Goal: Feedback & Contribution: Submit feedback/report problem

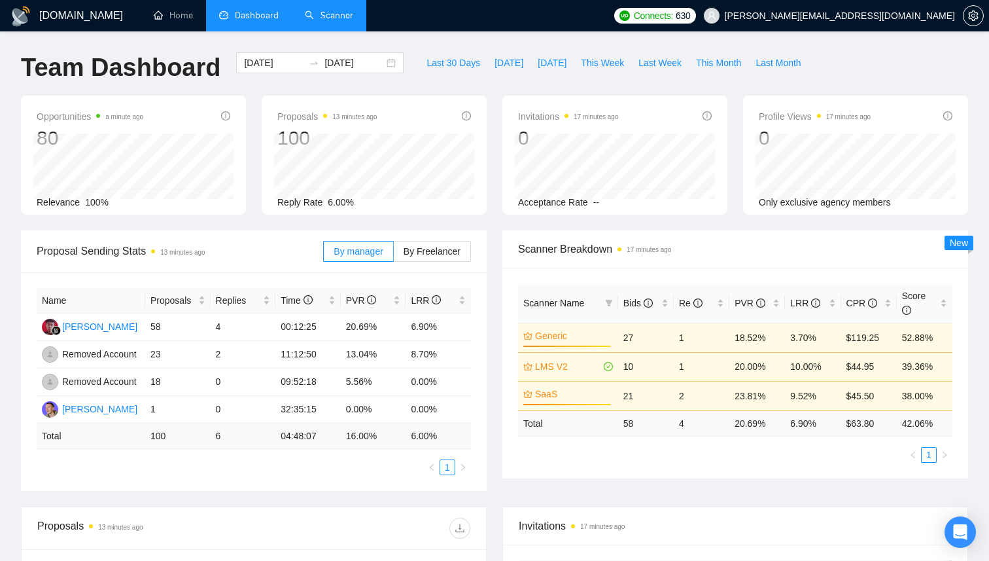
click at [333, 11] on link "Scanner" at bounding box center [329, 15] width 48 height 11
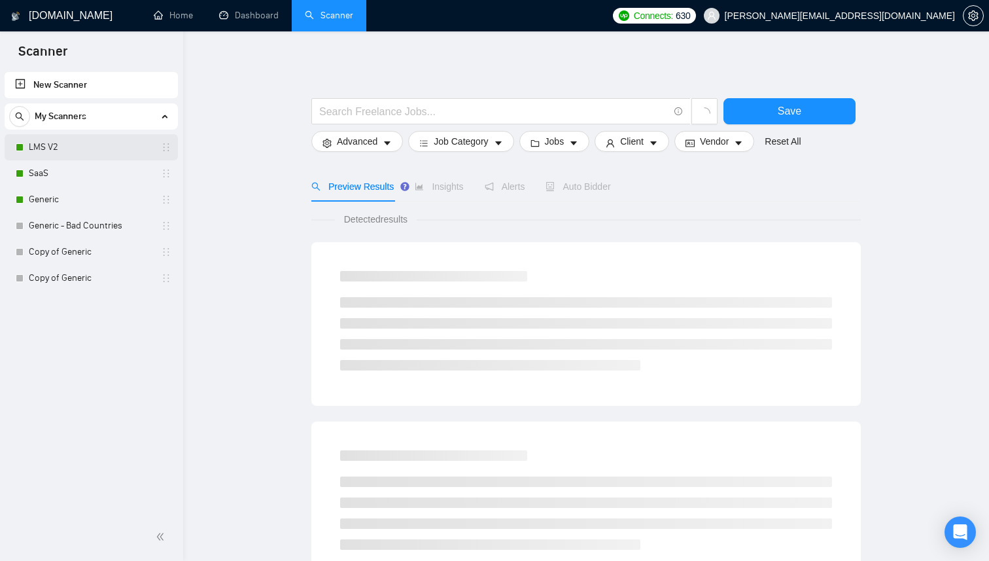
click at [97, 145] on link "LMS V2" at bounding box center [91, 147] width 124 height 26
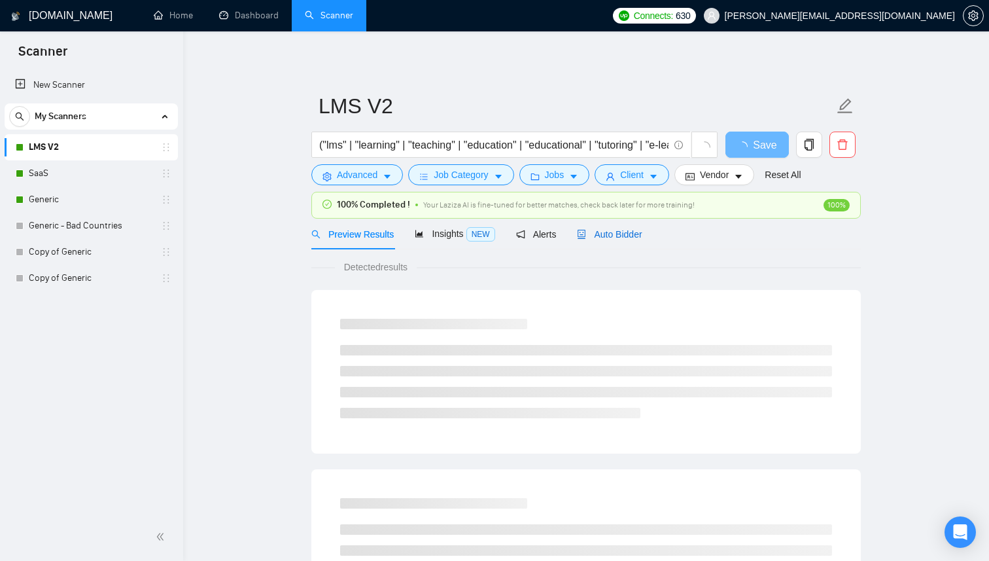
click at [610, 236] on span "Auto Bidder" at bounding box center [609, 234] width 65 height 10
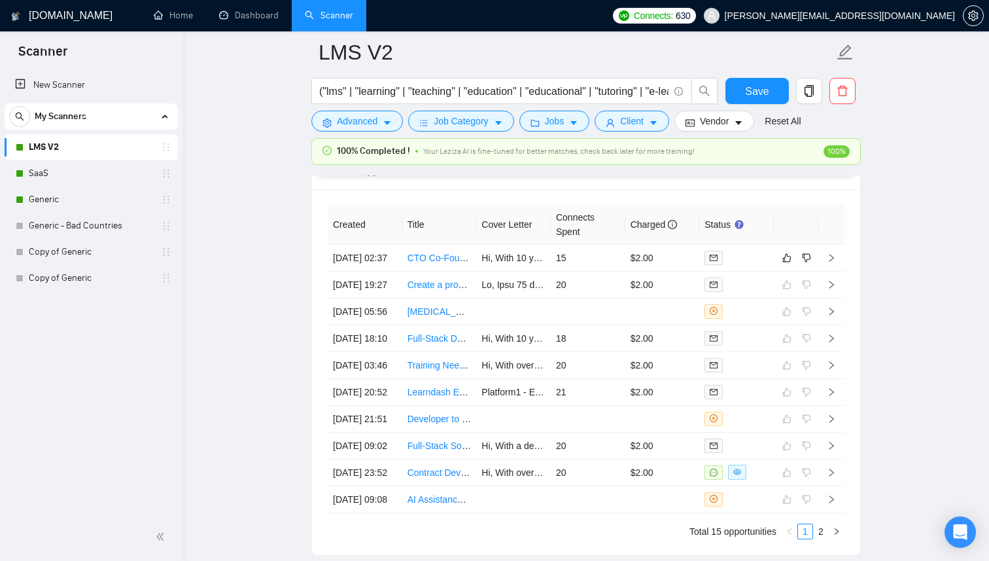
scroll to position [3378, 0]
click at [603, 271] on td "15" at bounding box center [588, 257] width 75 height 27
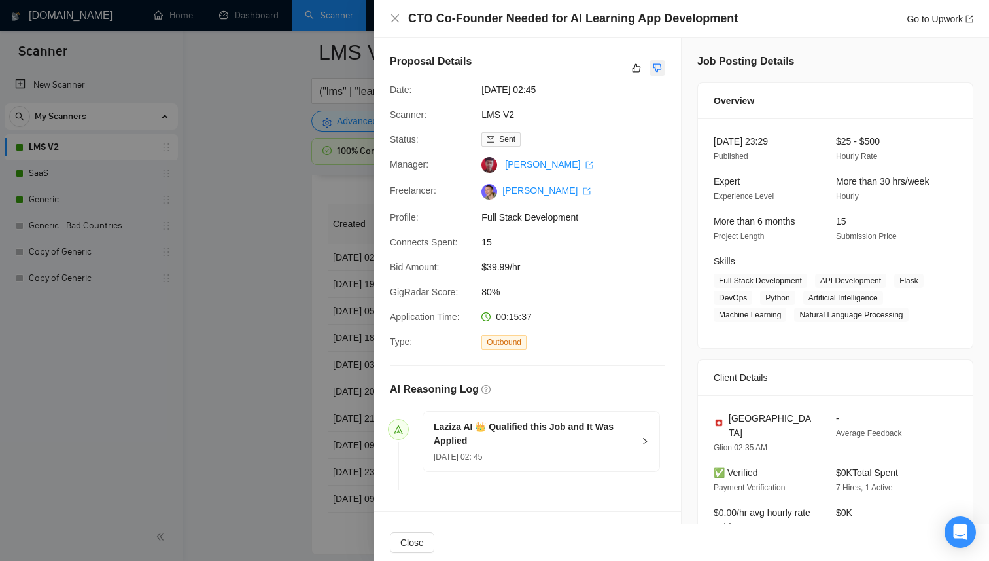
click at [656, 61] on button "button" at bounding box center [658, 68] width 16 height 16
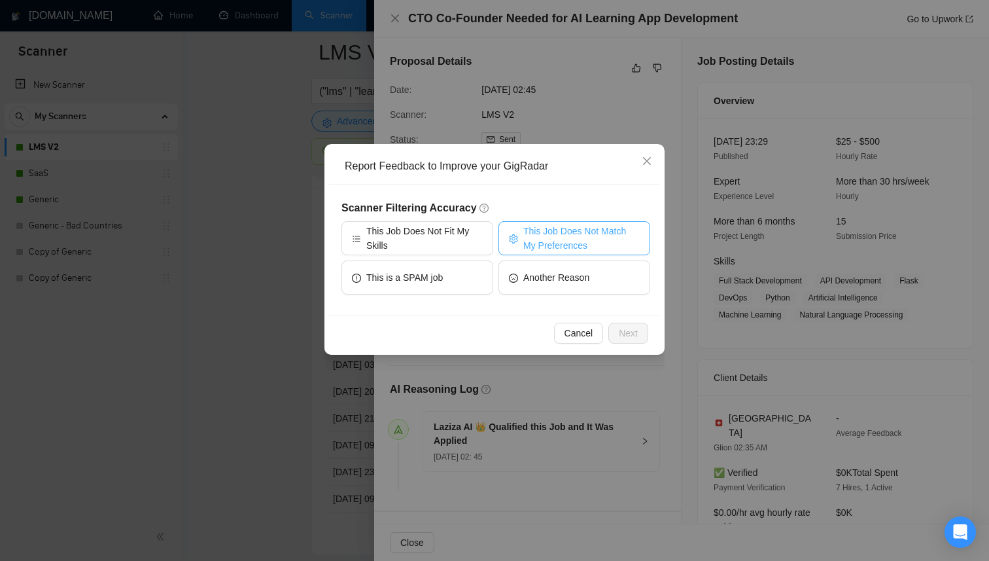
click at [574, 231] on span "This Job Does Not Match My Preferences" at bounding box center [581, 238] width 116 height 29
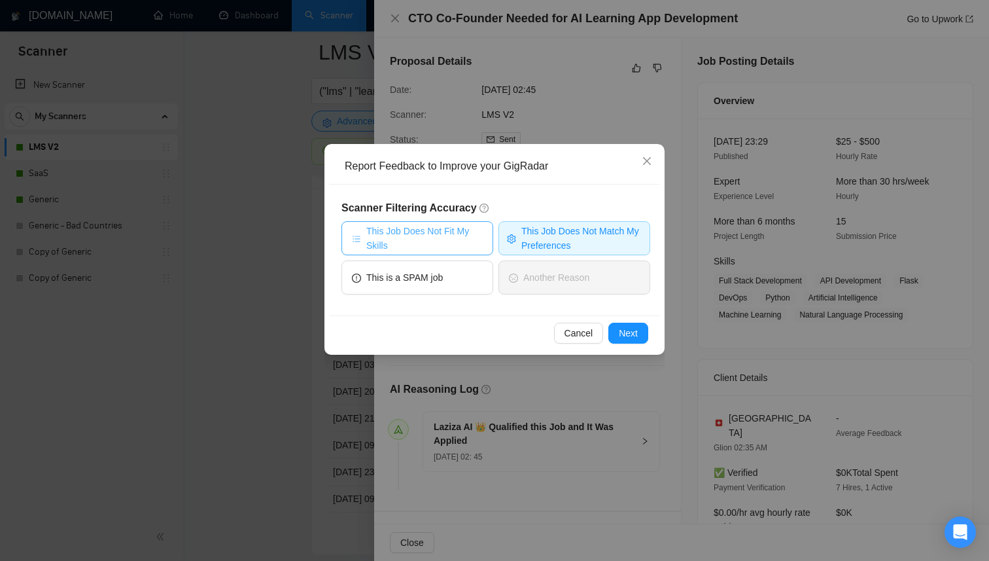
click at [460, 236] on span "This Job Does Not Fit My Skills" at bounding box center [424, 238] width 116 height 29
click at [643, 337] on button "Next" at bounding box center [628, 333] width 40 height 21
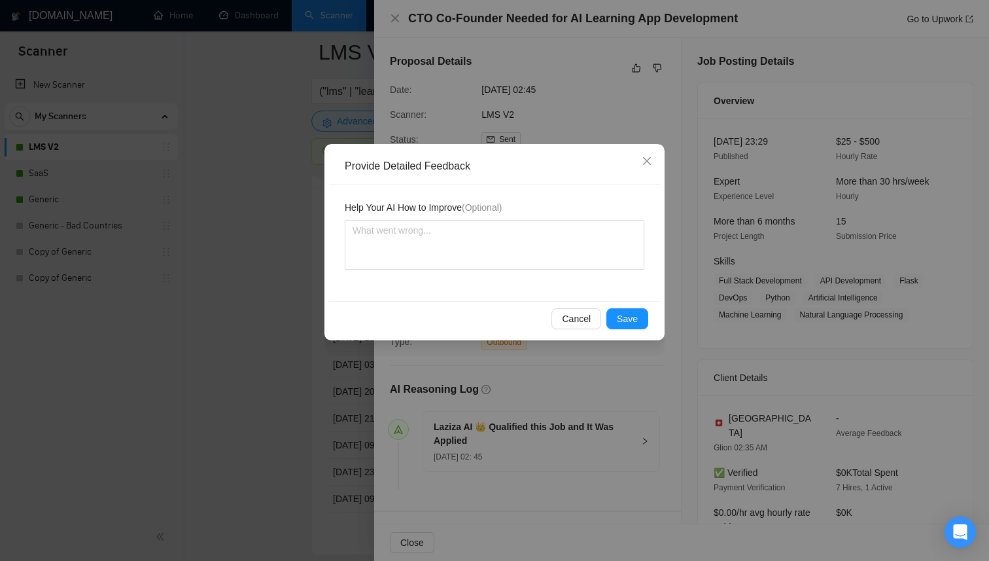
click at [493, 271] on div "Help Your AI How to Improve (Optional)" at bounding box center [494, 242] width 331 height 116
click at [493, 258] on textarea at bounding box center [495, 245] width 300 height 50
type textarea "T"
type textarea "Th"
type textarea "The"
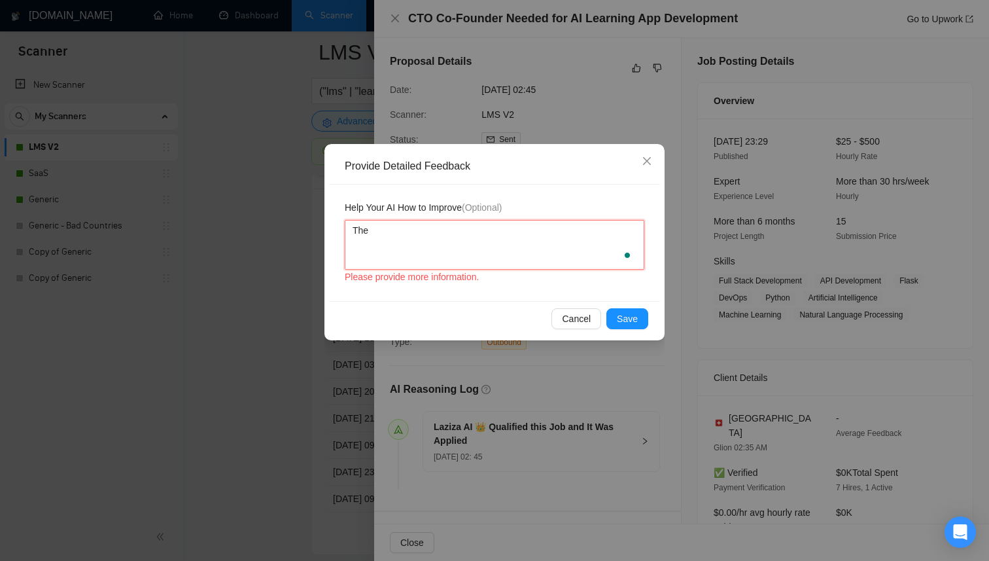
type textarea "The"
type textarea "The t"
type textarea "The te"
type textarea "The tea"
type textarea "The team"
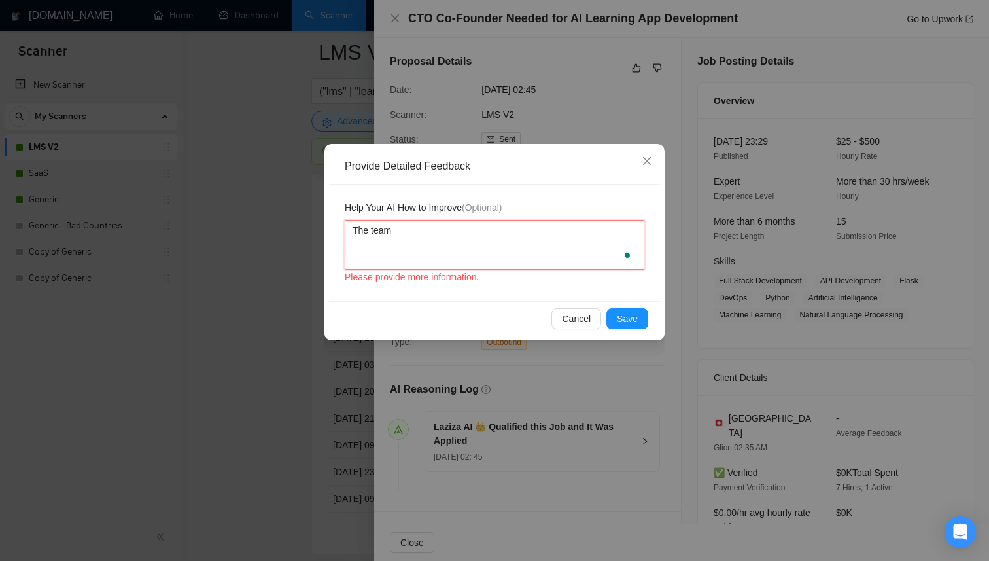
type textarea "The team"
type textarea "The team d"
type textarea "The team do"
type textarea "The team doe"
type textarea "The team does"
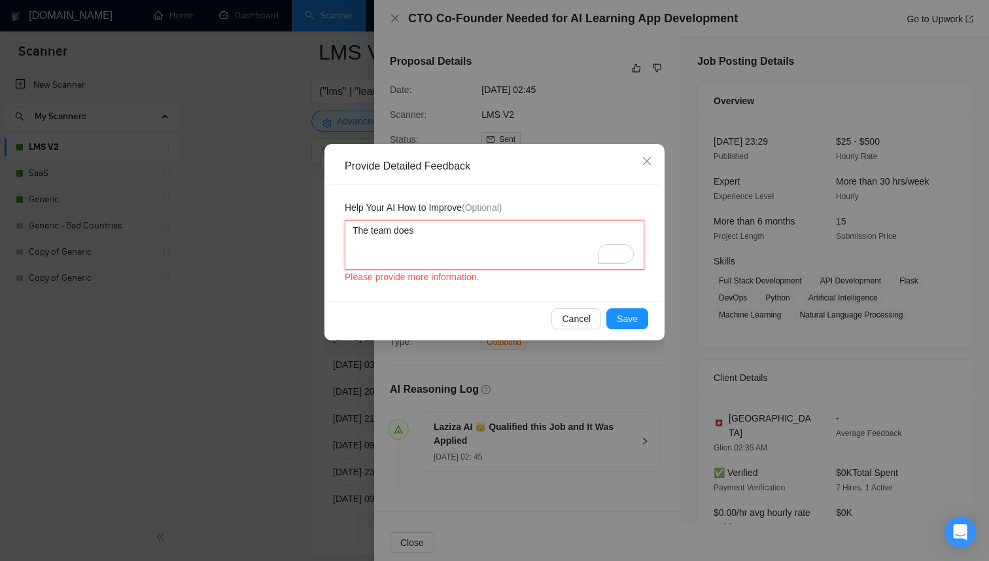
type textarea "The team does"
type textarea "The team does n"
type textarea "The team does no"
type textarea "The team does not"
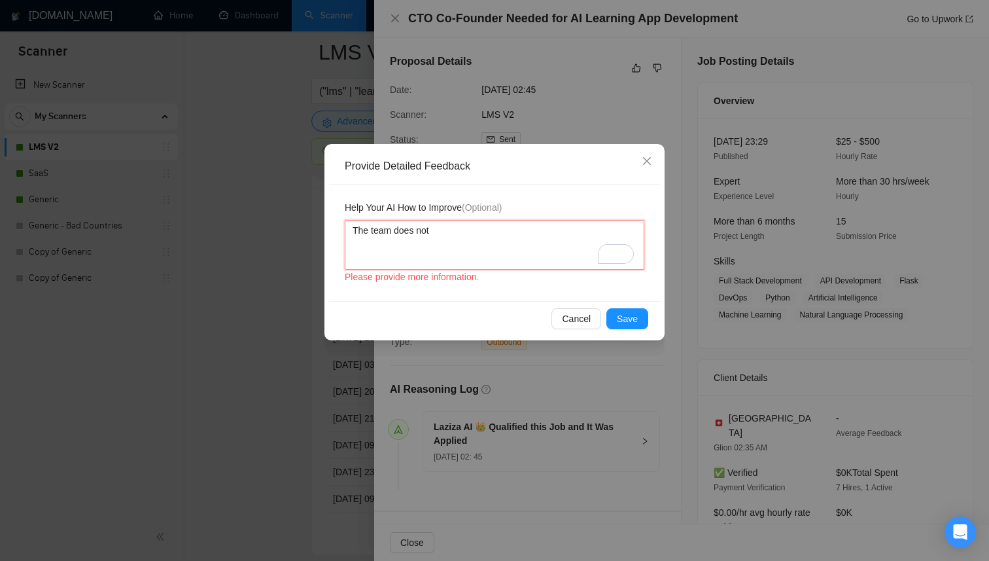
type textarea "The team does not w"
type textarea "The team does not wo"
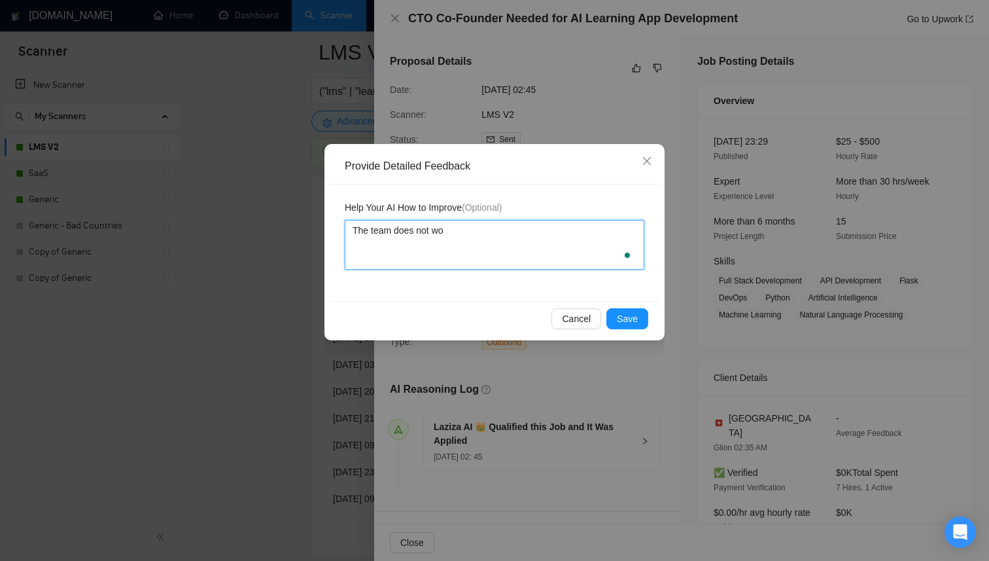
type textarea "The team does not wor"
type textarea "The team does not wo"
type textarea "The team does not w"
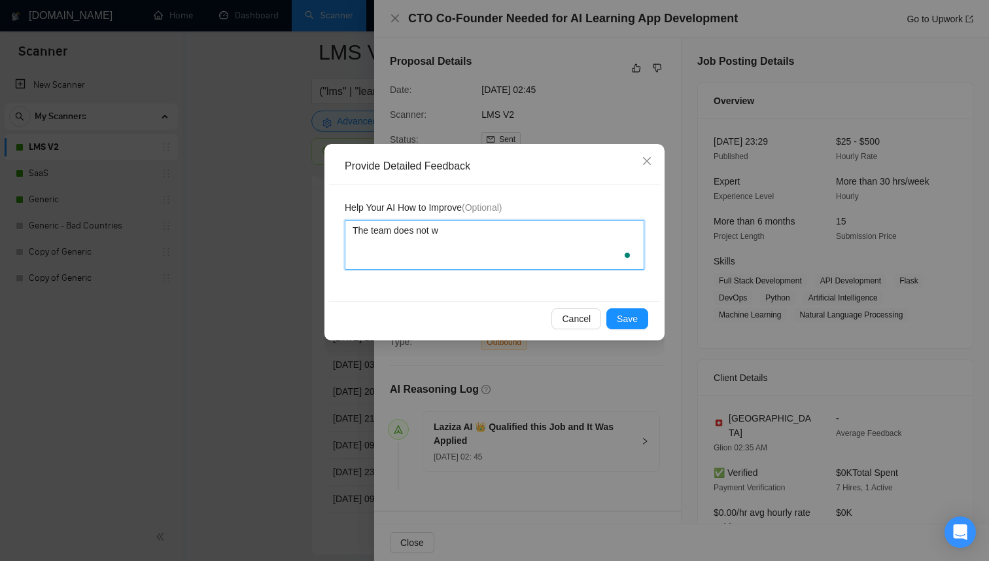
type textarea "The team does not"
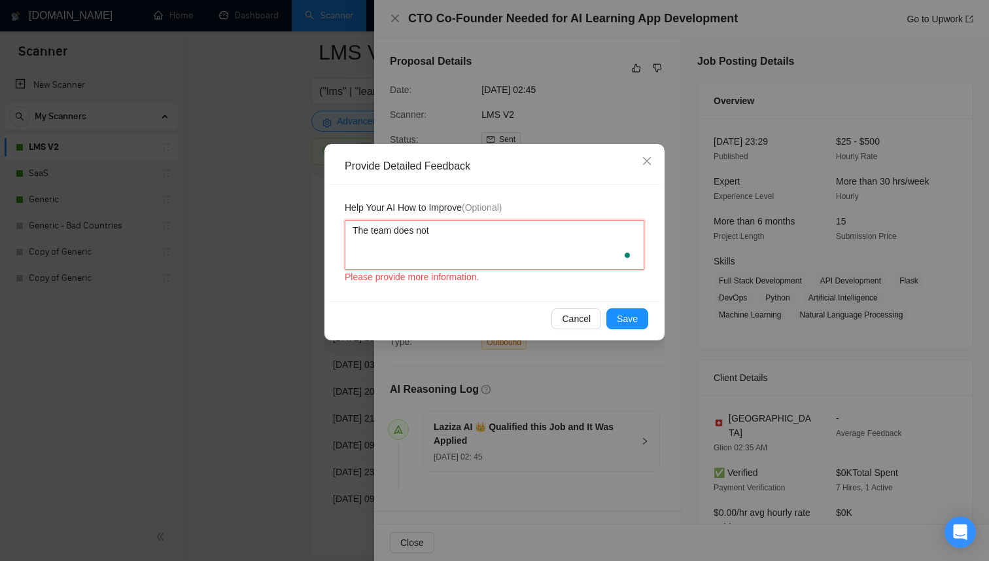
type textarea "The team does not p"
type textarea "The team does not pr"
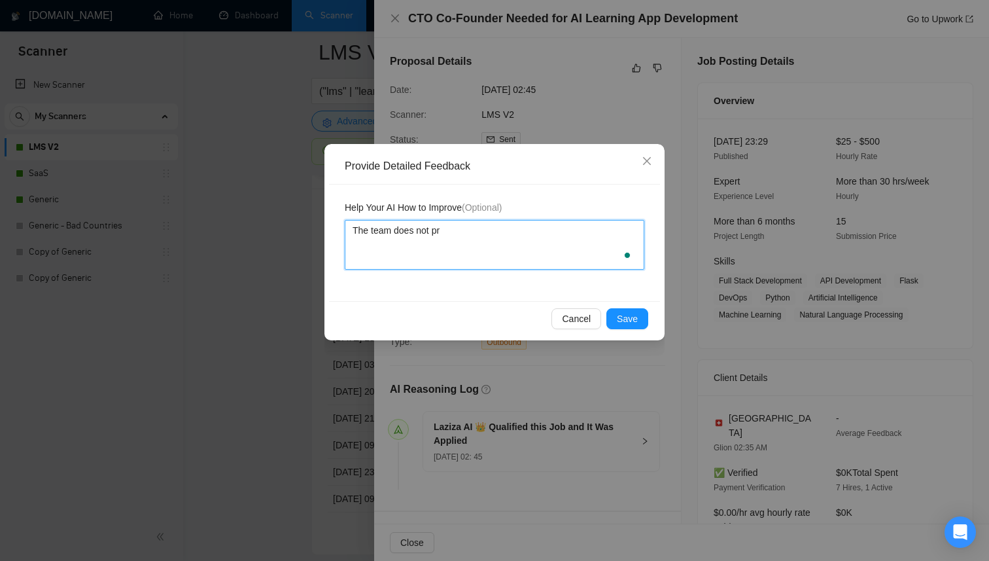
type textarea "The team does not pro"
type textarea "The team does not prov"
type textarea "The team does not provi"
type textarea "The team does not provid"
type textarea "The team does not provide"
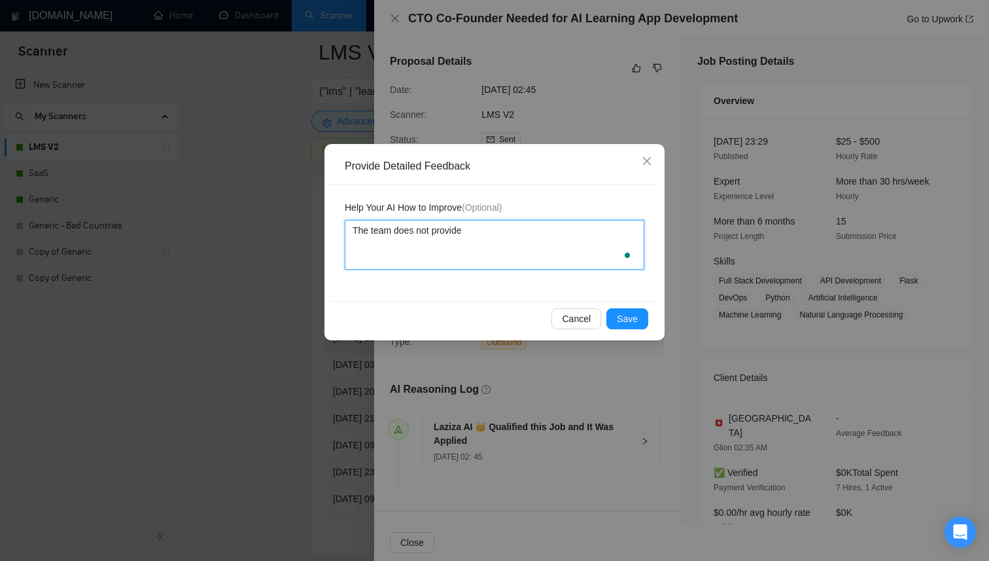
type textarea "The team does not provide"
type textarea "The team does not provide C"
type textarea "The team does not provide CT"
type textarea "The team does not provide CTO"
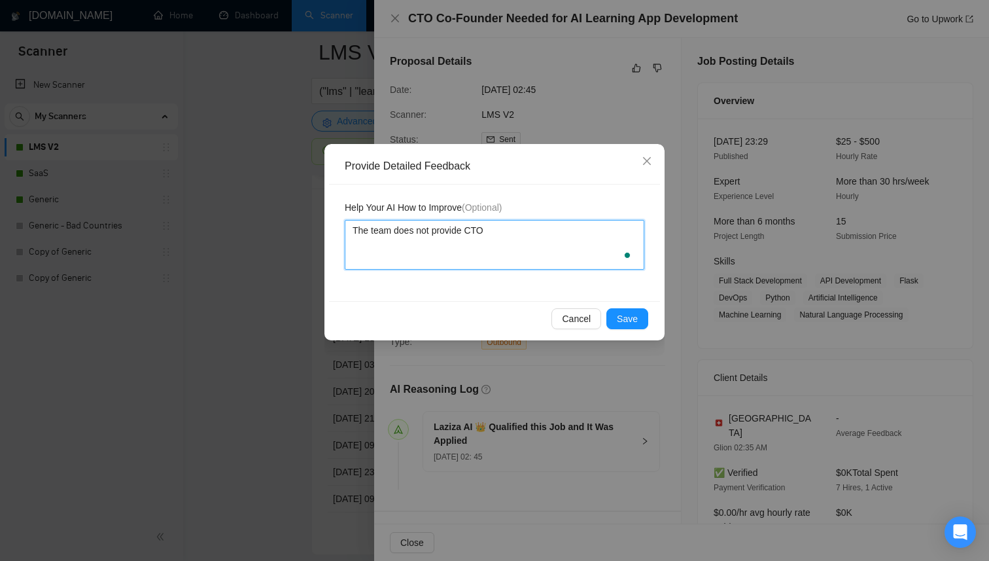
type textarea "The team does not provide CTO s"
type textarea "The team does not provide CTO se"
type textarea "The team does not provide CTO ser"
type textarea "The team does not provide CTO serv"
type textarea "The team does not provide CTO servi"
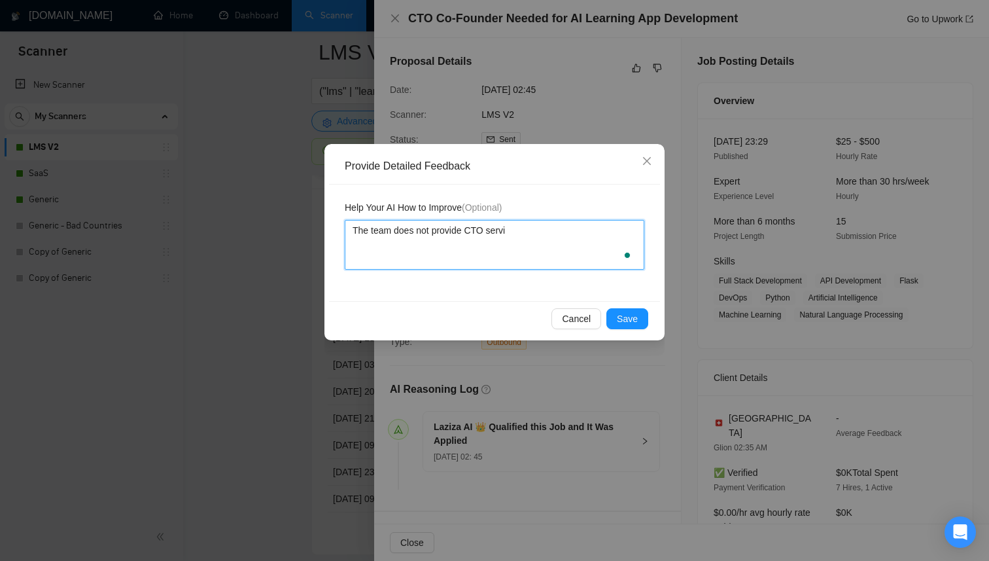
type textarea "The team does not provide CTO servic"
type textarea "The team does not provide CTO service"
type textarea "The team does not provide CTO services"
type textarea "The team does not provide CTO services."
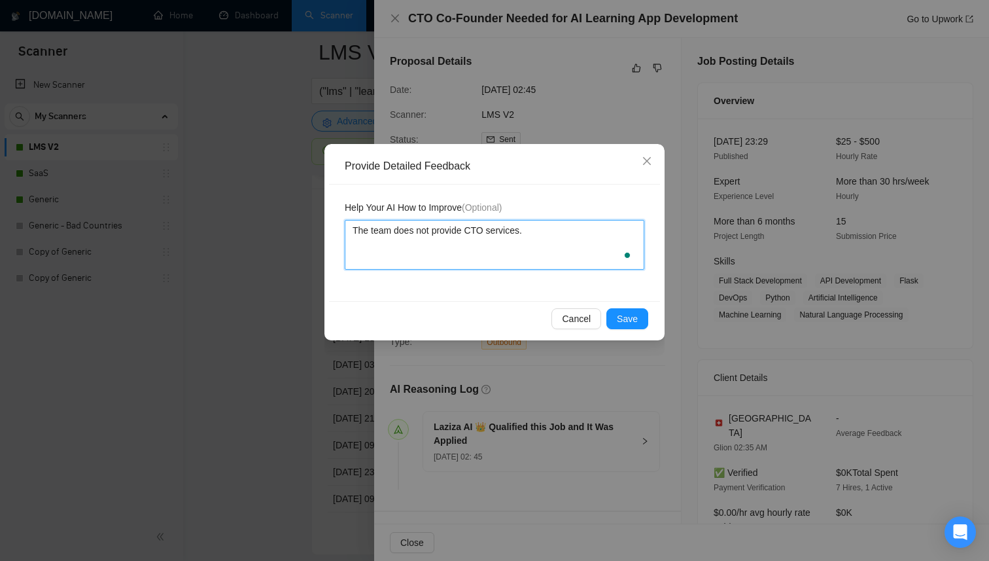
type textarea "The team does not provide CTO services. T"
type textarea "The team does not provide CTO services. Th"
type textarea "The team does not provide CTO services. The"
type textarea "The team does not provide CTO services. The r"
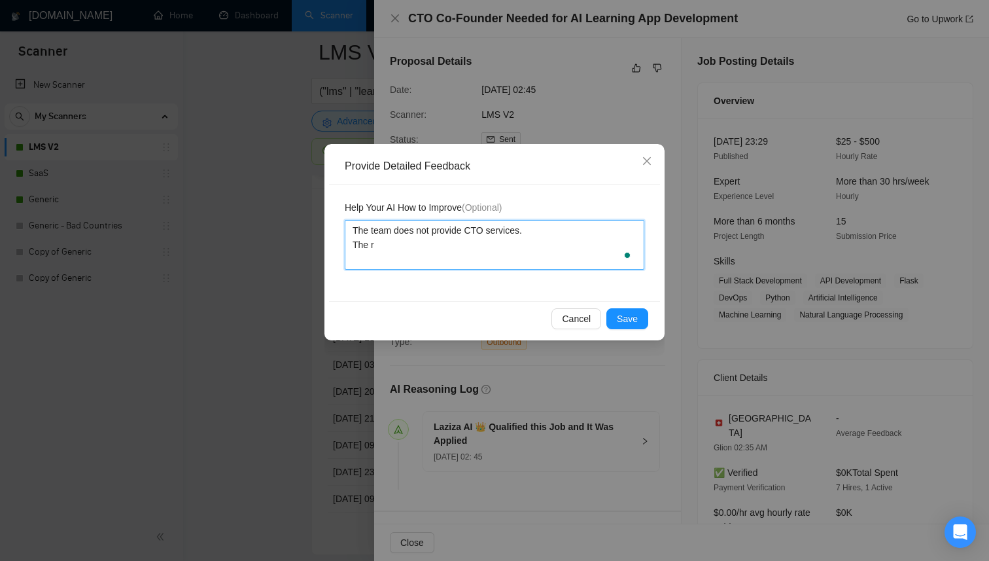
type textarea "The team does not provide CTO services. The rw"
type textarea "The team does not provide CTO services. The rwa"
type textarea "The team does not provide CTO services. The rwam"
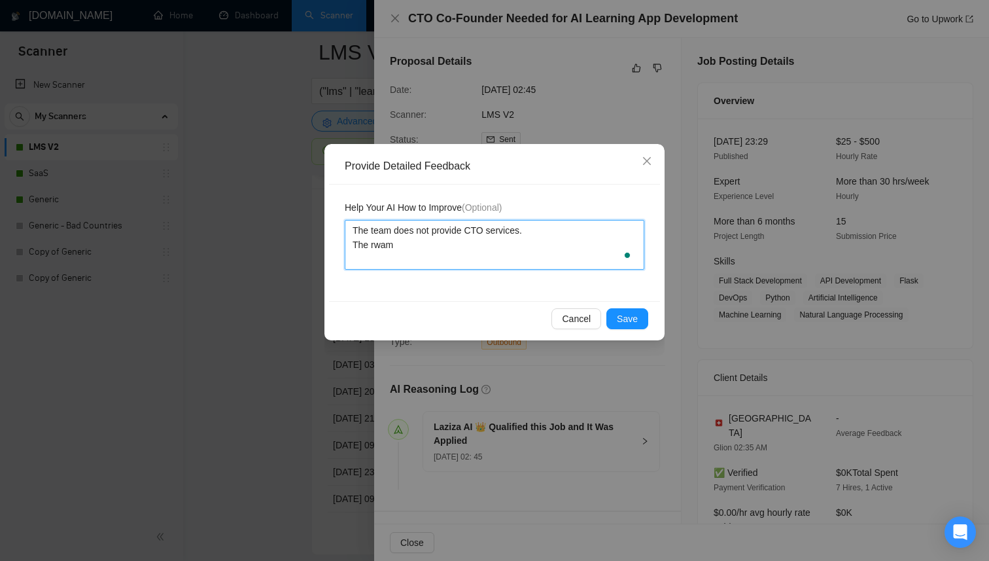
type textarea "The team does not provide CTO services. The rwa"
type textarea "The team does not provide CTO services. The rw"
type textarea "The team does not provide CTO services. The r"
type textarea "The team does not provide CTO services. The"
type textarea "The team does not provide CTO services. The t"
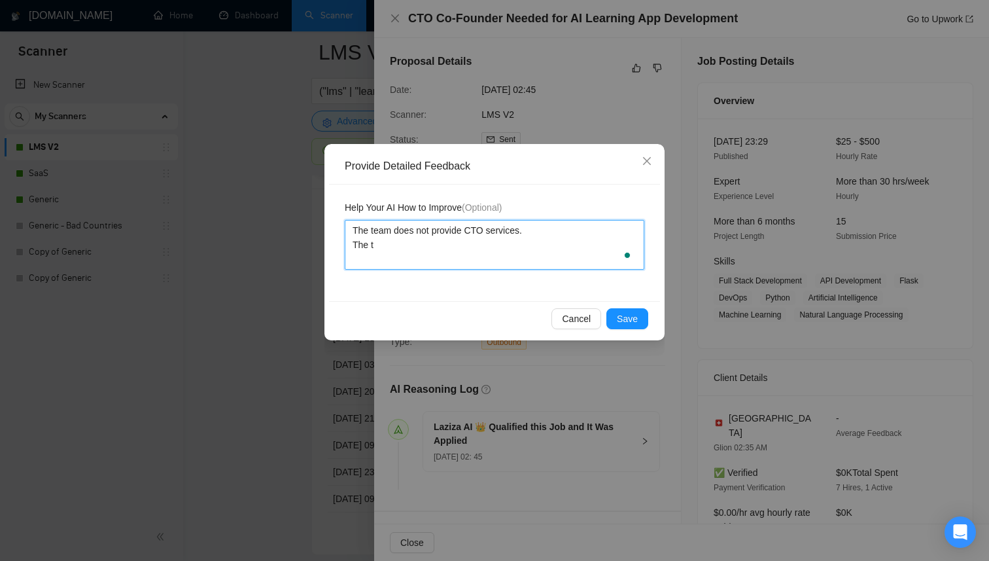
type textarea "The team does not provide CTO services. The te"
type textarea "The team does not provide CTO services. The tea"
type textarea "The team does not provide CTO services. The team"
type textarea "The team does not provide CTO services. The team d"
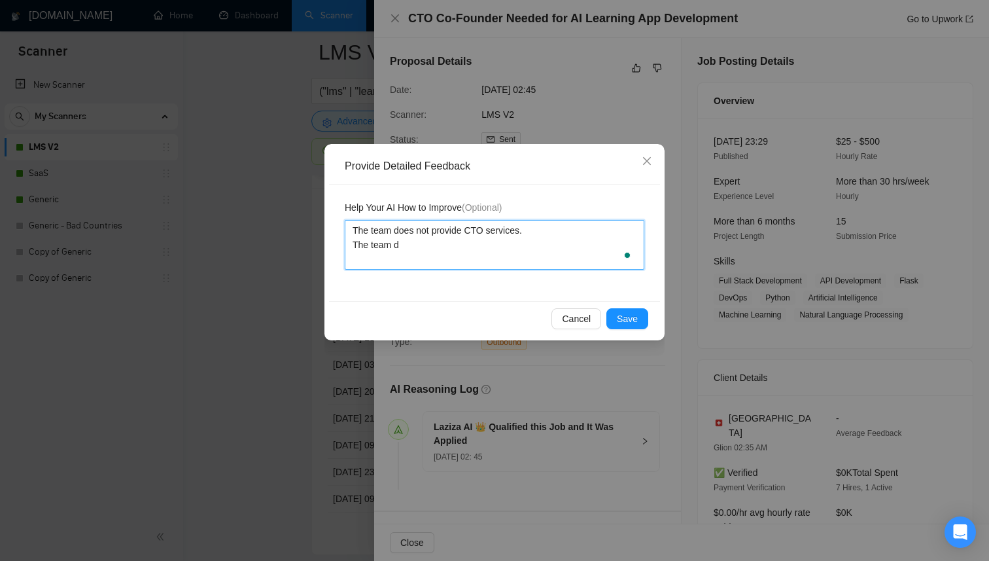
type textarea "The team does not provide CTO services. The team do"
type textarea "The team does not provide CTO services. The team doe"
type textarea "The team does not provide CTO services. The team does"
type textarea "The team does not provide CTO services. The team doesn"
type textarea "The team does not provide CTO services. The team does"
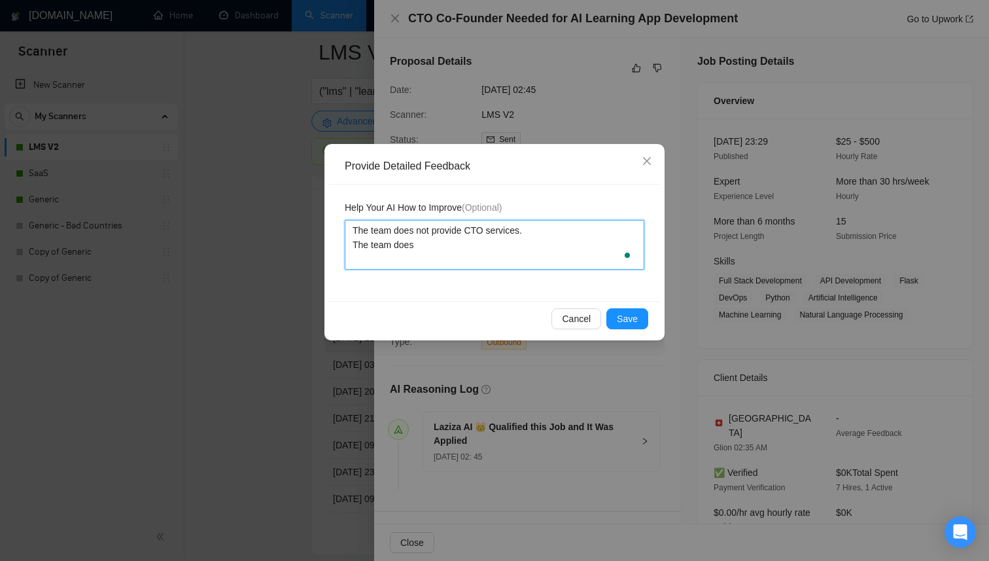
type textarea "The team does not provide CTO services. The team does"
type textarea "The team does not provide CTO services. The team does n"
type textarea "The team does not provide CTO services. The team does no"
type textarea "The team does not provide CTO services. The team does not"
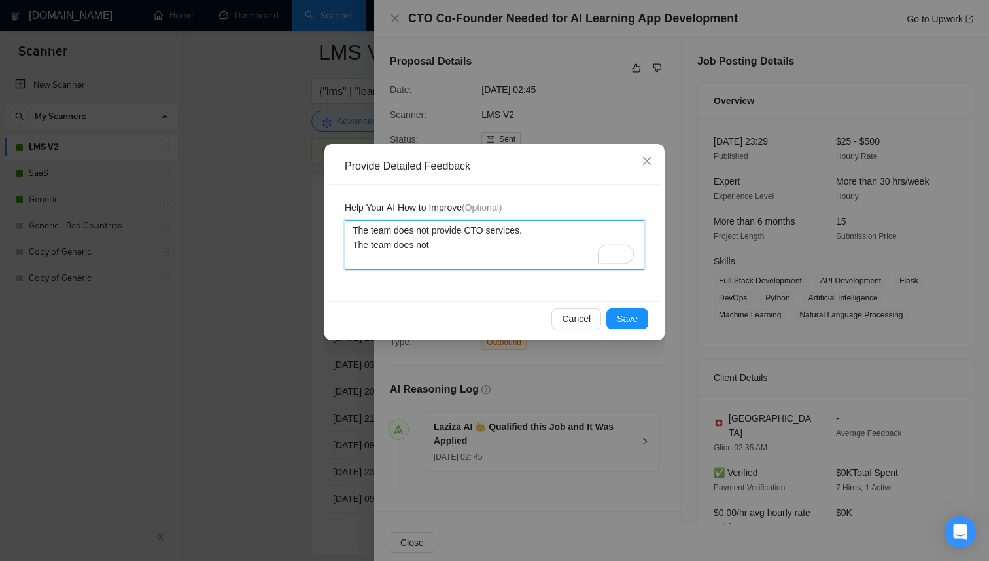
type textarea "The team does not provide CTO services. The team does not w"
type textarea "The team does not provide CTO services. The team does not wo"
type textarea "The team does not provide CTO services. The team does not wor"
type textarea "The team does not provide CTO services. The team does not work"
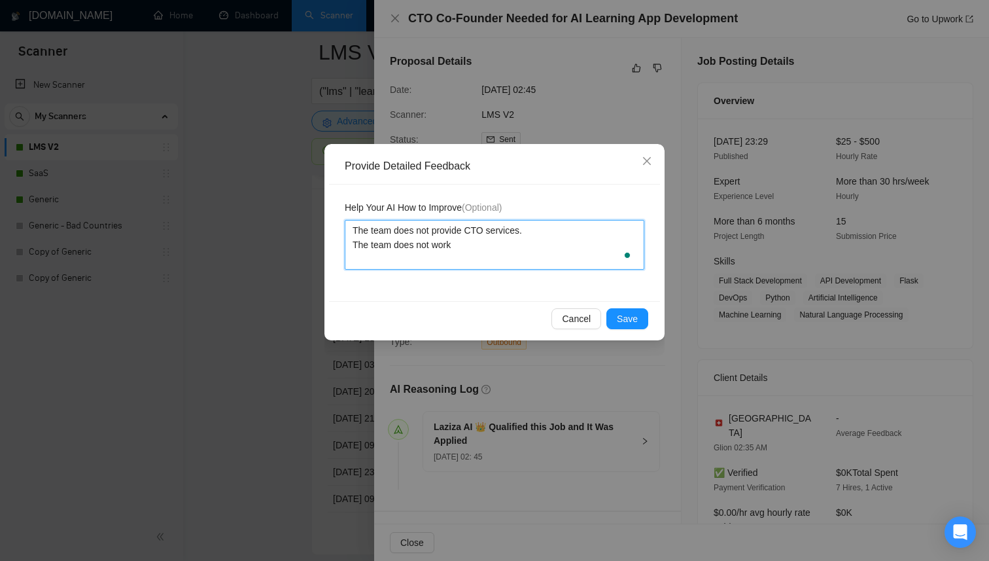
type textarea "The team does not provide CTO services. The team does not work w"
type textarea "The team does not provide CTO services. The team does not work wi"
type textarea "The team does not provide CTO services. The team does not work wit"
type textarea "The team does not provide CTO services. The team does not work with"
type textarea "The team does not provide CTO services. The team does not work with F"
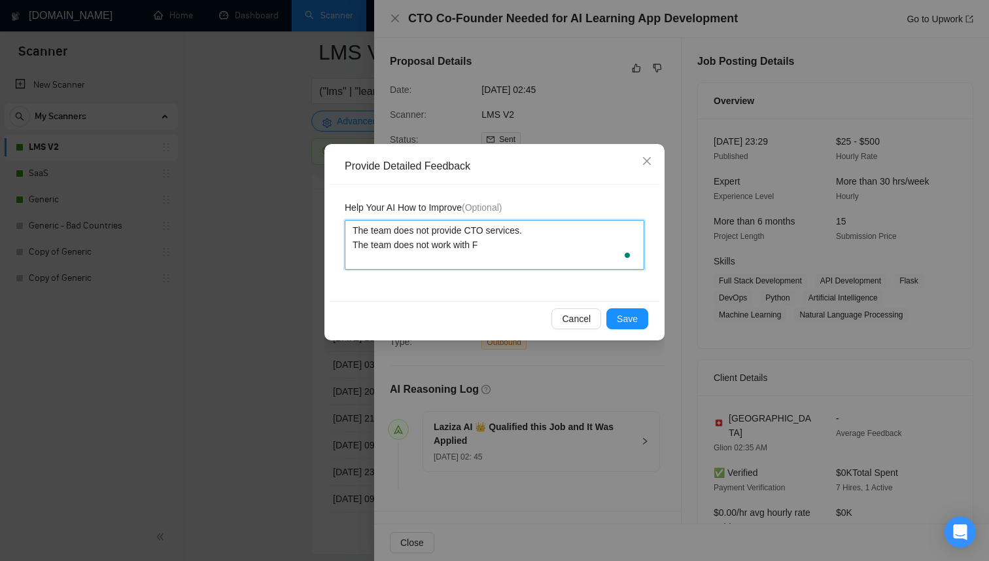
type textarea "The team does not provide CTO services. The team does not work with Fl"
type textarea "The team does not provide CTO services. The team does not work with Fla"
type textarea "The team does not provide CTO services. The team does not work with Flas"
type textarea "The team does not provide CTO services. The team does not work with Flask"
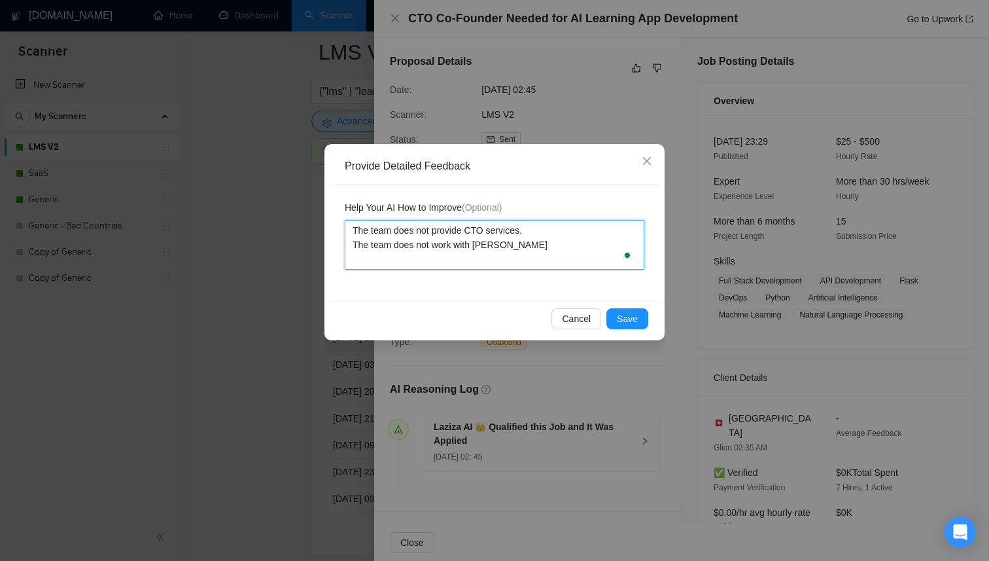
type textarea "The team does not provide CTO services. The team does not work with Flask o"
type textarea "The team does not provide CTO services. The team does not work with Flask or"
type textarea "The team does not provide CTO services. The team does not work with Flask ora"
type textarea "The team does not provide CTO services. The team does not work with Flask or"
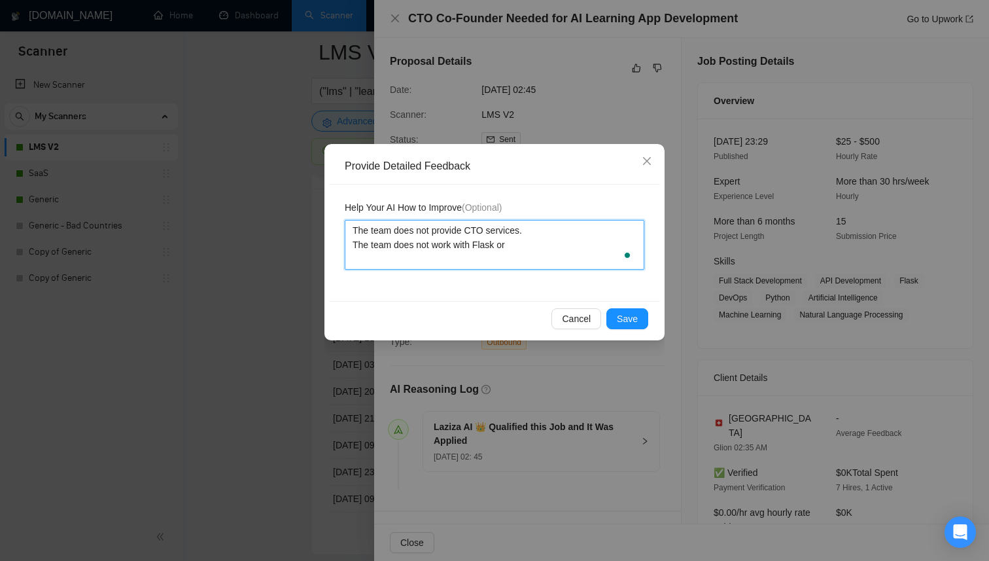
type textarea "The team does not provide CTO services. The team does not work with Flask or a"
type textarea "The team does not provide CTO services. The team does not work with Flask or an"
click at [459, 263] on textarea "The team does not provide CTO services. The team does not work with Flask or an…" at bounding box center [495, 245] width 300 height 50
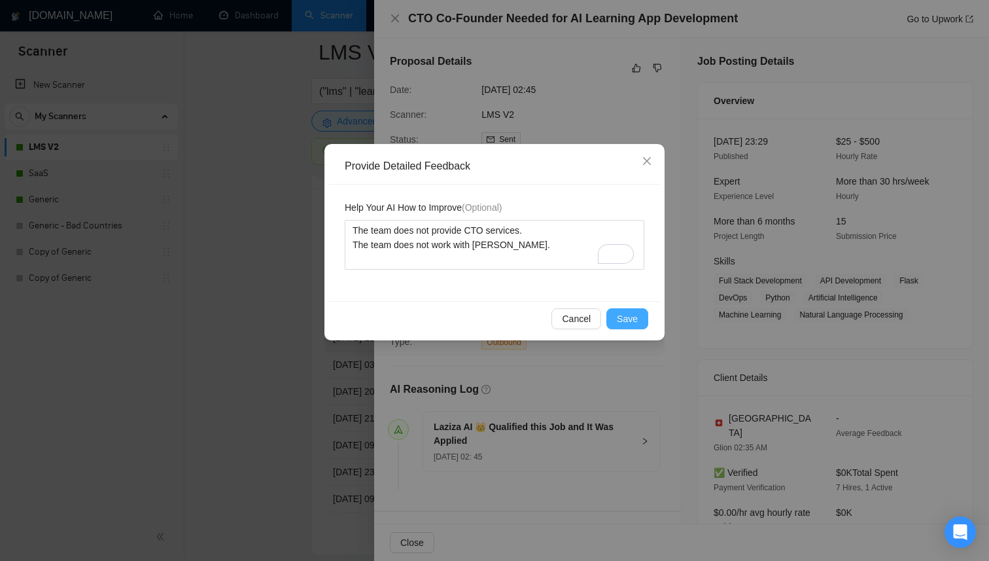
click at [627, 311] on span "Save" at bounding box center [627, 318] width 21 height 14
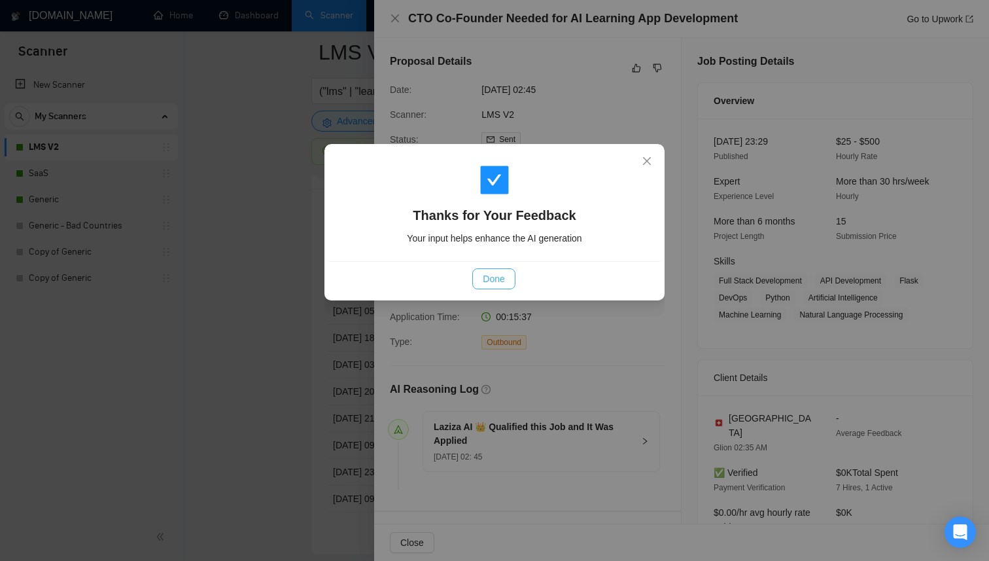
click at [502, 283] on span "Done" at bounding box center [494, 279] width 22 height 14
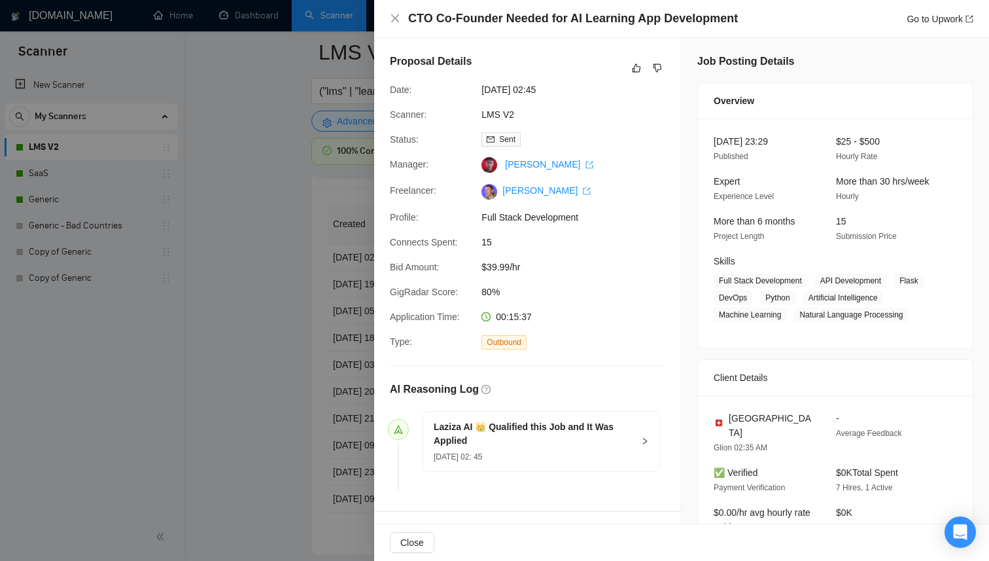
click at [251, 256] on div at bounding box center [494, 280] width 989 height 561
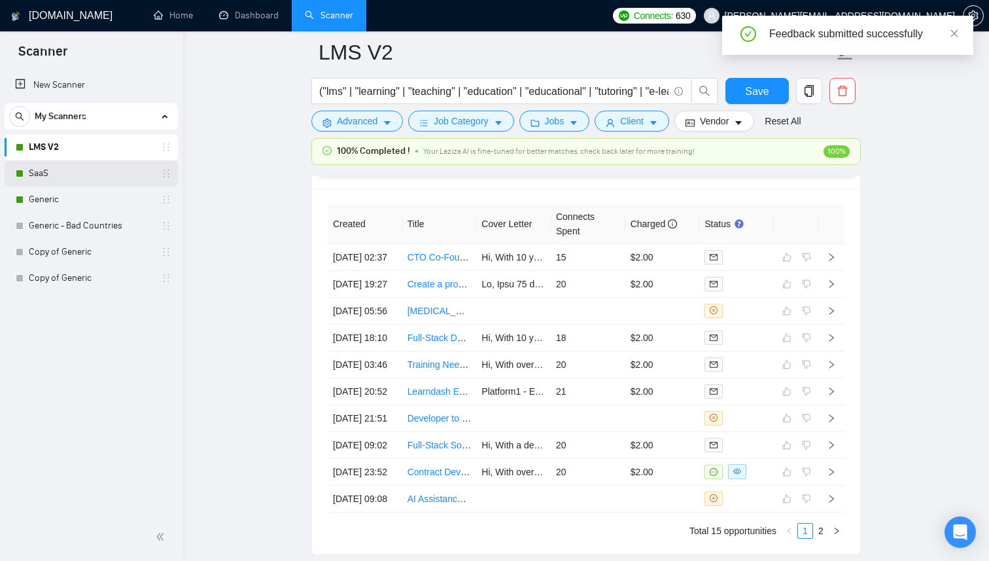
click at [114, 177] on link "SaaS" at bounding box center [91, 173] width 124 height 26
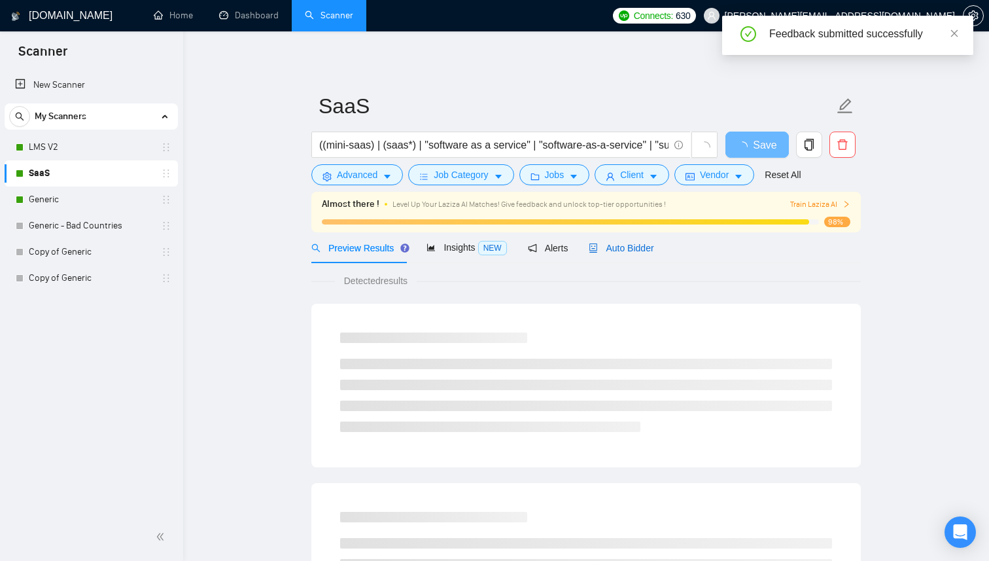
click at [612, 243] on span "Auto Bidder" at bounding box center [621, 248] width 65 height 10
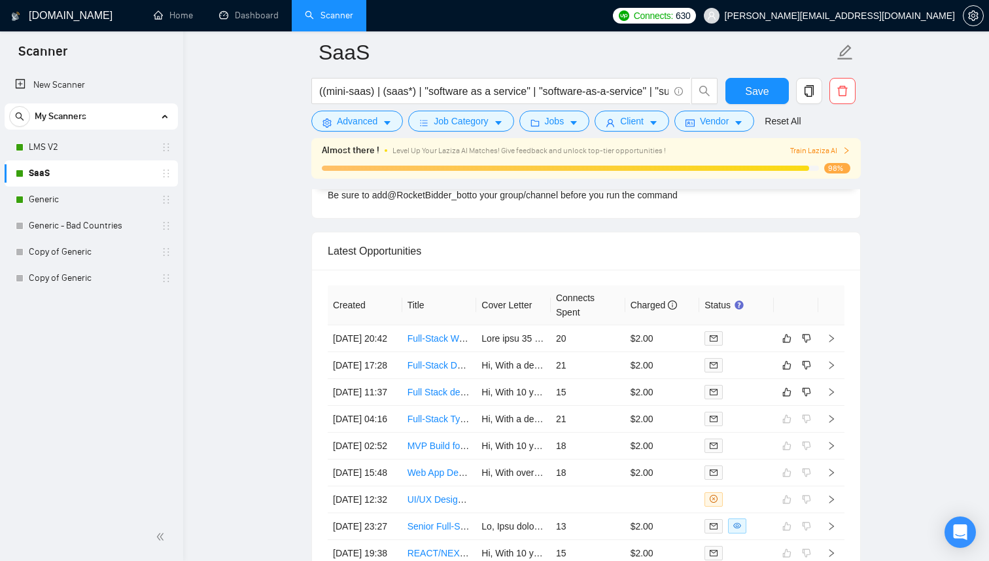
scroll to position [3280, 0]
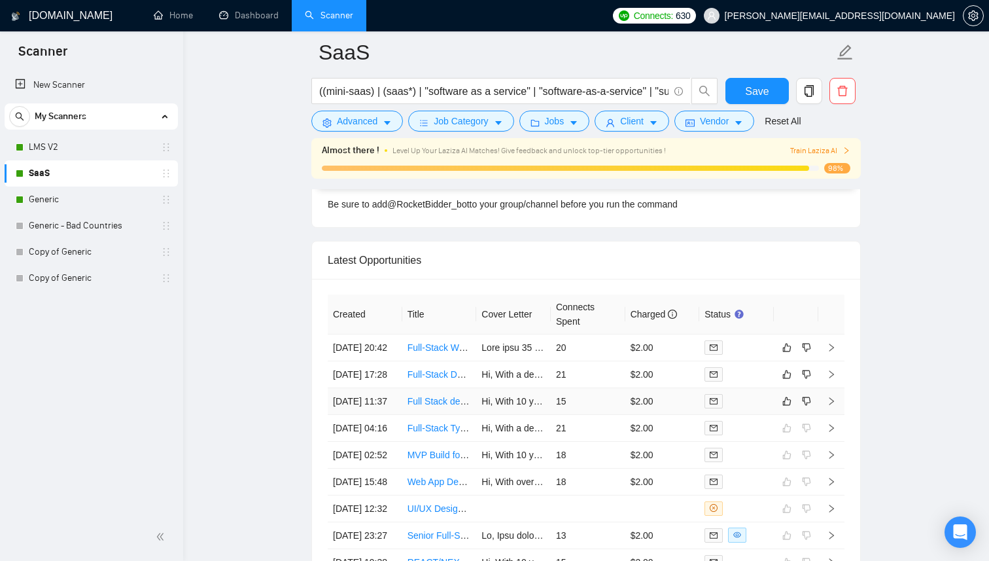
click at [678, 415] on td "$2.00" at bounding box center [662, 401] width 75 height 27
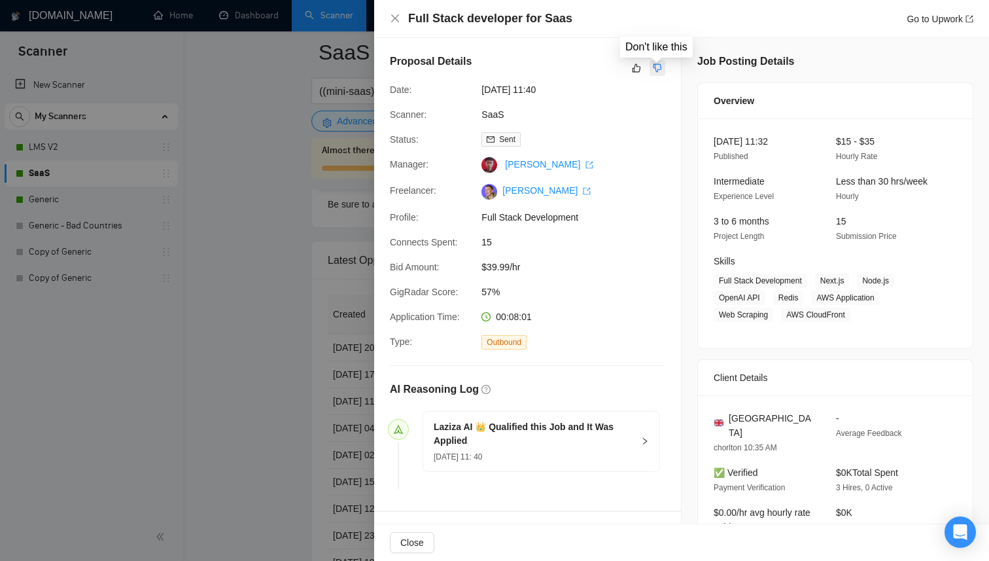
click at [657, 70] on icon "dislike" at bounding box center [657, 68] width 9 height 10
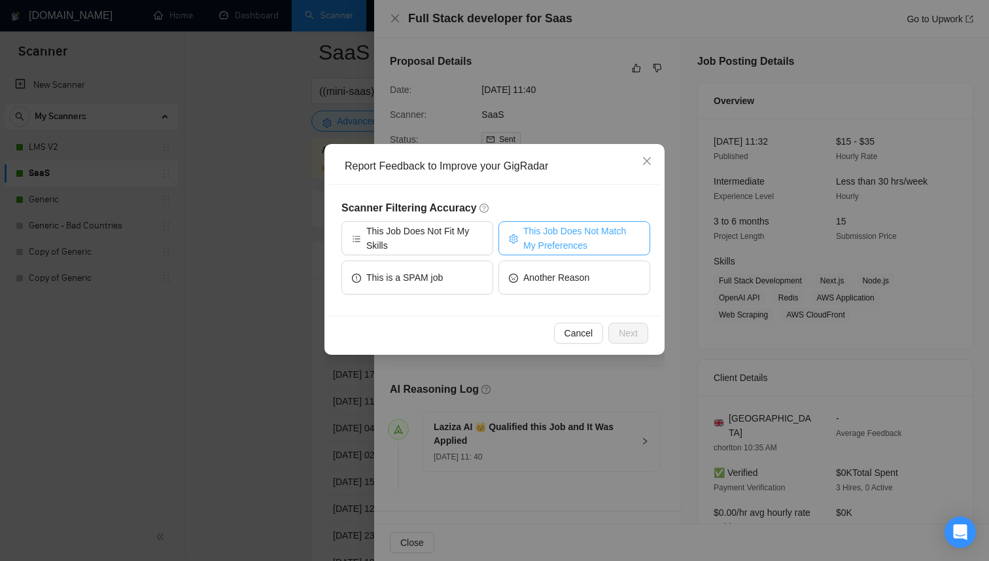
click at [527, 226] on span "This Job Does Not Match My Preferences" at bounding box center [581, 238] width 116 height 29
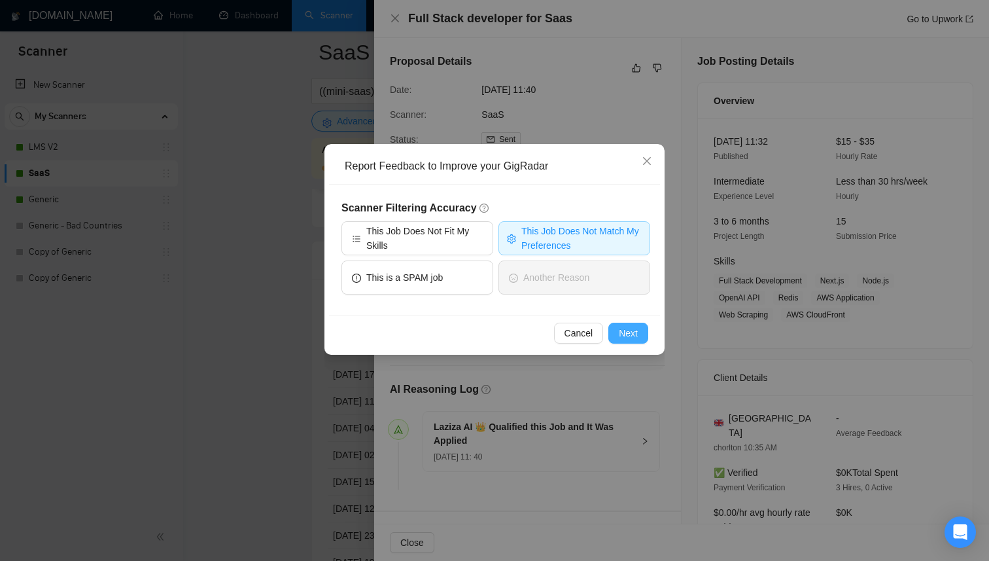
click at [618, 325] on button "Next" at bounding box center [628, 333] width 40 height 21
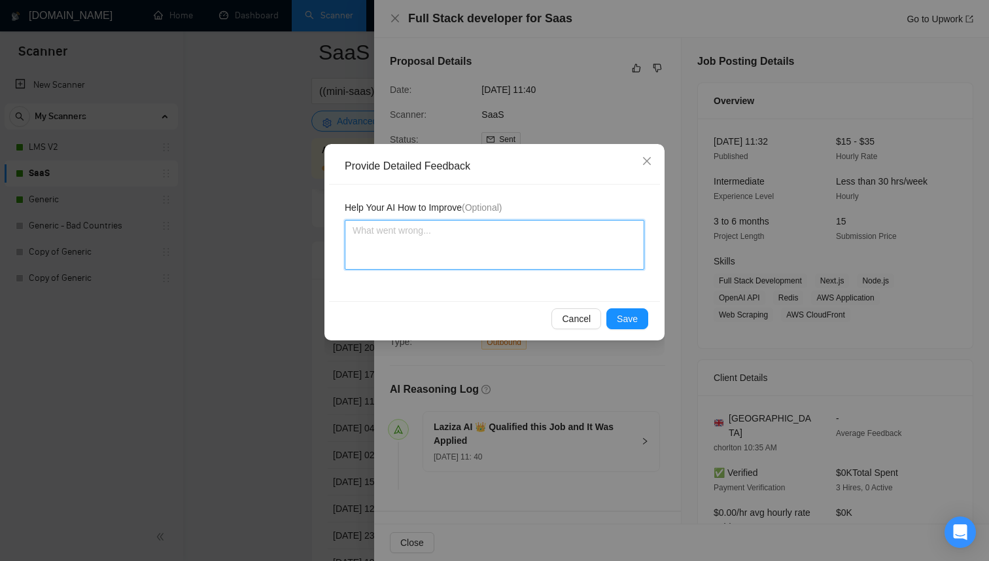
click at [525, 245] on textarea at bounding box center [495, 245] width 300 height 50
click at [438, 242] on textarea "The team does not work with projects where the customer already has a codebase." at bounding box center [495, 245] width 300 height 50
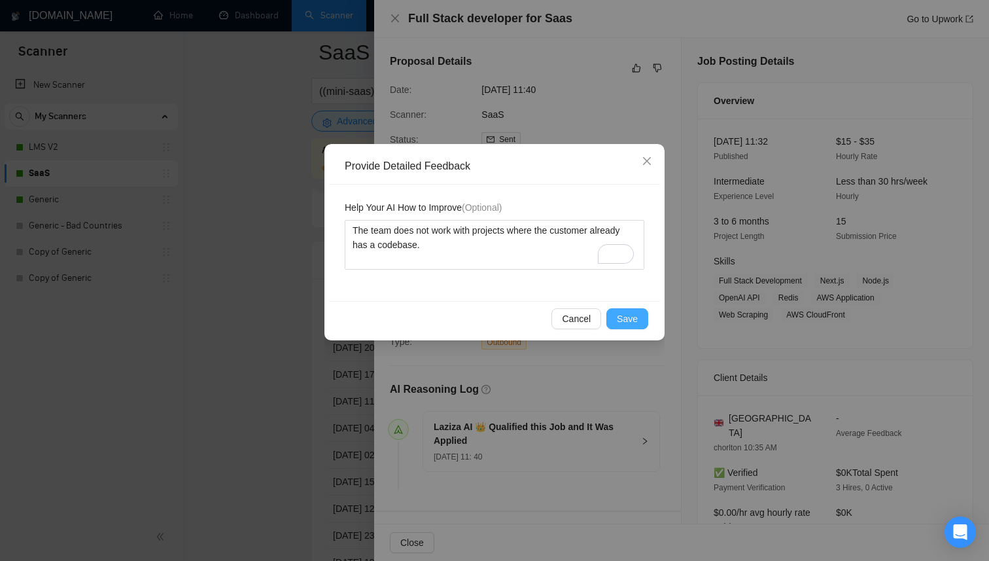
click at [639, 312] on button "Save" at bounding box center [627, 318] width 42 height 21
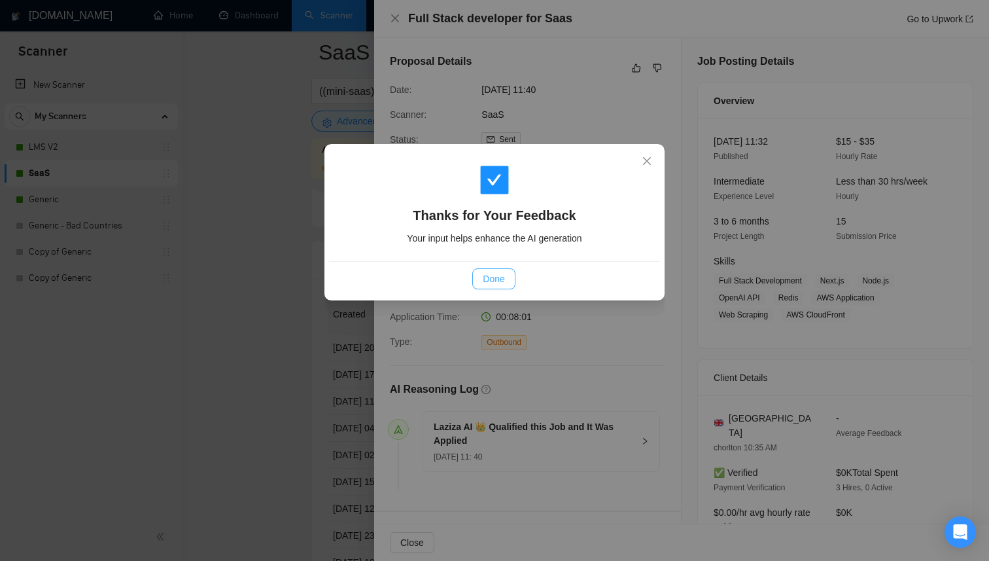
click at [496, 270] on button "Done" at bounding box center [493, 278] width 43 height 21
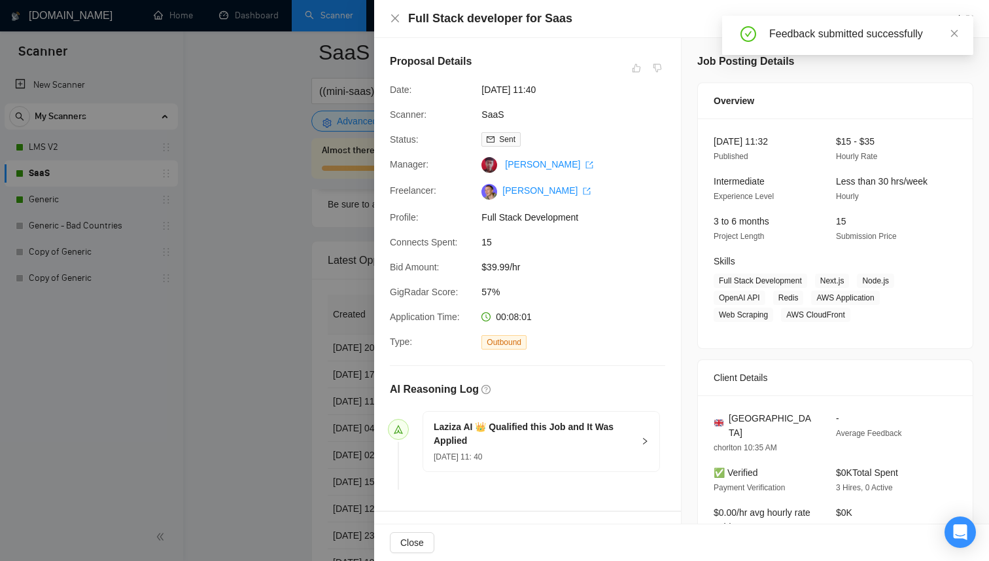
click at [296, 249] on div at bounding box center [494, 280] width 989 height 561
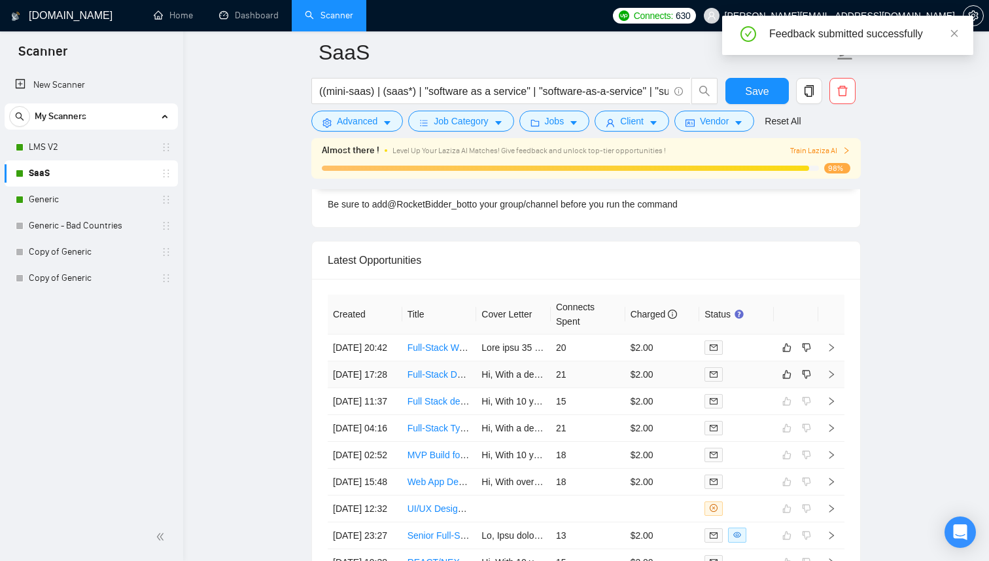
click at [681, 388] on td "$2.00" at bounding box center [662, 374] width 75 height 27
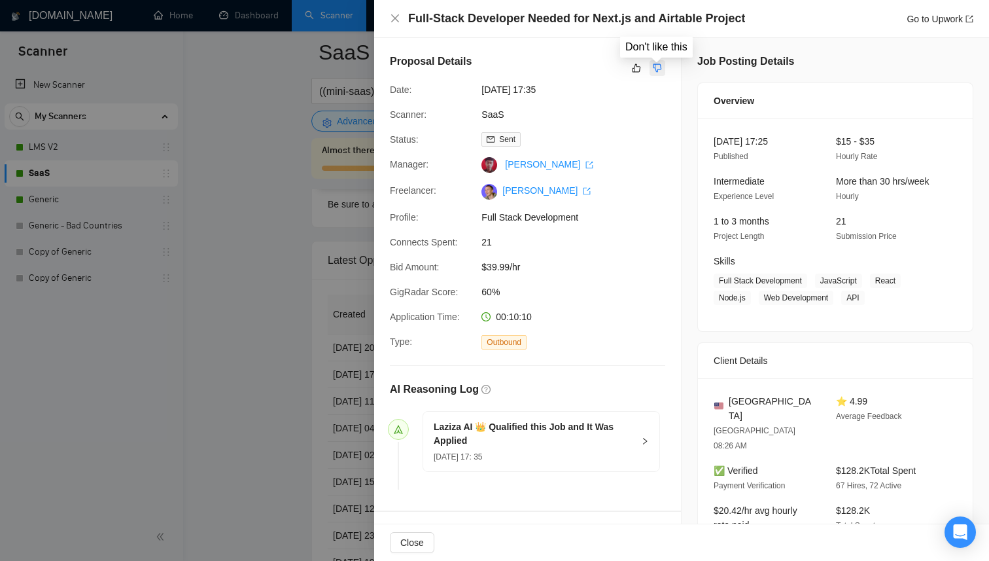
click at [653, 71] on icon "dislike" at bounding box center [657, 68] width 9 height 10
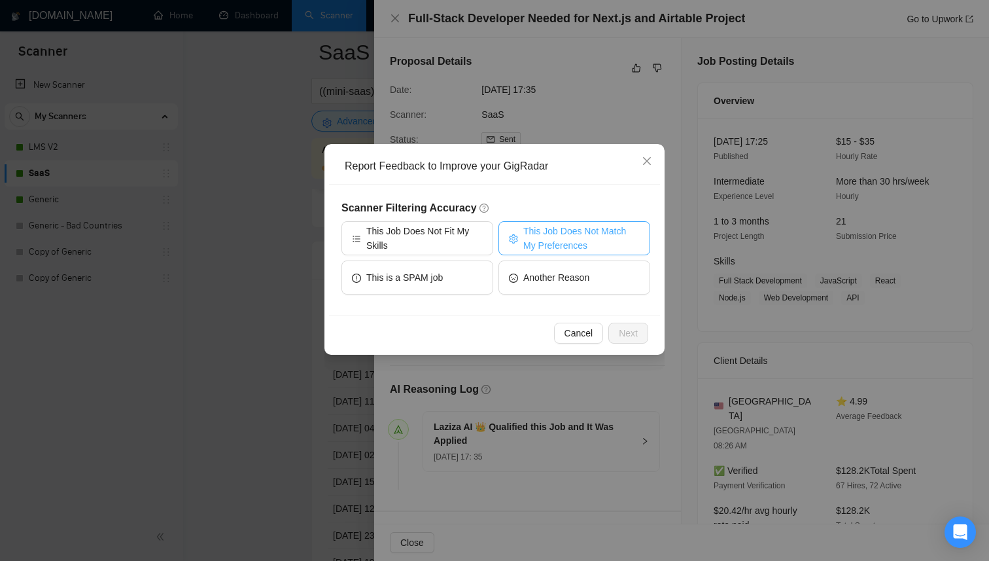
click at [548, 234] on span "This Job Does Not Match My Preferences" at bounding box center [581, 238] width 116 height 29
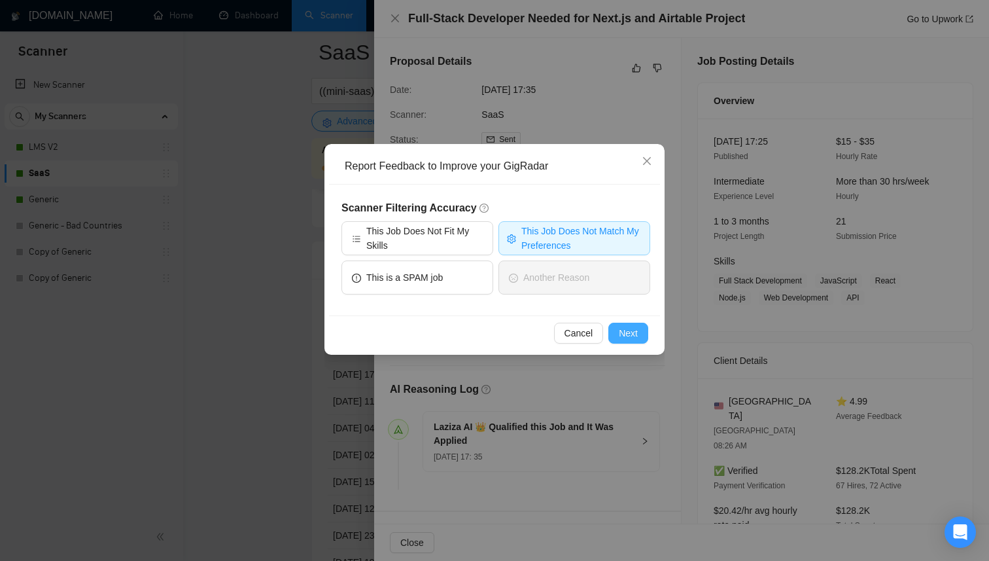
click at [624, 329] on span "Next" at bounding box center [628, 333] width 19 height 14
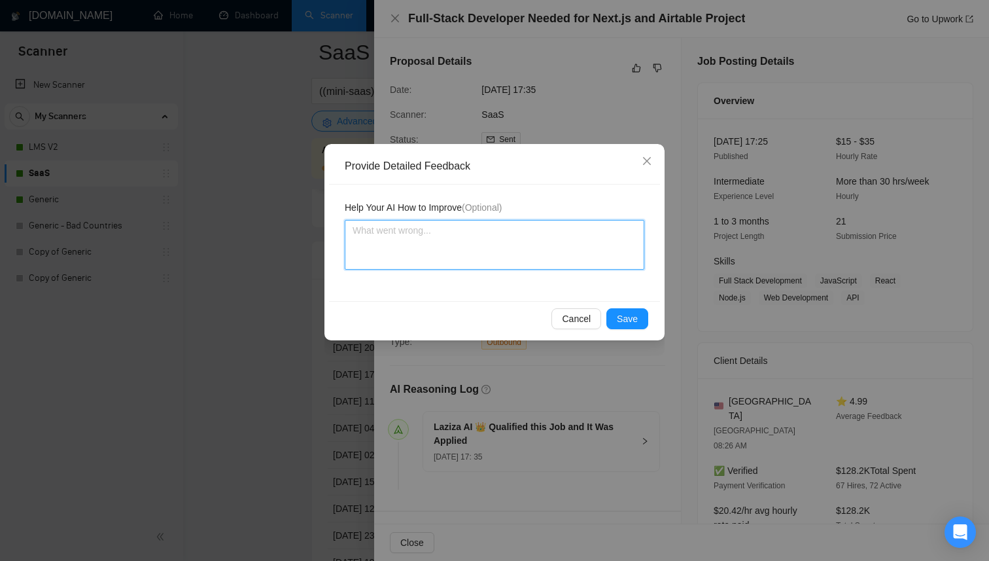
click at [483, 241] on textarea at bounding box center [495, 245] width 300 height 50
click at [425, 243] on textarea "The team does not work with projects where the customer already has a codebase." at bounding box center [495, 245] width 300 height 50
click at [376, 245] on textarea "The team does not work with projects where the customer already has a codebase." at bounding box center [495, 245] width 300 height 50
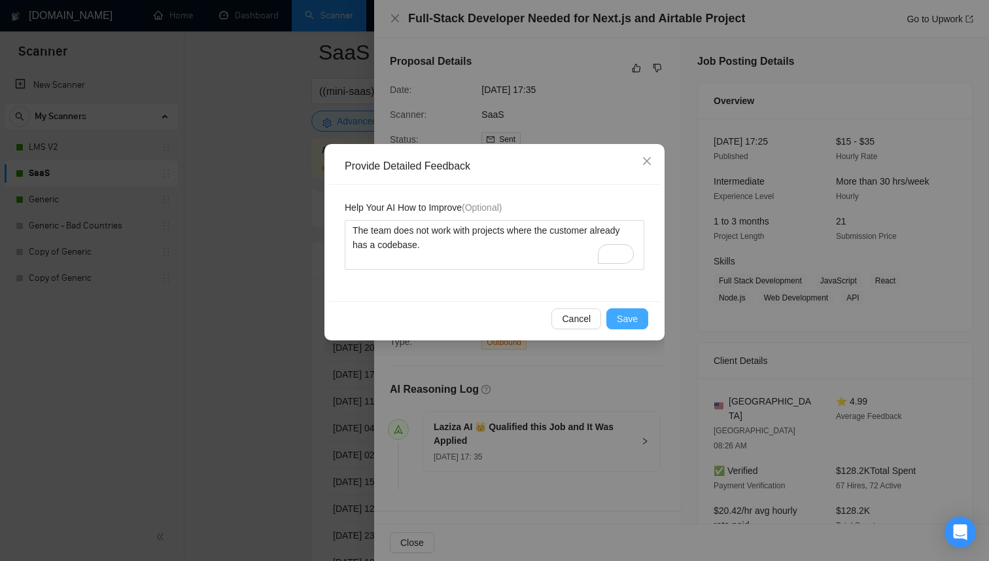
click at [631, 325] on span "Save" at bounding box center [627, 318] width 21 height 14
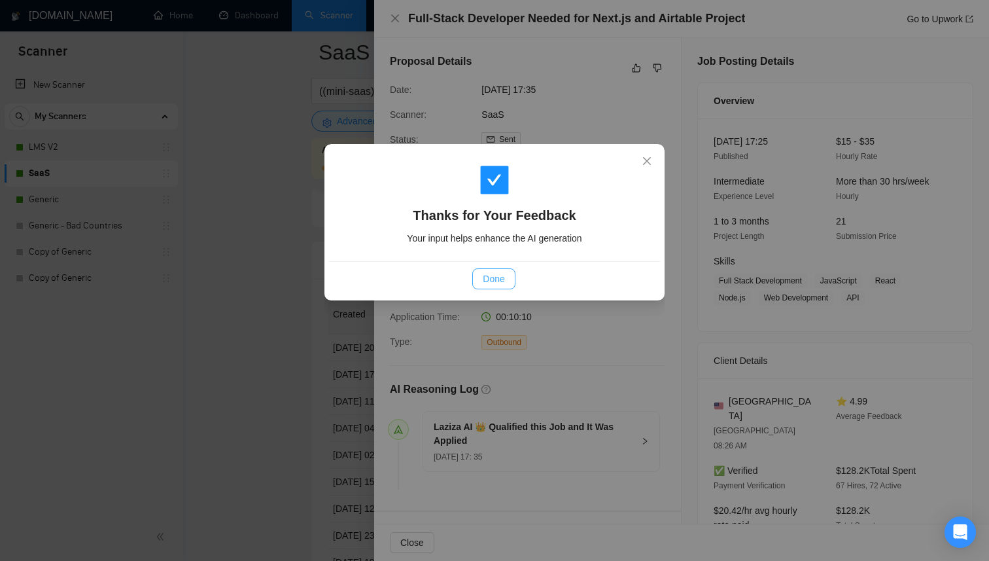
click at [508, 279] on button "Done" at bounding box center [493, 278] width 43 height 21
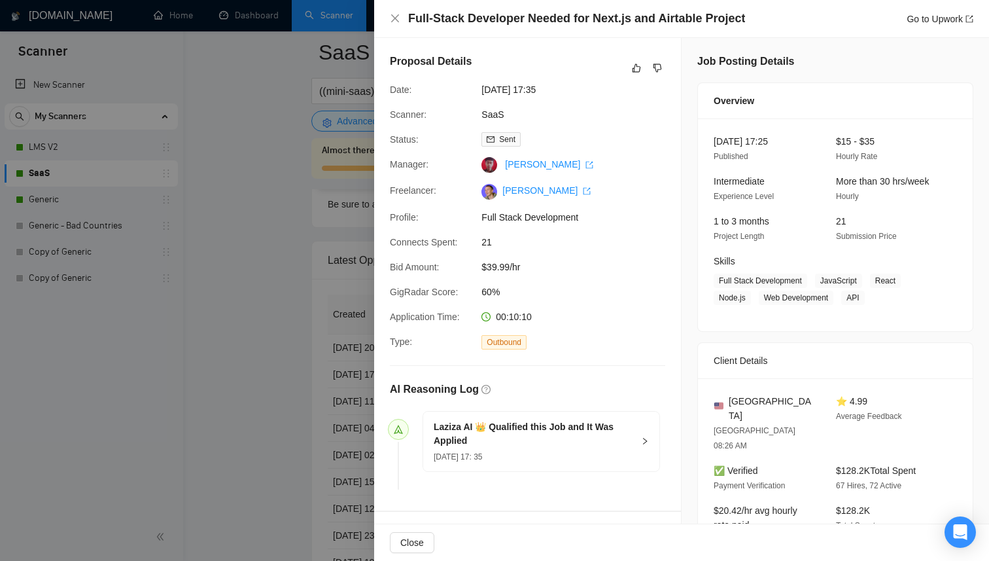
click at [307, 269] on div at bounding box center [494, 280] width 989 height 561
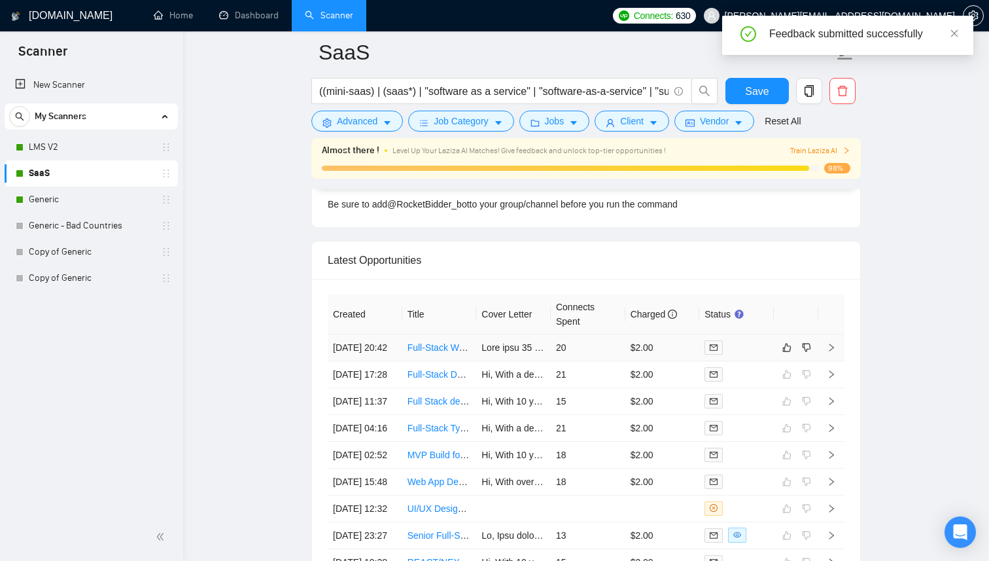
click at [750, 355] on div at bounding box center [737, 347] width 64 height 15
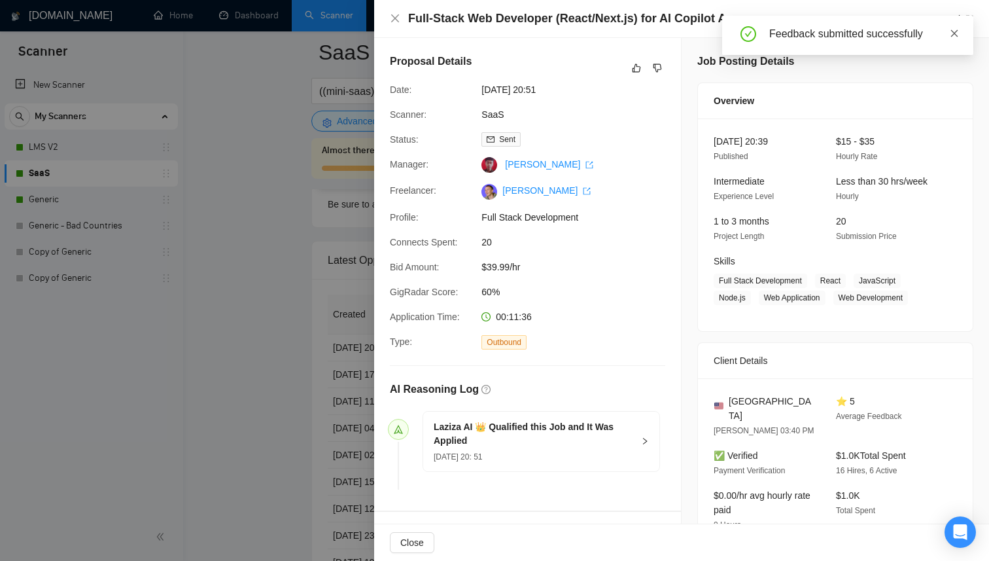
click at [952, 32] on icon "close" at bounding box center [954, 33] width 9 height 9
click at [321, 245] on div at bounding box center [494, 280] width 989 height 561
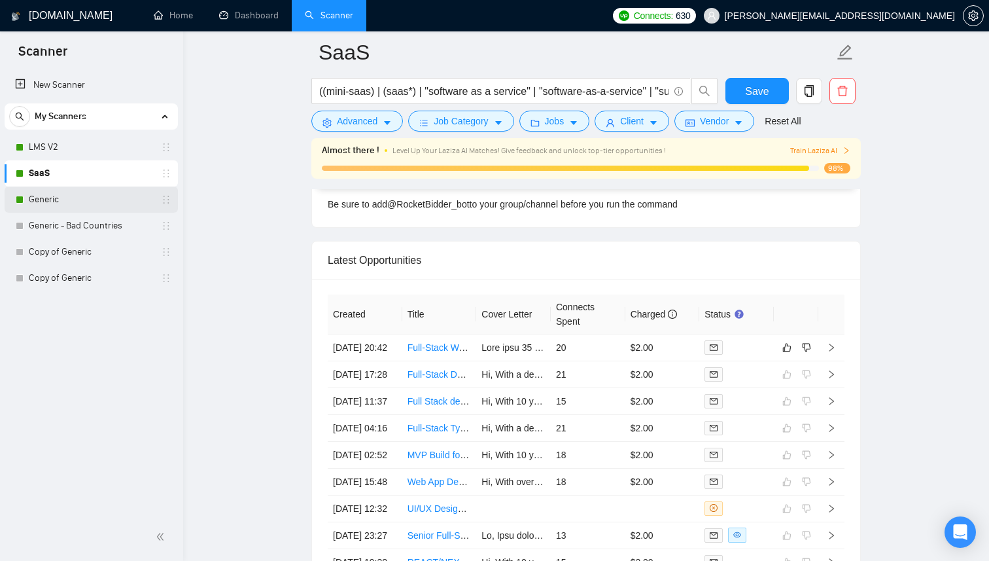
click at [69, 198] on link "Generic" at bounding box center [91, 199] width 124 height 26
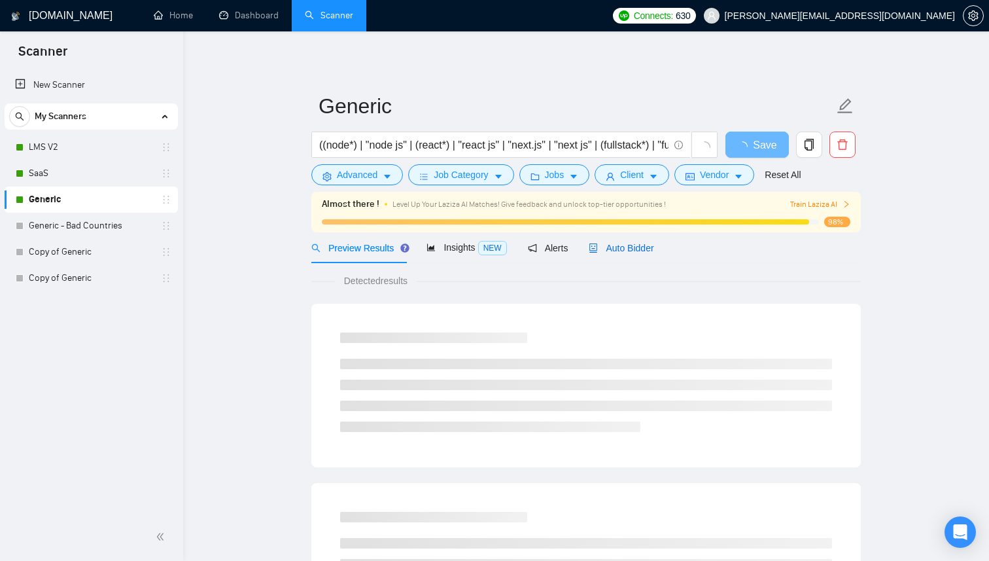
click at [642, 245] on span "Auto Bidder" at bounding box center [621, 248] width 65 height 10
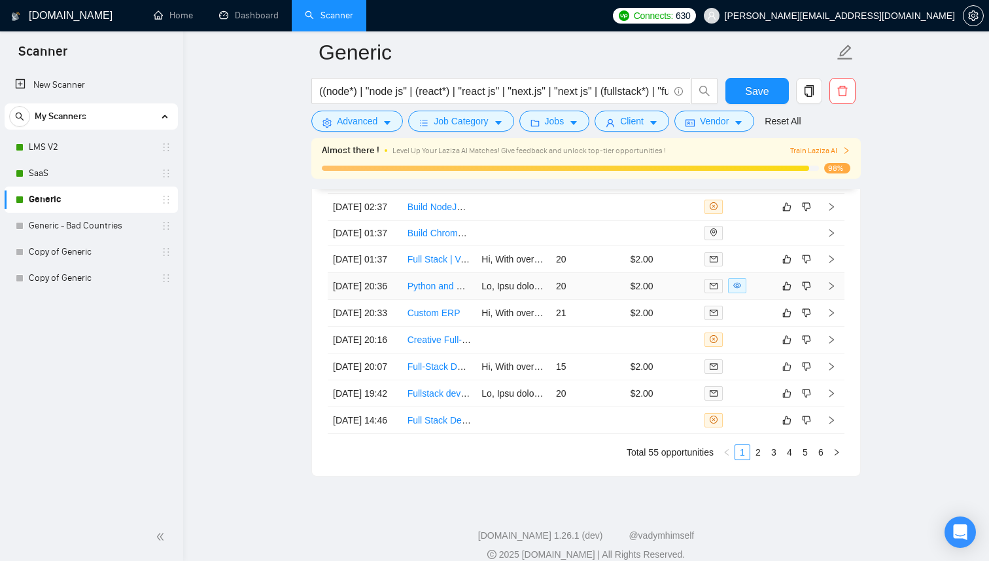
scroll to position [3596, 0]
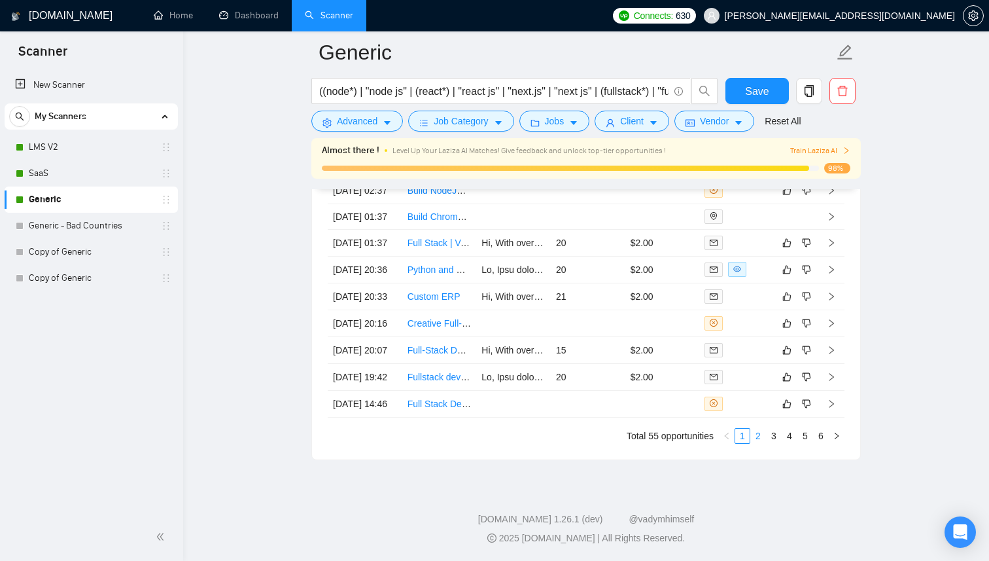
click at [754, 436] on link "2" at bounding box center [758, 436] width 14 height 14
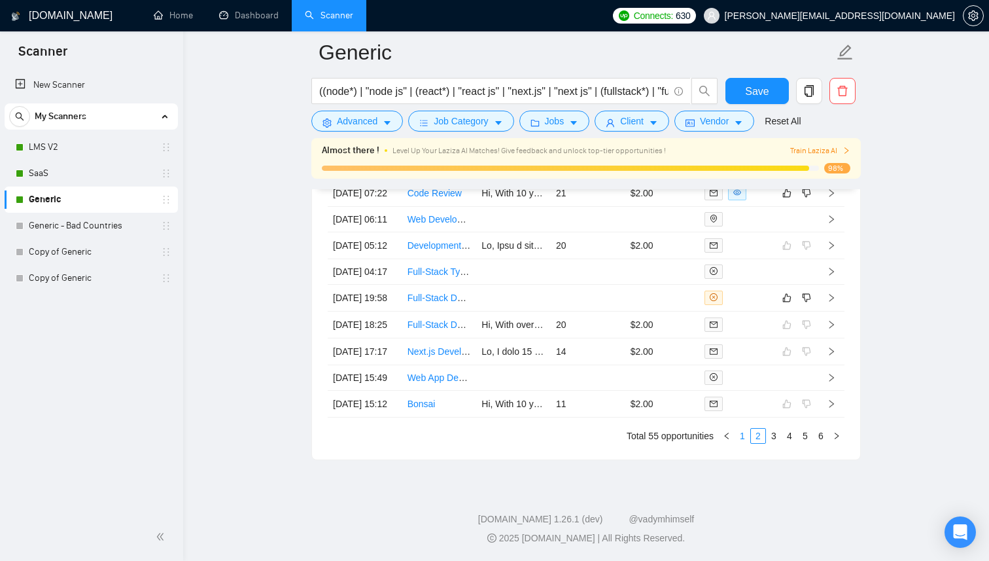
click at [748, 434] on link "1" at bounding box center [742, 436] width 14 height 14
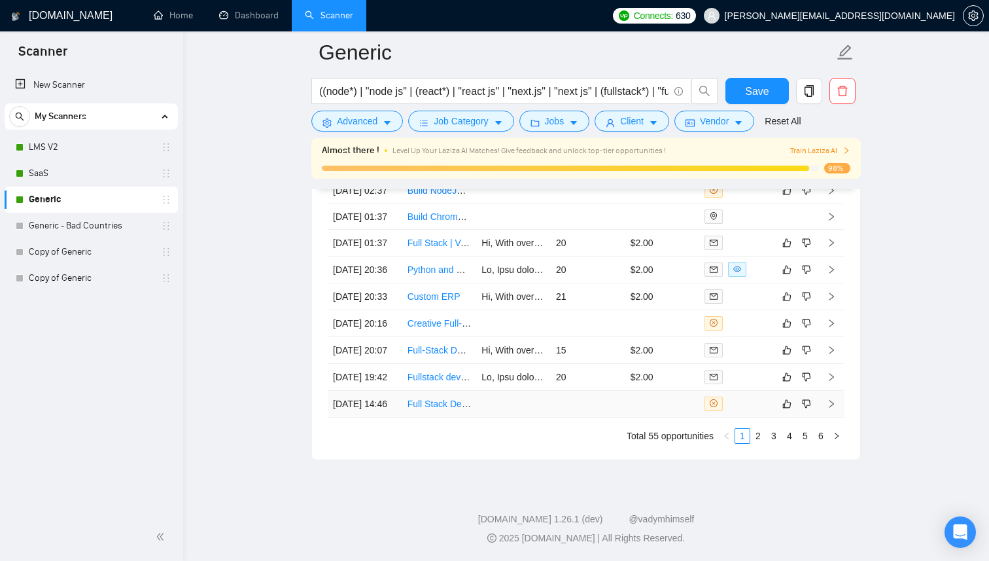
click at [737, 408] on td at bounding box center [736, 404] width 75 height 27
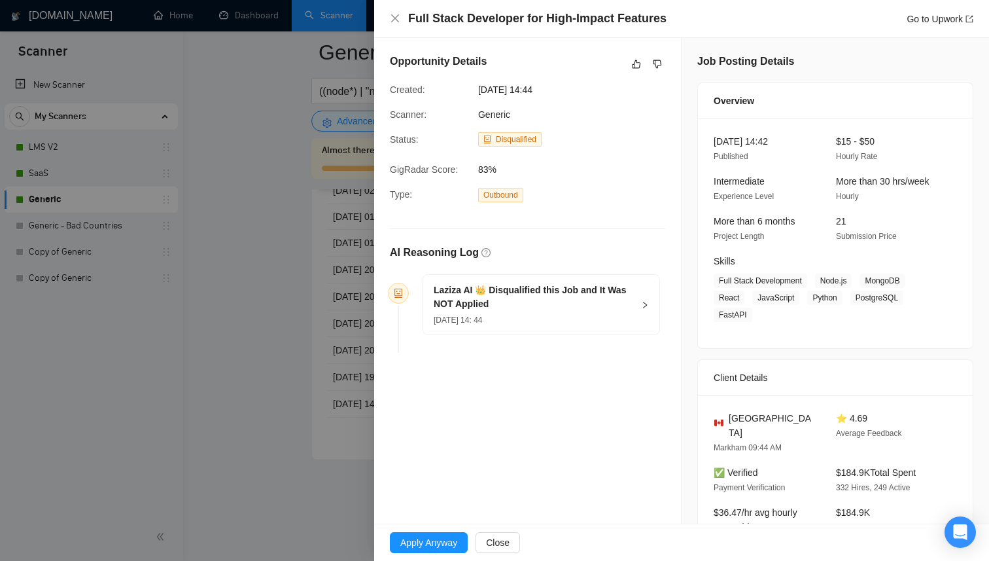
click at [603, 312] on div "17 Sep, 2025 14: 44" at bounding box center [534, 319] width 200 height 14
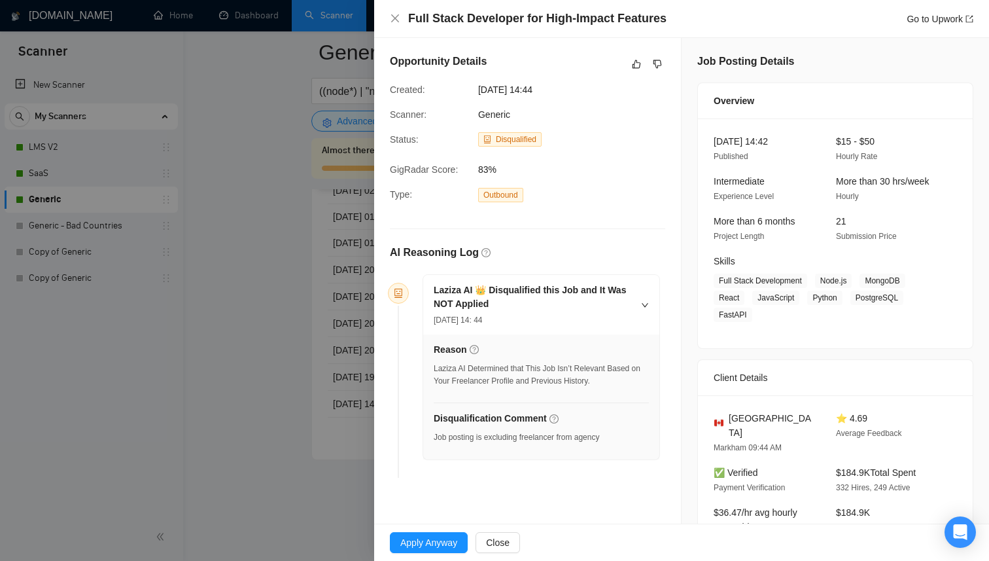
scroll to position [251, 0]
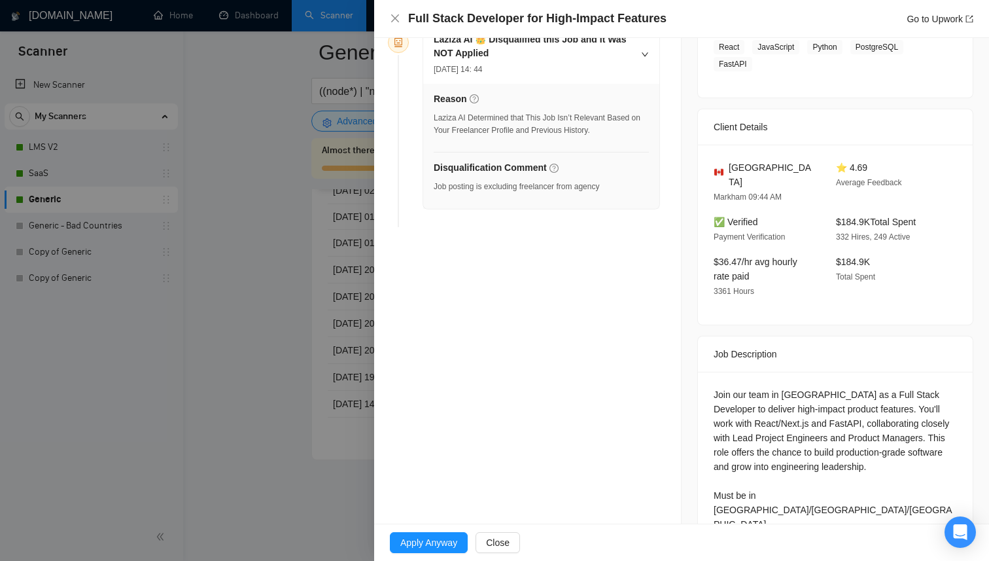
click at [333, 359] on div at bounding box center [494, 280] width 989 height 561
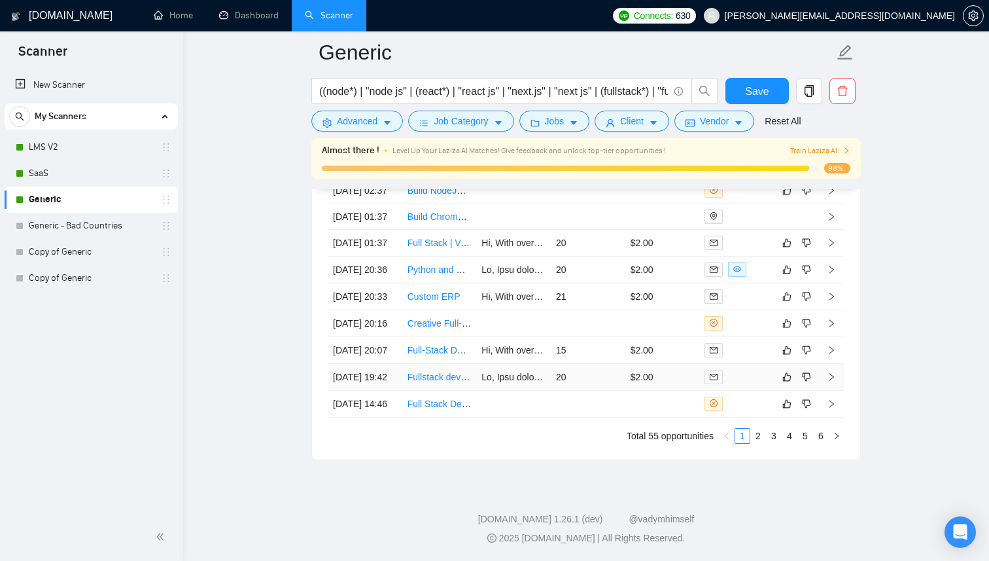
click at [735, 369] on div at bounding box center [737, 376] width 64 height 15
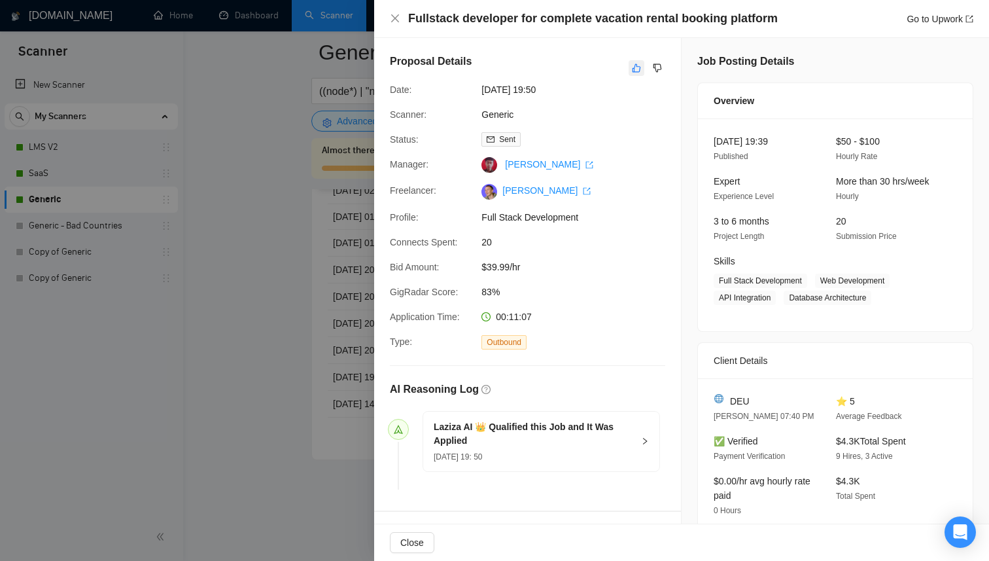
click at [629, 68] on button "button" at bounding box center [637, 68] width 16 height 16
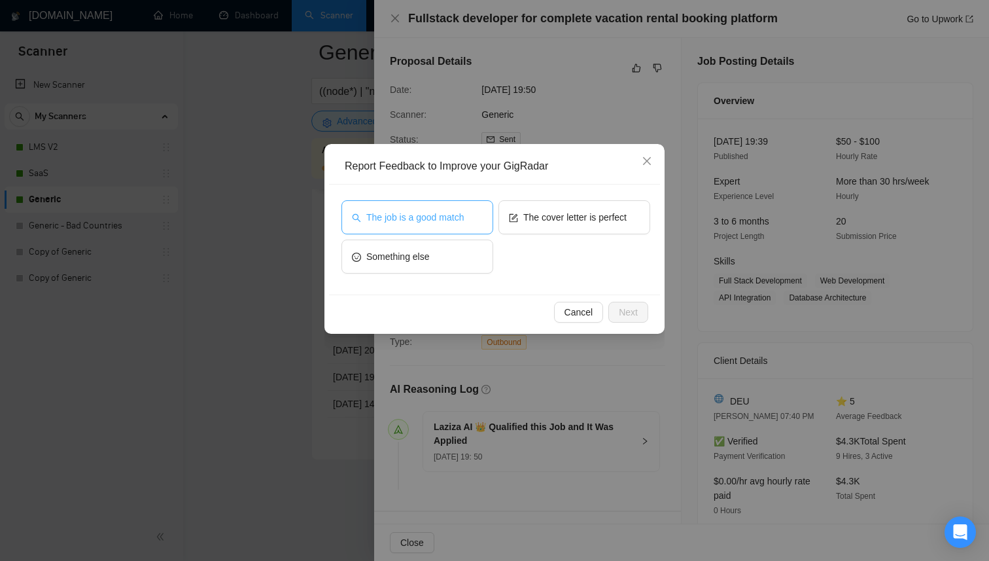
click at [463, 222] on span "The job is a good match" at bounding box center [414, 217] width 97 height 14
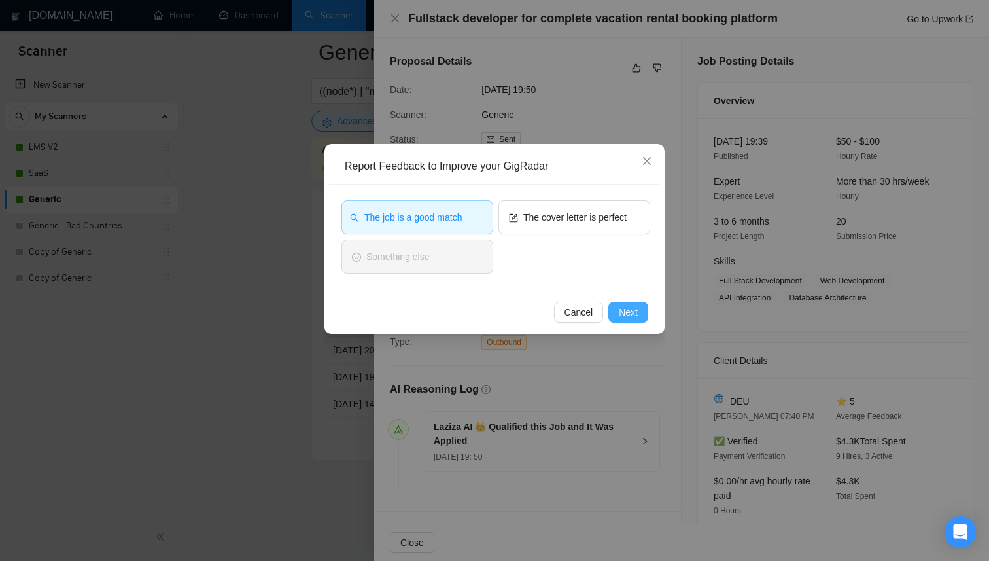
click at [625, 307] on span "Next" at bounding box center [628, 312] width 19 height 14
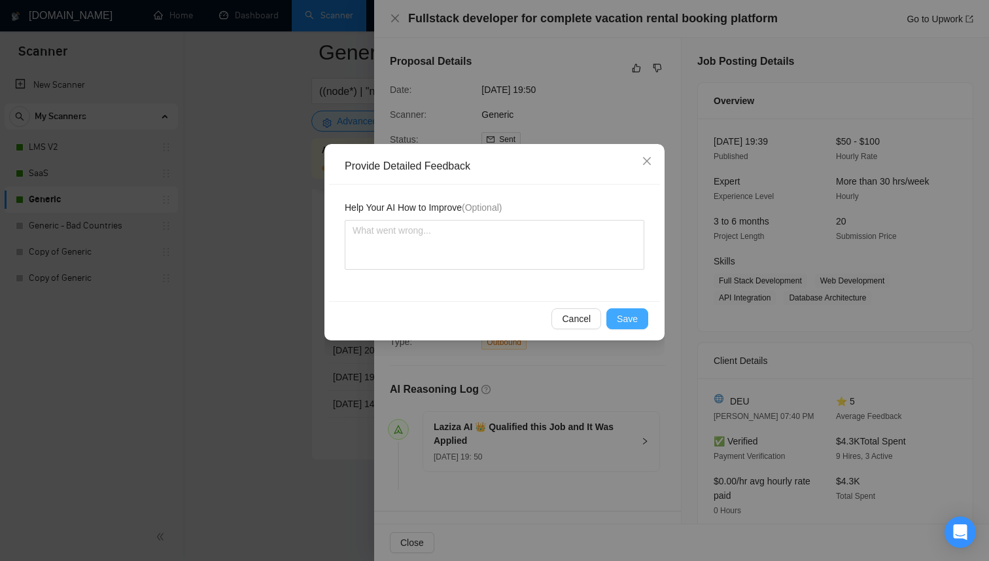
click at [633, 319] on span "Save" at bounding box center [627, 318] width 21 height 14
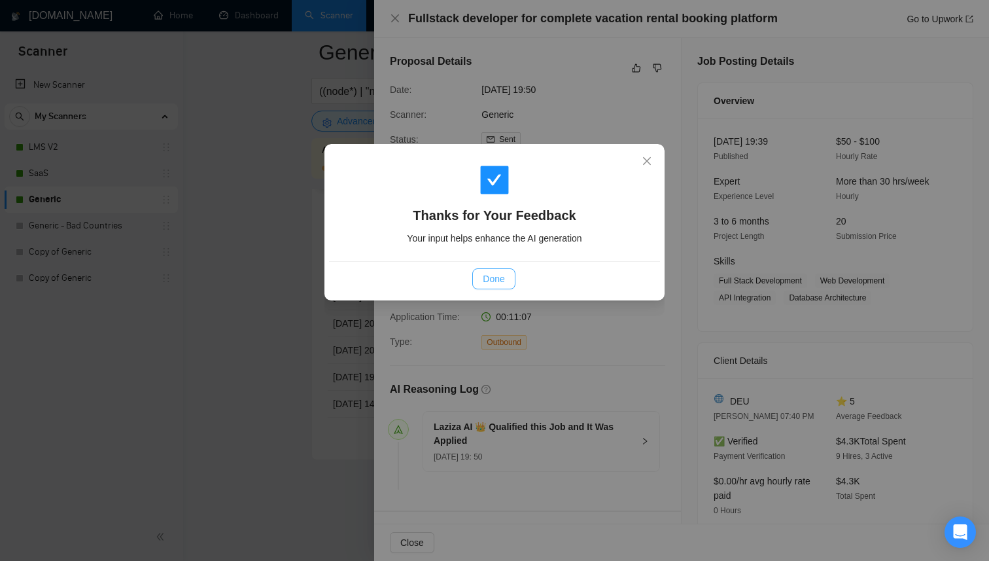
click at [480, 282] on button "Done" at bounding box center [493, 278] width 43 height 21
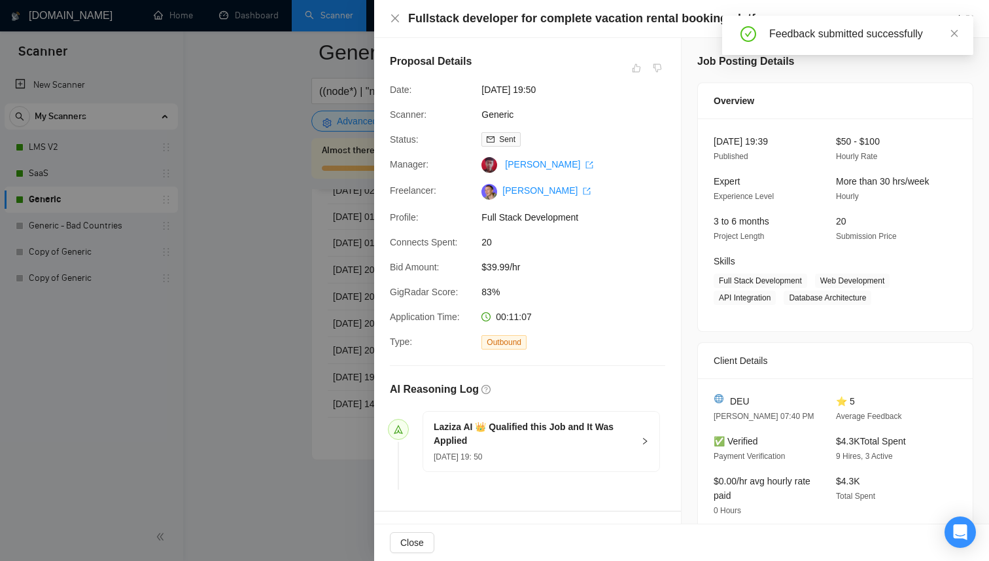
click at [330, 295] on div at bounding box center [494, 280] width 989 height 561
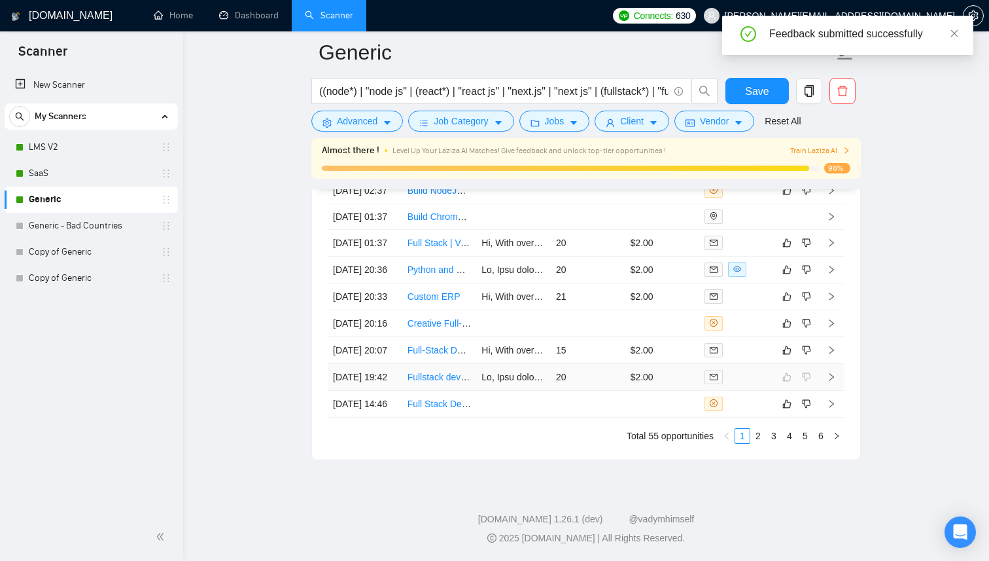
scroll to position [3563, 0]
click at [605, 359] on td "15" at bounding box center [588, 350] width 75 height 27
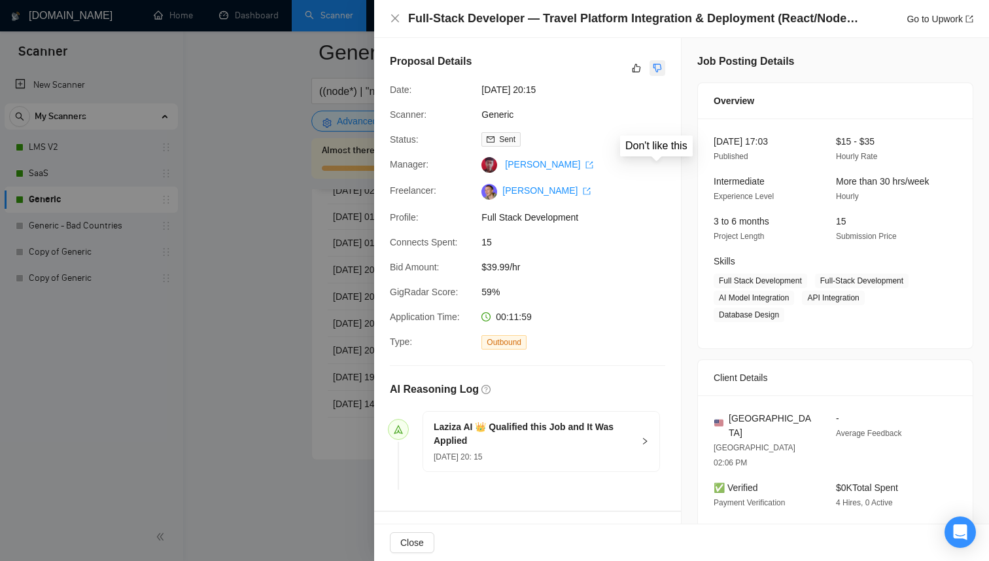
click at [658, 69] on icon "dislike" at bounding box center [657, 68] width 9 height 10
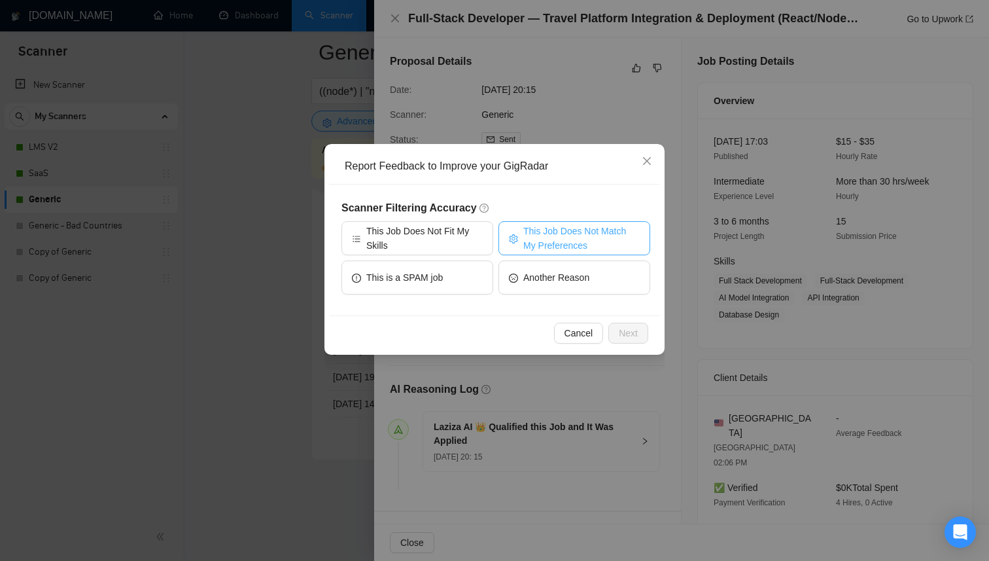
click at [557, 239] on span "This Job Does Not Match My Preferences" at bounding box center [581, 238] width 116 height 29
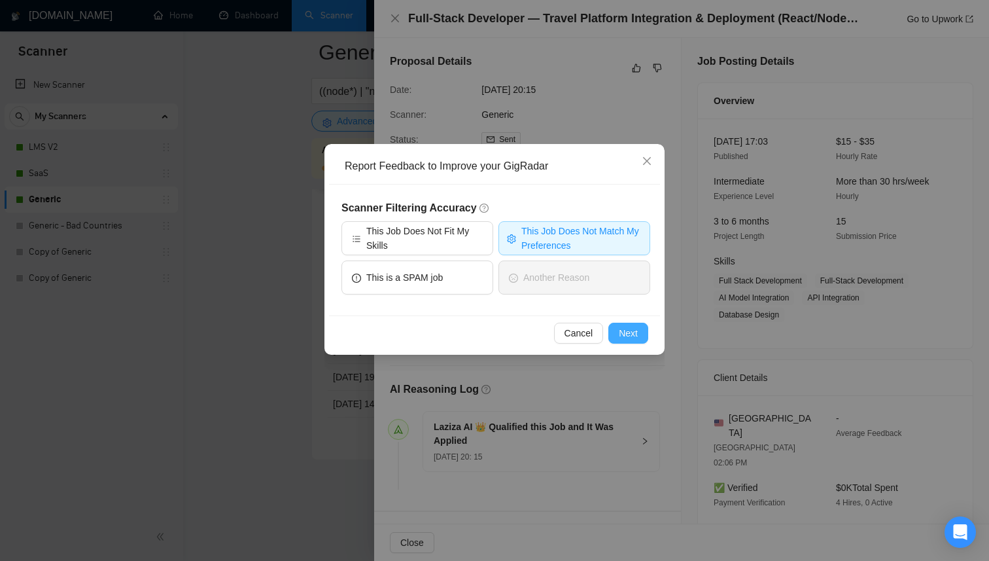
click at [623, 323] on button "Next" at bounding box center [628, 333] width 40 height 21
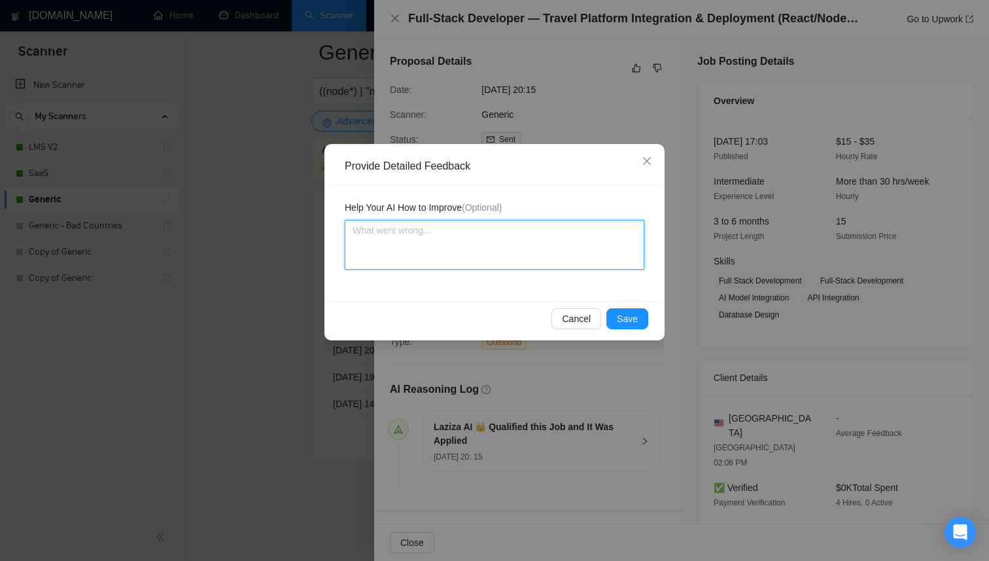
click at [533, 254] on textarea at bounding box center [495, 245] width 300 height 50
click at [478, 241] on textarea "The team doesn't not work with projects where customer wasnts to finalize, fix,…" at bounding box center [495, 245] width 300 height 50
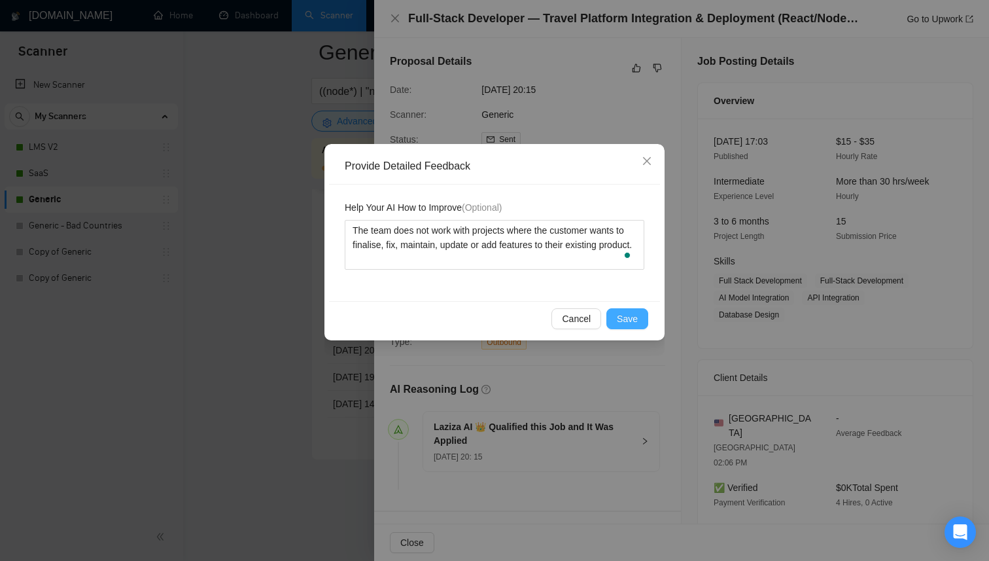
click at [634, 313] on span "Save" at bounding box center [627, 318] width 21 height 14
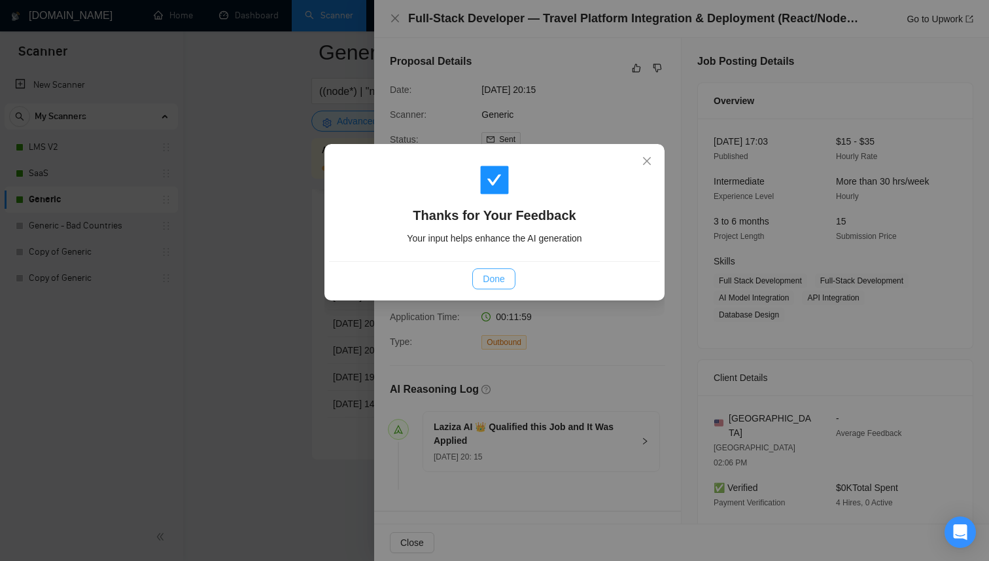
click at [495, 281] on span "Done" at bounding box center [494, 279] width 22 height 14
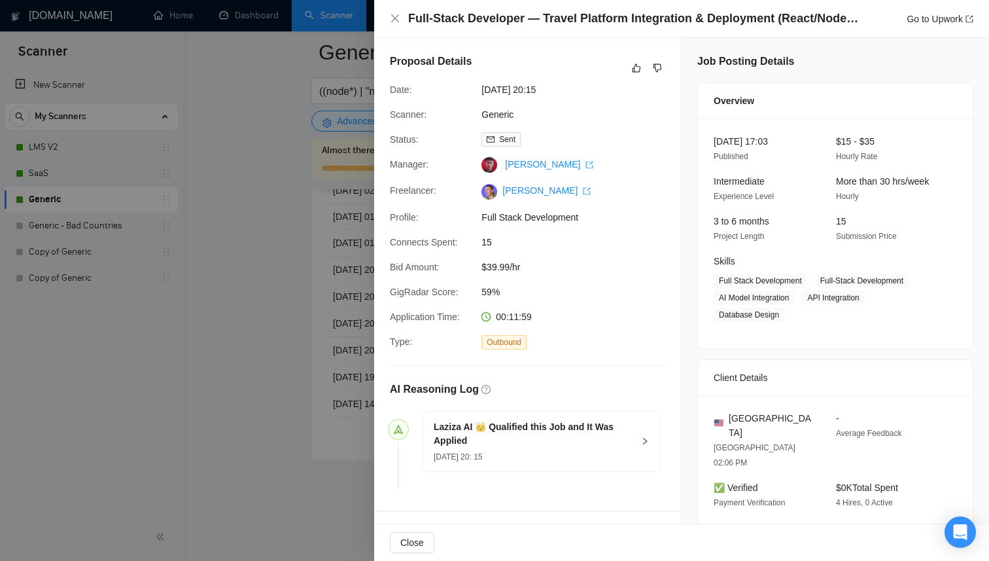
click at [317, 296] on div at bounding box center [494, 280] width 989 height 561
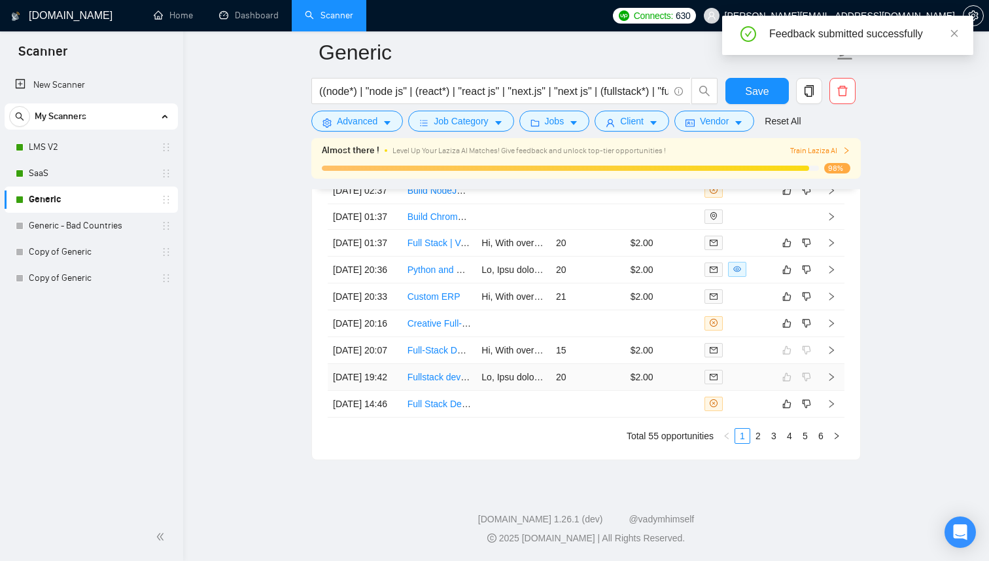
scroll to position [3496, 0]
click at [609, 337] on td at bounding box center [588, 323] width 75 height 27
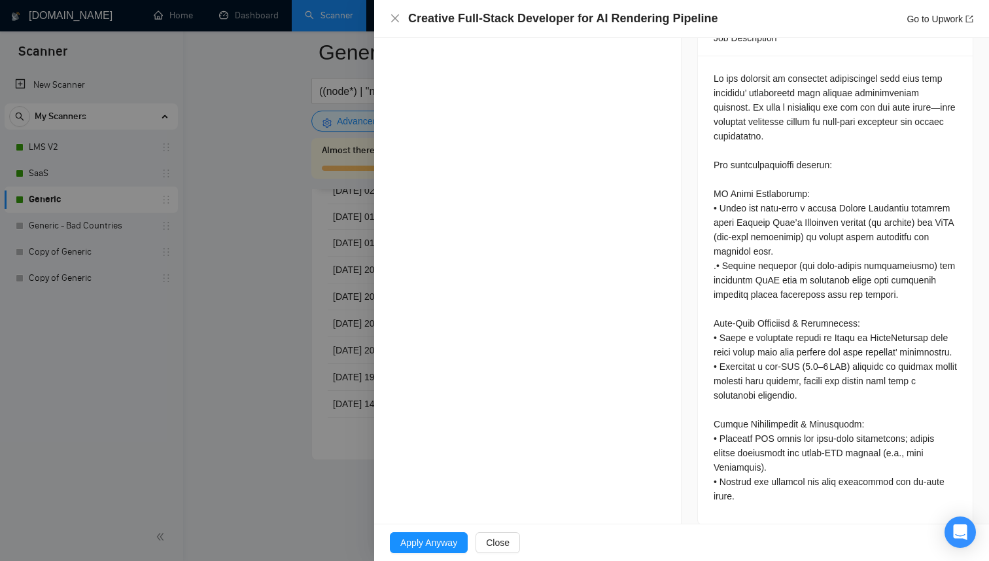
scroll to position [580, 0]
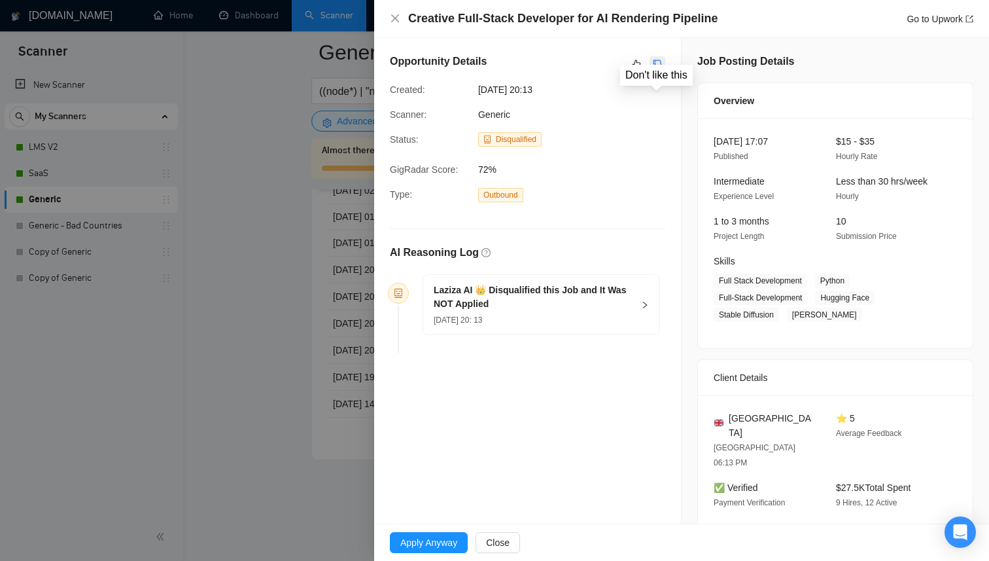
click at [653, 59] on icon "dislike" at bounding box center [657, 64] width 9 height 10
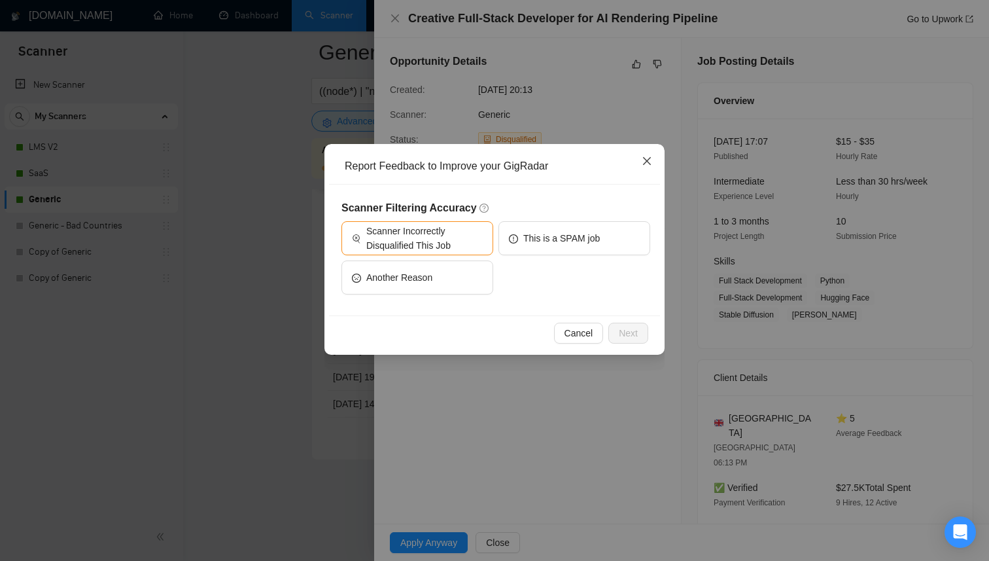
click at [652, 158] on span "Close" at bounding box center [646, 161] width 35 height 35
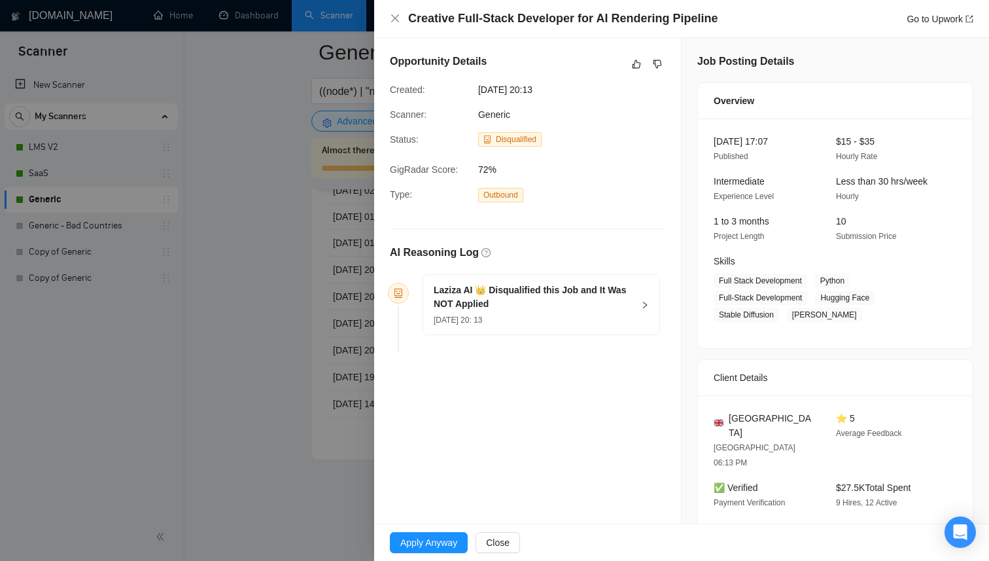
click at [518, 311] on div "Laziza AI 👑 Disqualified this Job and It Was NOT Applied [DATE] 20: 13" at bounding box center [534, 304] width 200 height 43
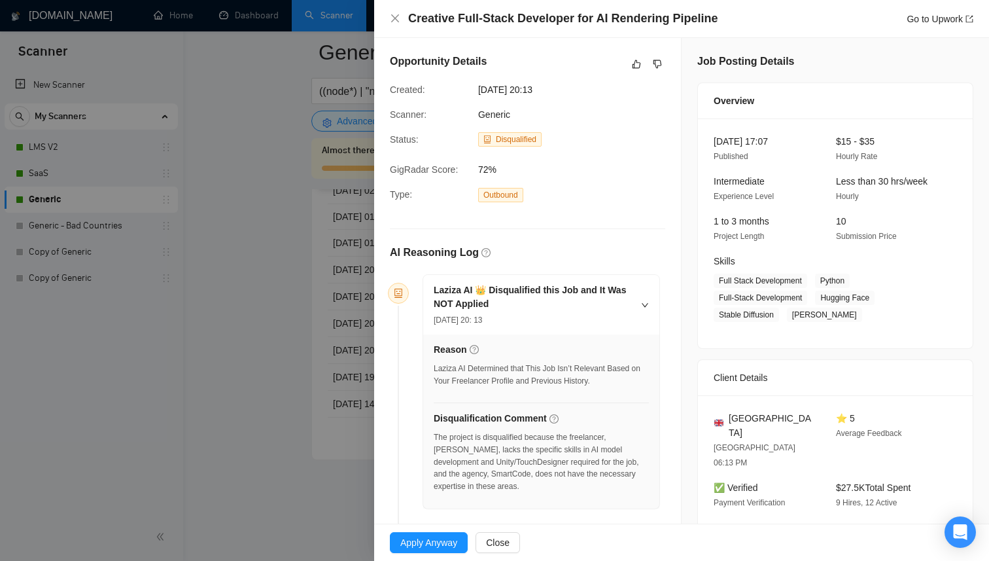
click at [637, 73] on div "Opportunity Details" at bounding box center [527, 64] width 275 height 21
click at [637, 68] on icon "like" at bounding box center [636, 64] width 9 height 10
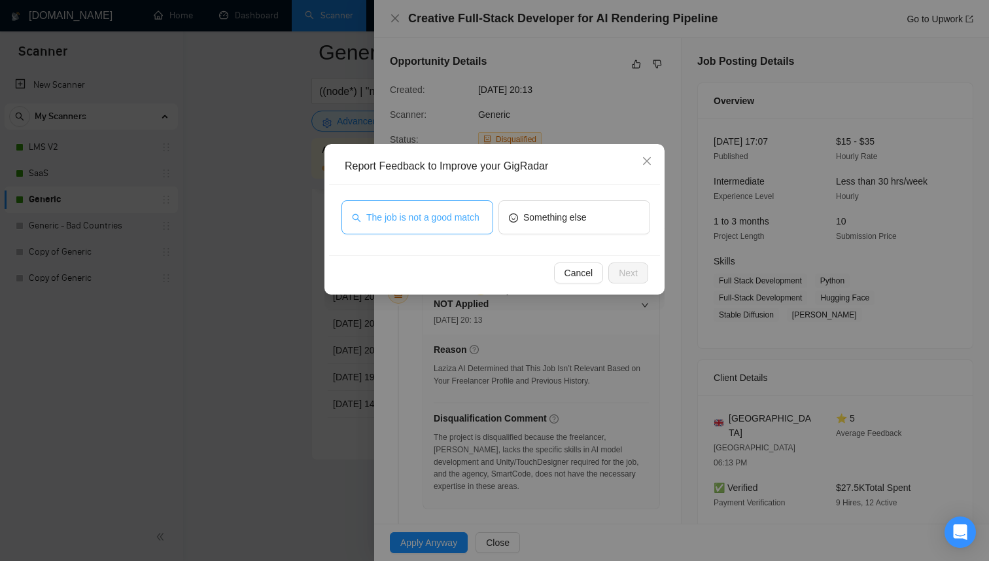
click at [466, 202] on button "The job is not a good match" at bounding box center [418, 217] width 152 height 34
click at [632, 271] on span "Next" at bounding box center [628, 273] width 19 height 14
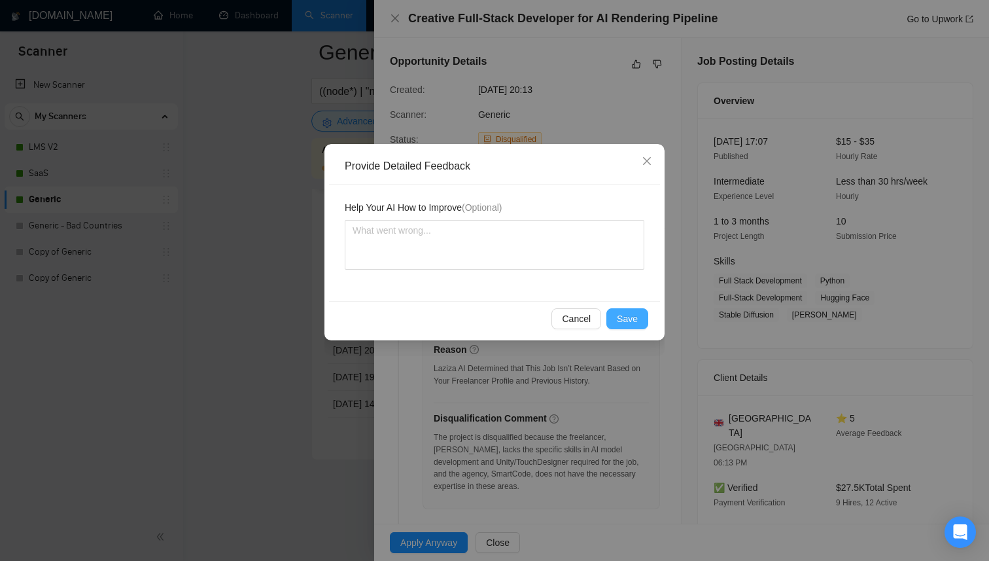
click at [631, 311] on span "Save" at bounding box center [627, 318] width 21 height 14
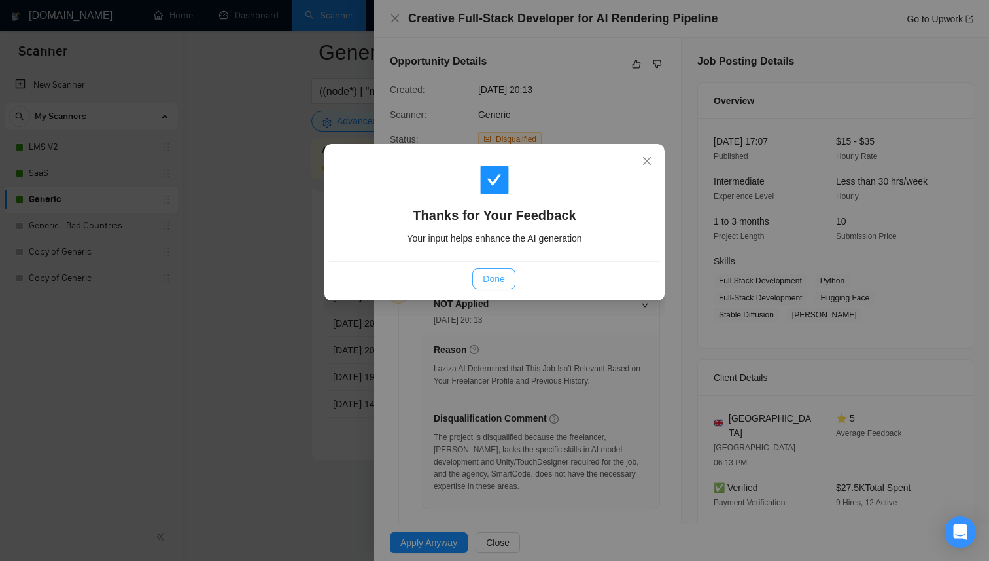
click at [509, 277] on button "Done" at bounding box center [493, 278] width 43 height 21
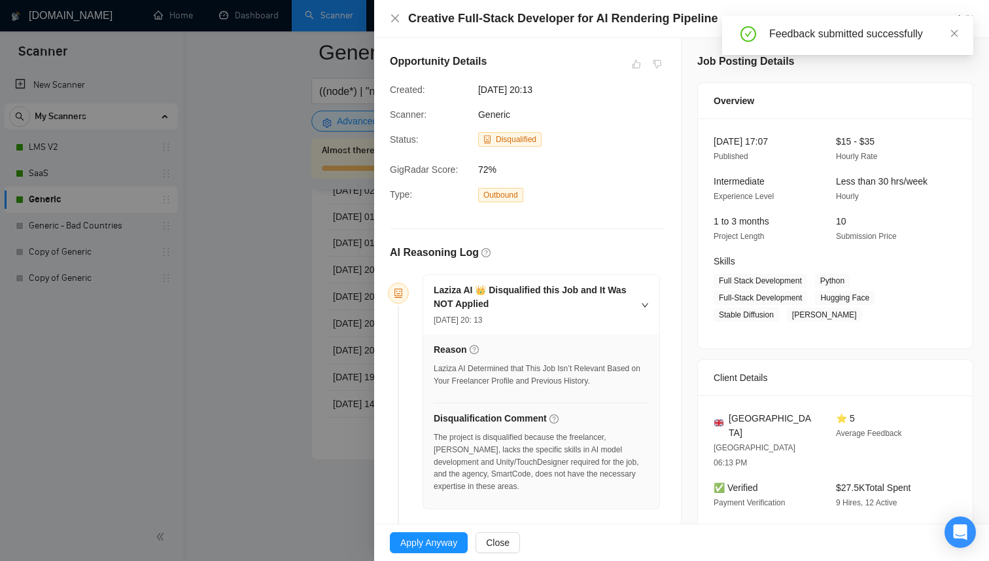
click at [297, 264] on div at bounding box center [494, 280] width 989 height 561
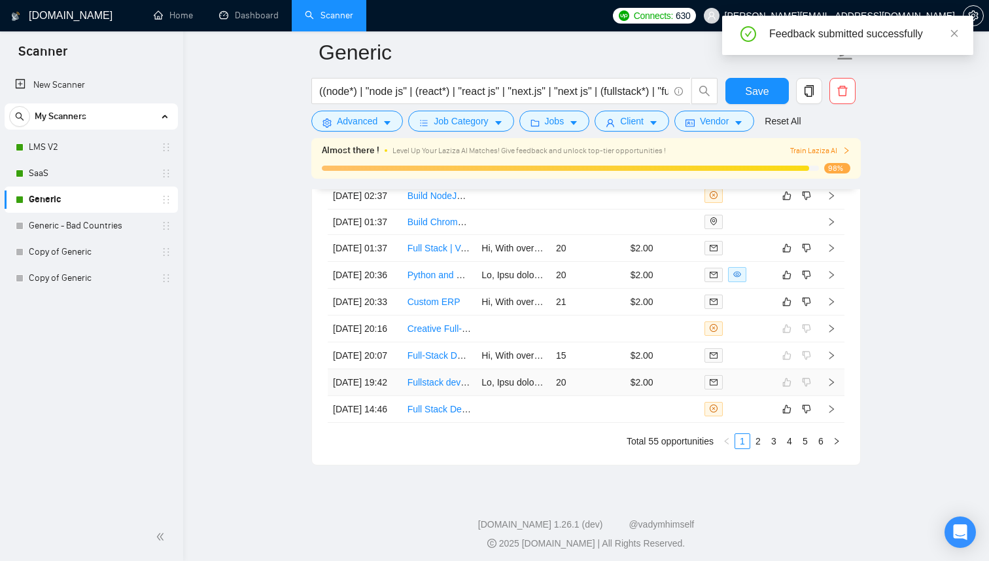
scroll to position [3458, 0]
click at [620, 317] on td "21" at bounding box center [588, 303] width 75 height 27
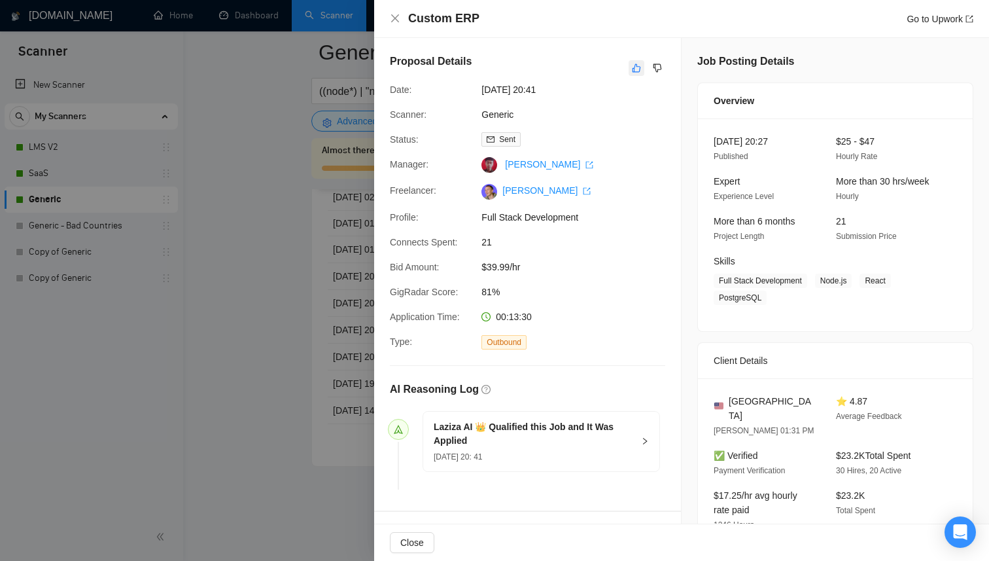
click at [640, 69] on icon "like" at bounding box center [636, 68] width 9 height 10
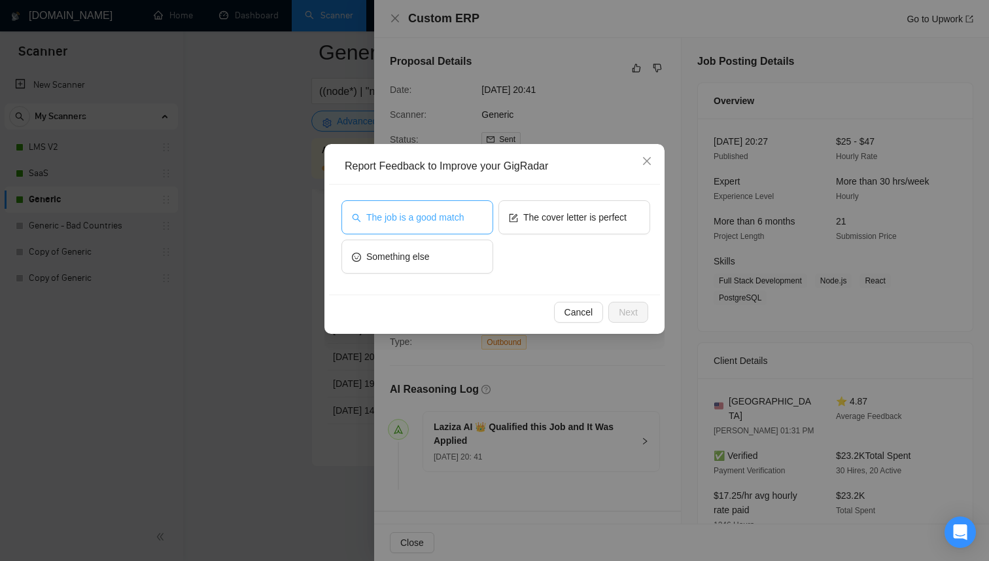
click at [459, 224] on button "The job is a good match" at bounding box center [418, 217] width 152 height 34
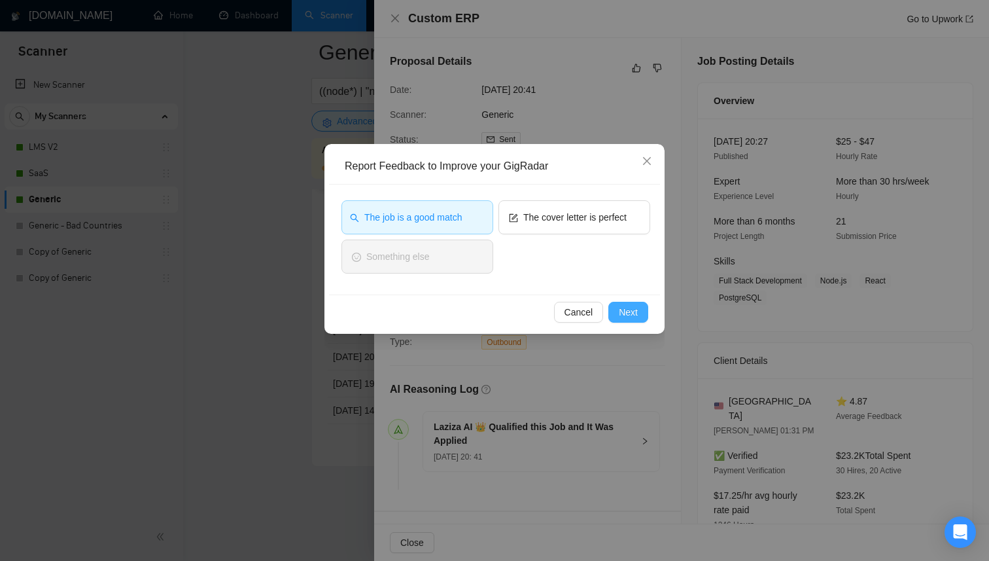
click at [625, 307] on span "Next" at bounding box center [628, 312] width 19 height 14
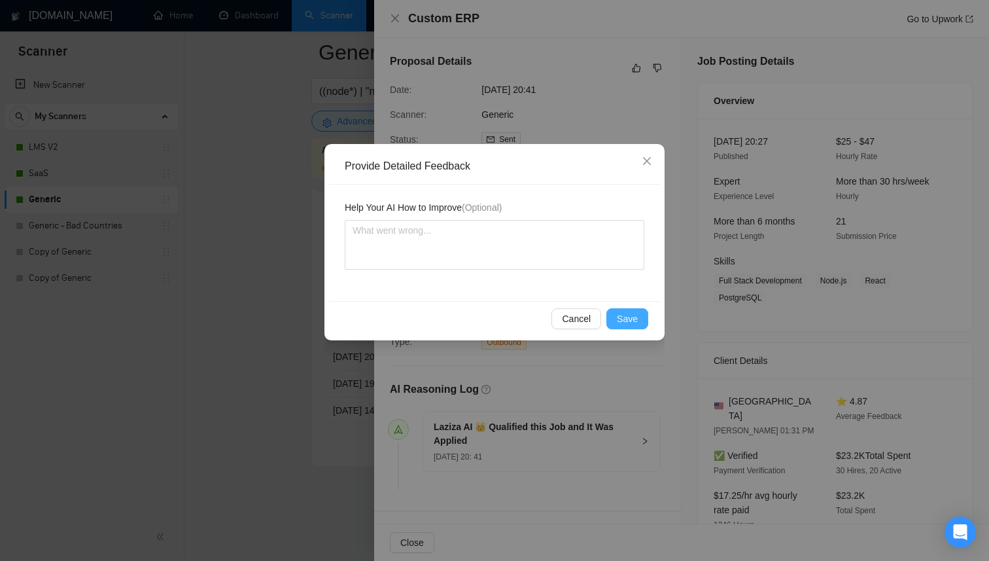
click at [629, 317] on span "Save" at bounding box center [627, 318] width 21 height 14
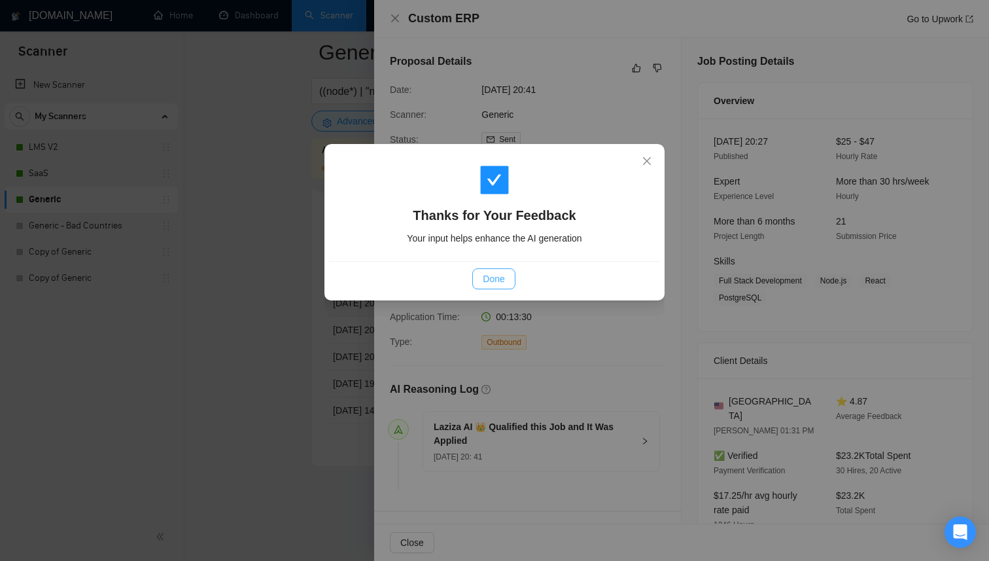
click at [490, 272] on span "Done" at bounding box center [494, 279] width 22 height 14
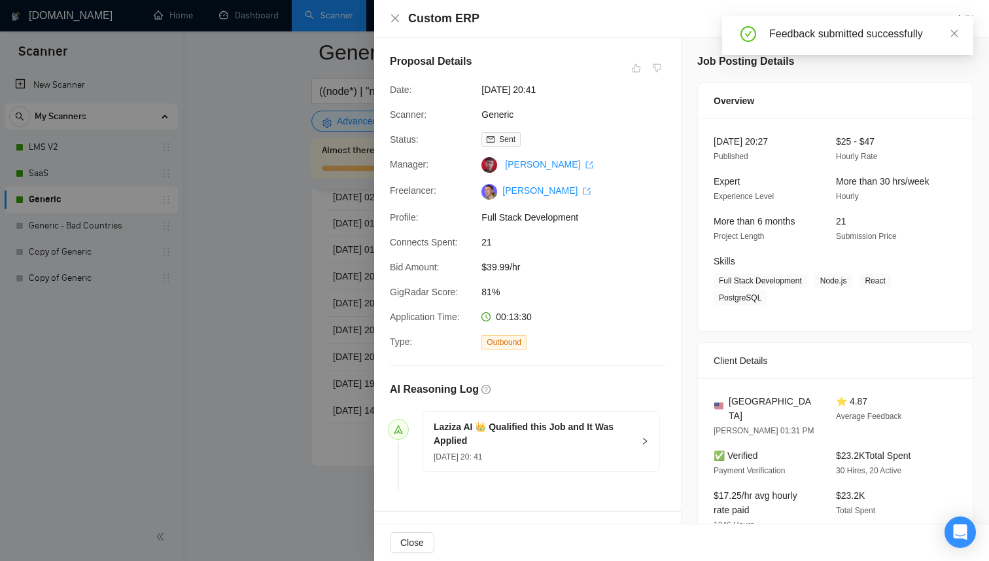
click at [309, 292] on div at bounding box center [494, 280] width 989 height 561
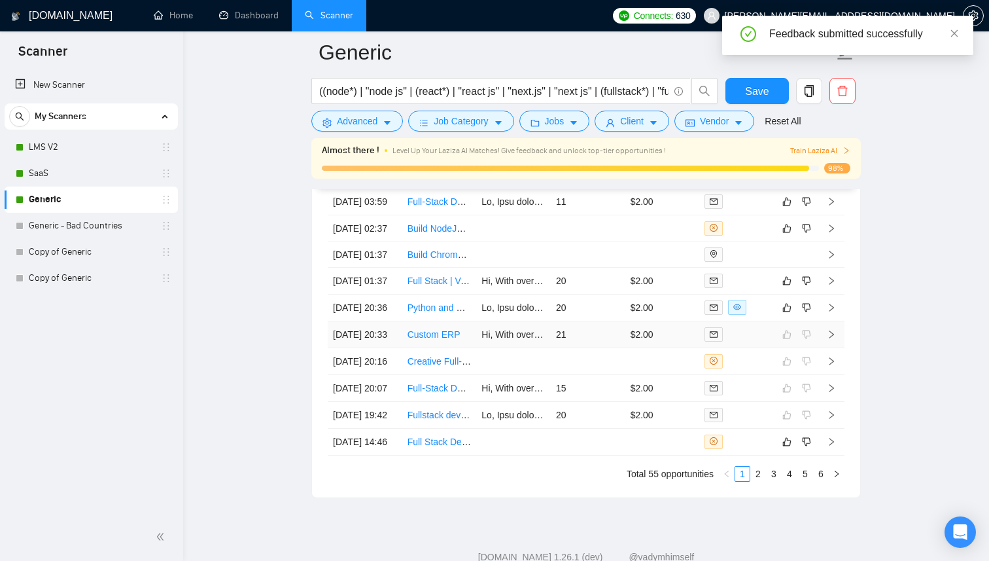
scroll to position [3425, 0]
click at [612, 323] on td "20" at bounding box center [588, 309] width 75 height 27
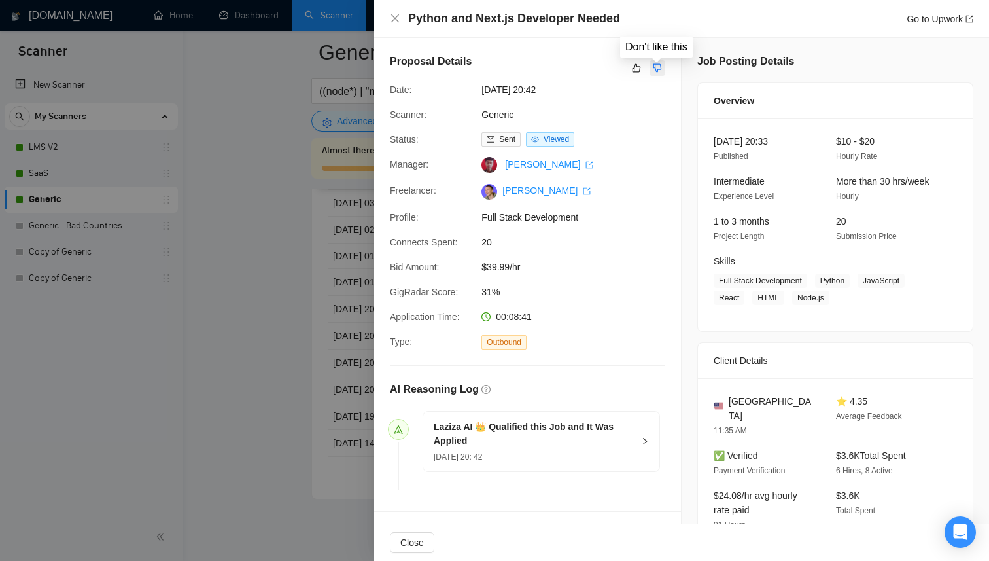
click at [655, 68] on icon "dislike" at bounding box center [658, 68] width 9 height 9
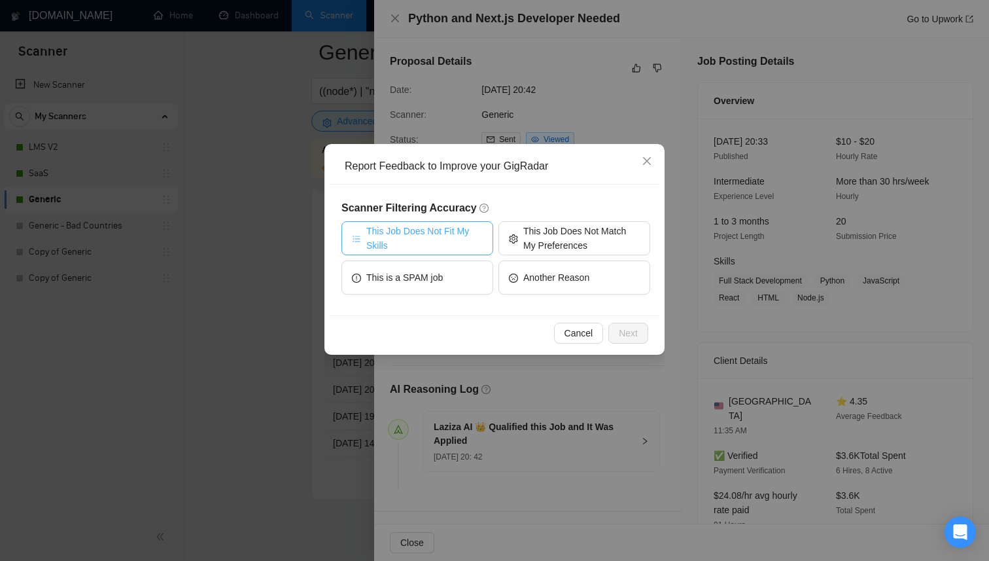
click at [482, 239] on span "This Job Does Not Fit My Skills" at bounding box center [424, 238] width 116 height 29
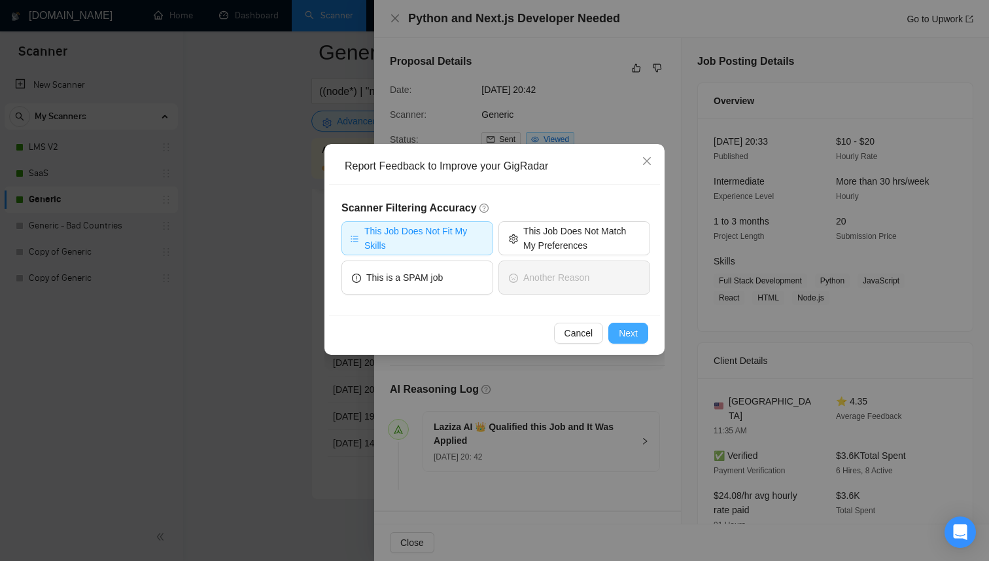
click at [625, 330] on span "Next" at bounding box center [628, 333] width 19 height 14
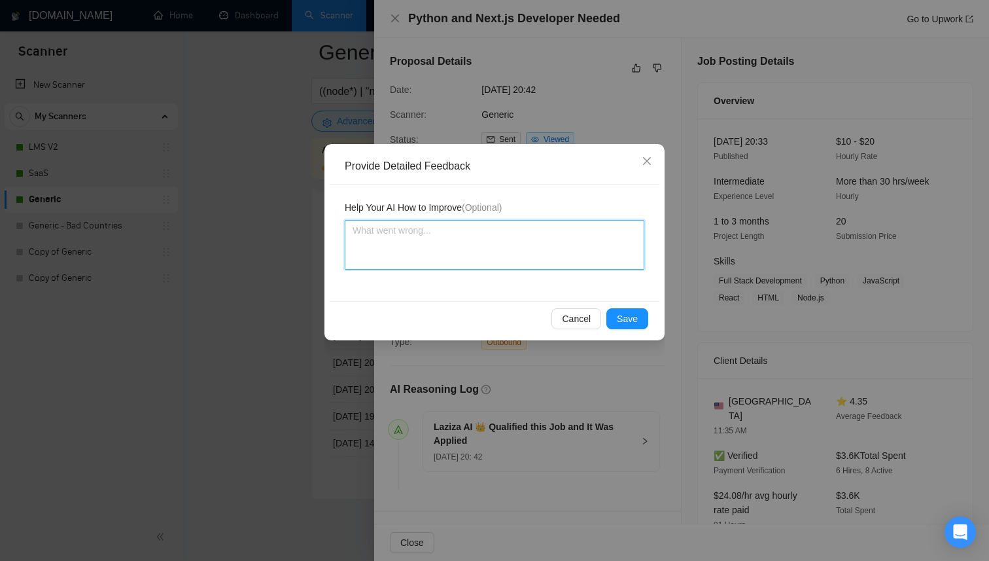
click at [518, 241] on textarea at bounding box center [495, 245] width 300 height 50
type textarea "T"
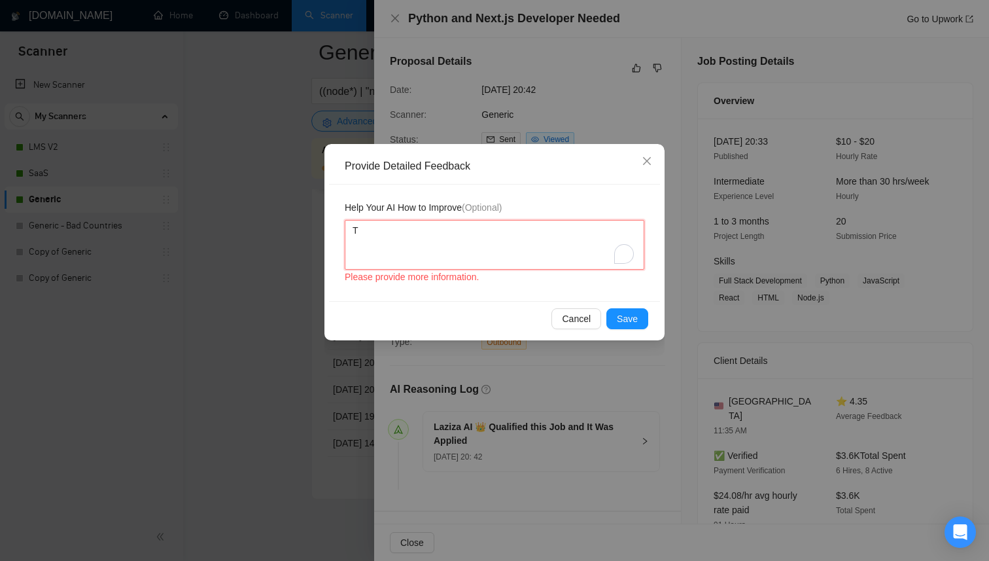
type textarea "Th"
type textarea "The"
type textarea "The t"
type textarea "The te"
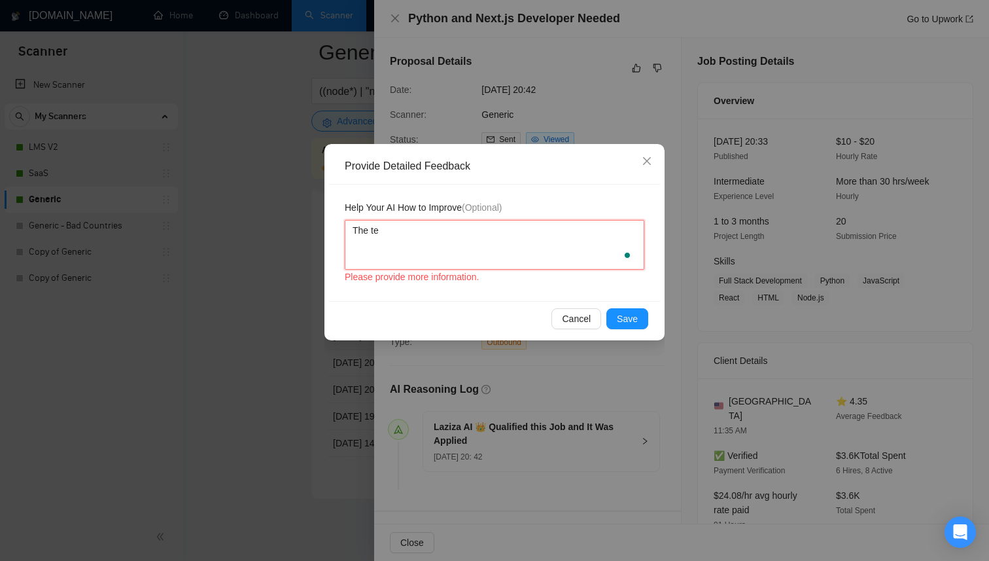
type textarea "The tea"
type textarea "The team"
type textarea "The team d"
type textarea "The team do"
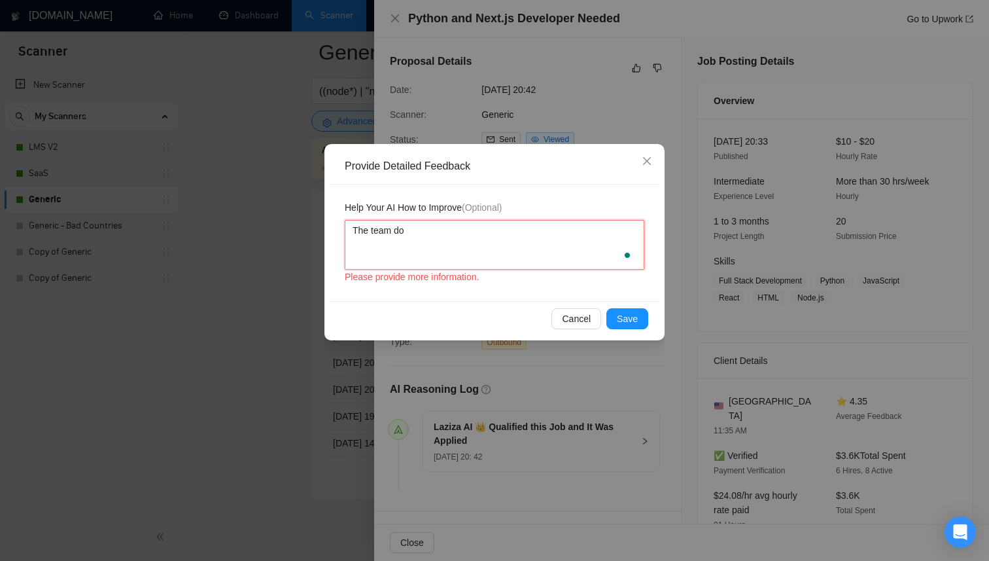
type textarea "The team doe"
type textarea "The team does"
type textarea "The team doesn"
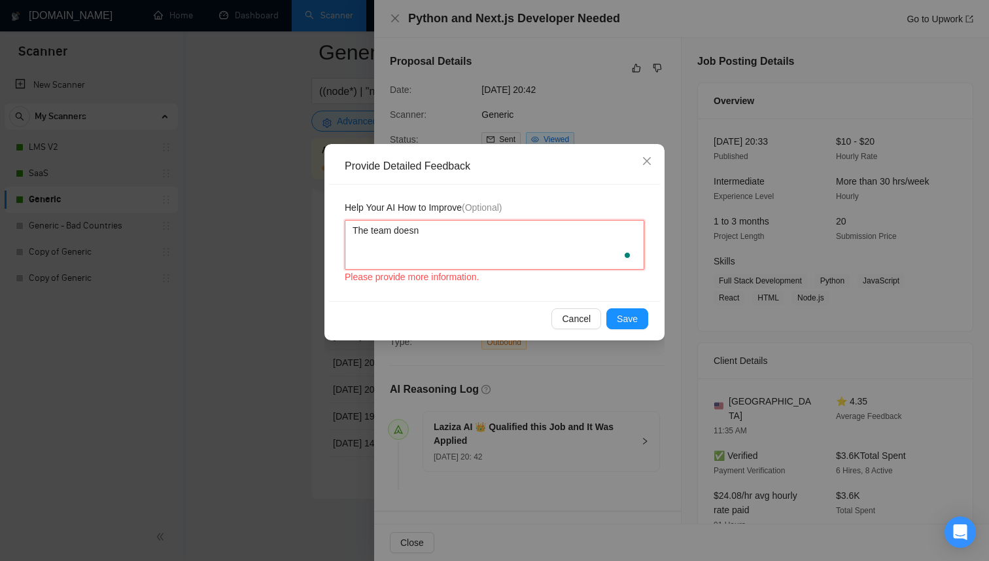
type textarea "The team does"
type textarea "The team doesn"
type textarea "The team does"
type textarea "The team does n"
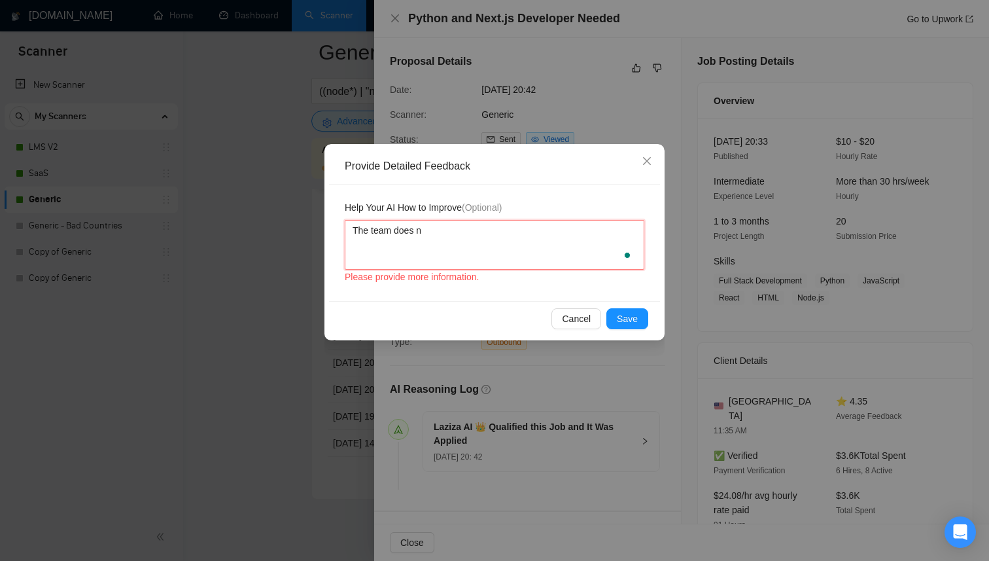
type textarea "The team does ni"
type textarea "The team does nit"
type textarea "The team does ni"
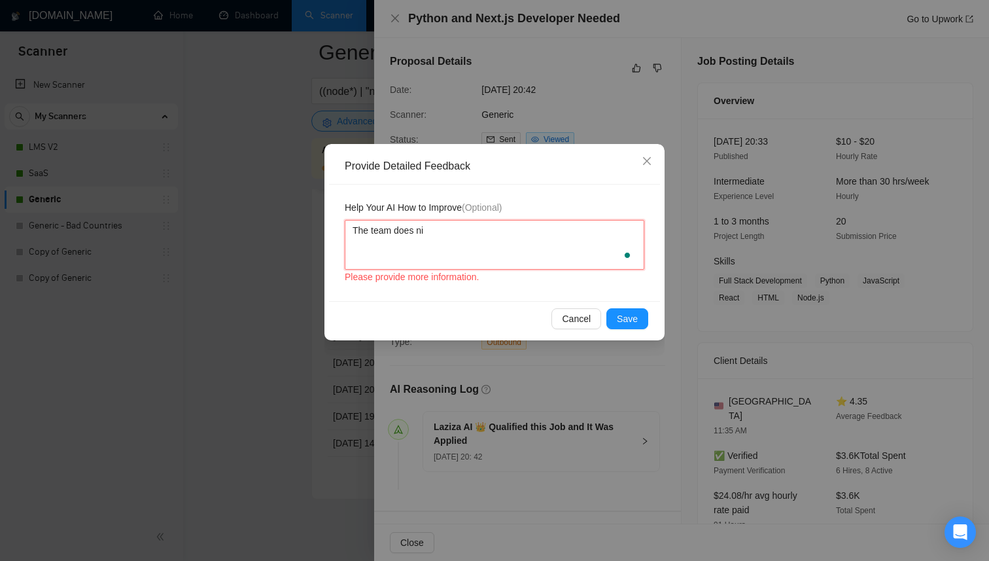
type textarea "The team does n"
type textarea "The team does no"
type textarea "The team does not"
type textarea "The team does not w"
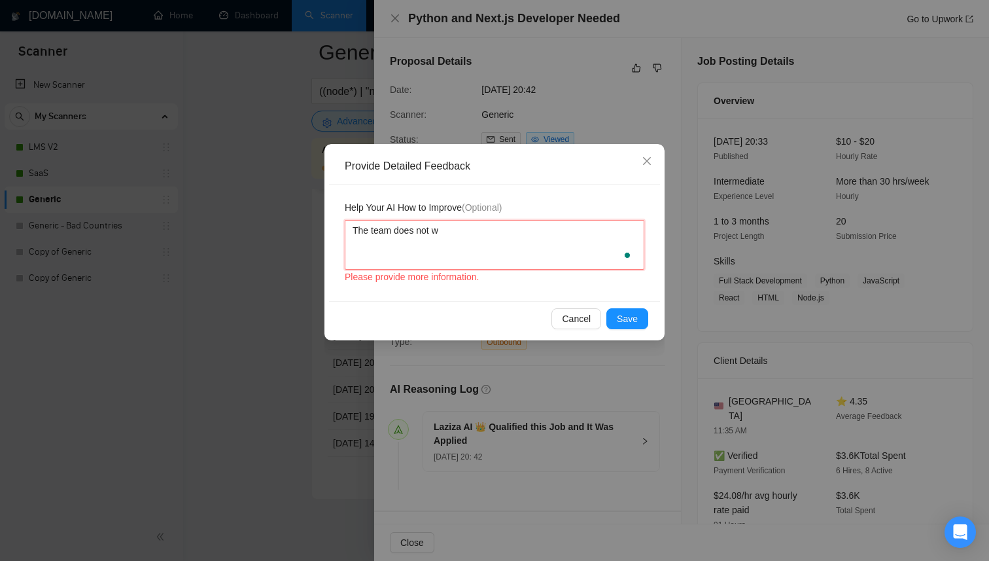
type textarea "The team does not wo"
type textarea "The team does not wor"
type textarea "The team does not work"
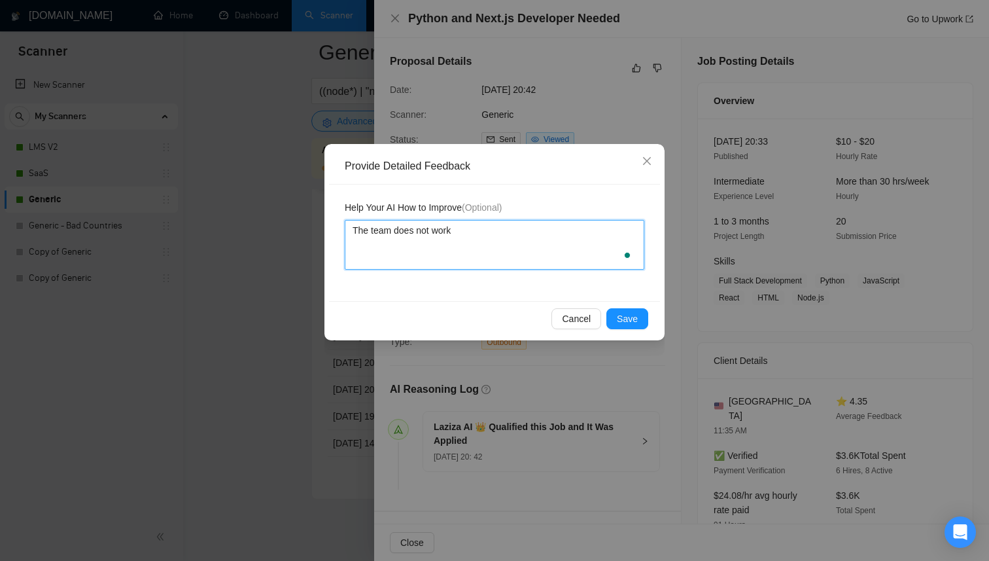
type textarea "The team does not work"
type textarea "The team does not work w"
type textarea "The team does not work wi"
type textarea "The team does not work with"
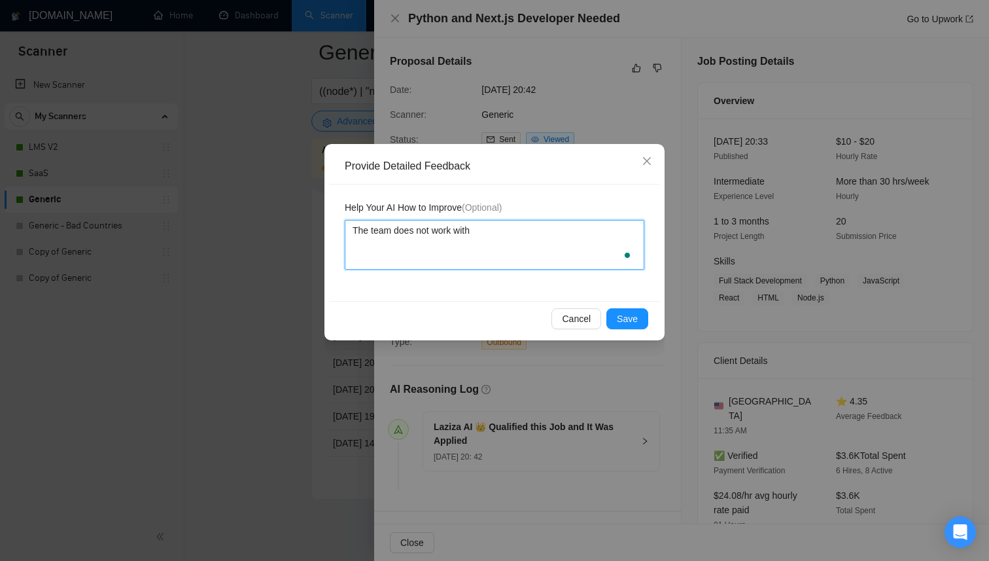
type textarea "The team does not work with P"
type textarea "The team does not work with Py"
type textarea "The team does not work with Pyt"
type textarea "The team does not work with [PERSON_NAME]"
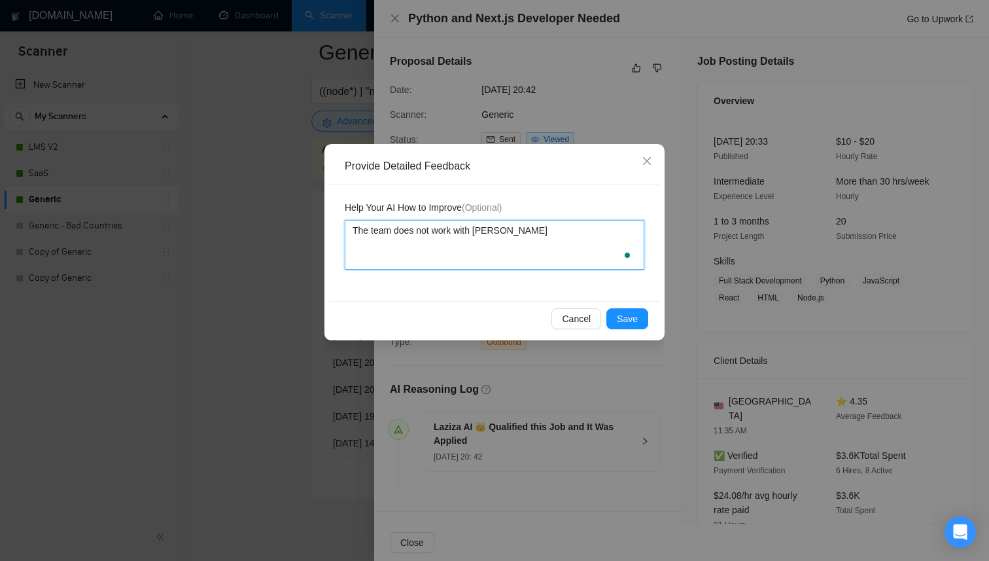
type textarea "The team does not work with [PERSON_NAME]"
type textarea "The team does not work with Python"
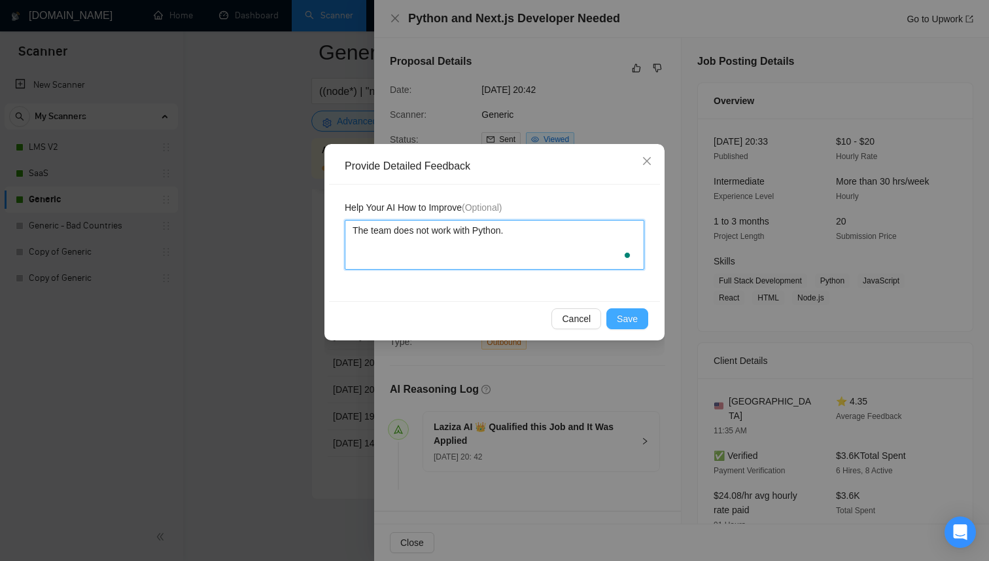
type textarea "The team does not work with Python."
click at [633, 315] on span "Save" at bounding box center [627, 318] width 21 height 14
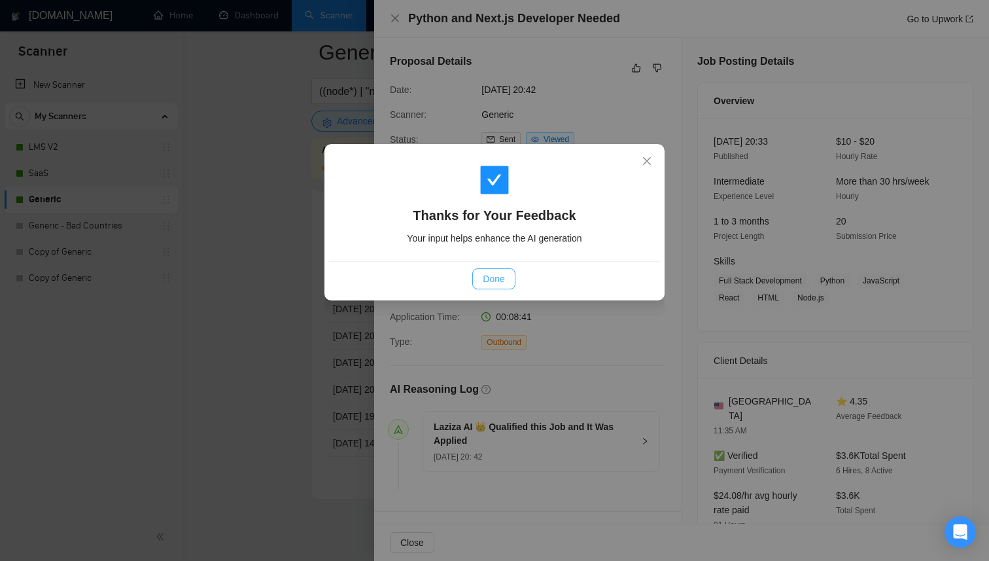
click at [487, 281] on span "Done" at bounding box center [494, 279] width 22 height 14
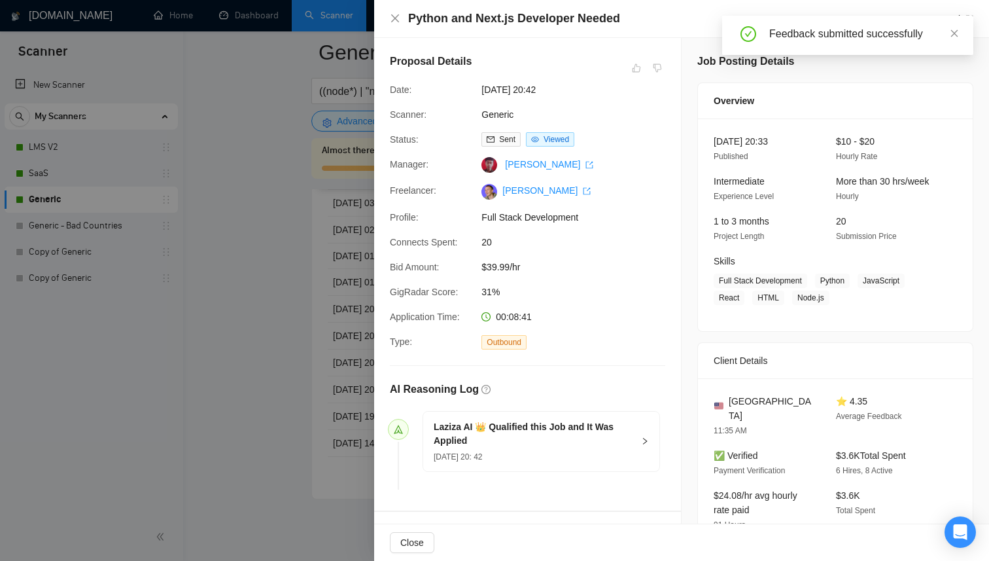
click at [256, 262] on div at bounding box center [494, 280] width 989 height 561
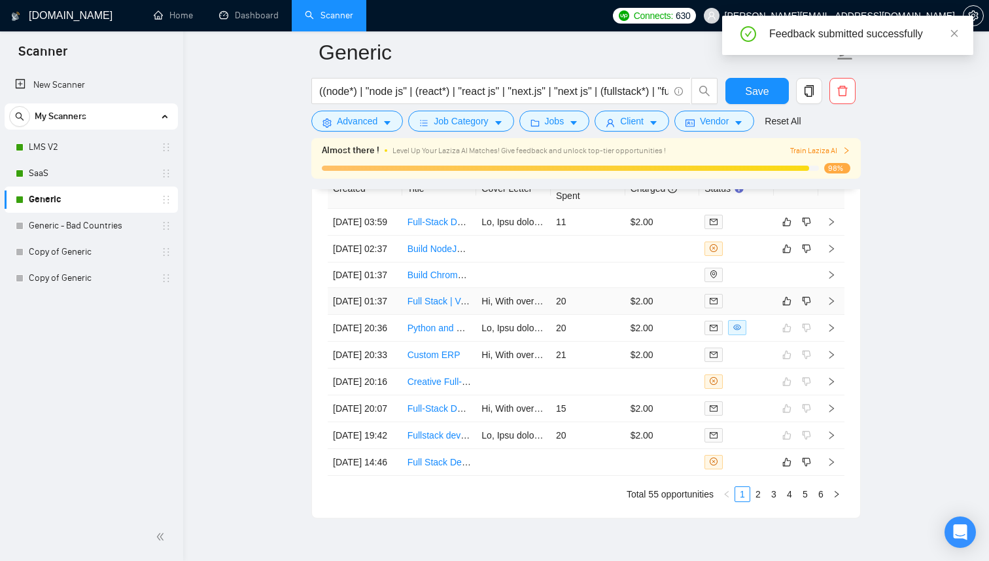
scroll to position [3405, 0]
click at [580, 315] on td "20" at bounding box center [588, 302] width 75 height 27
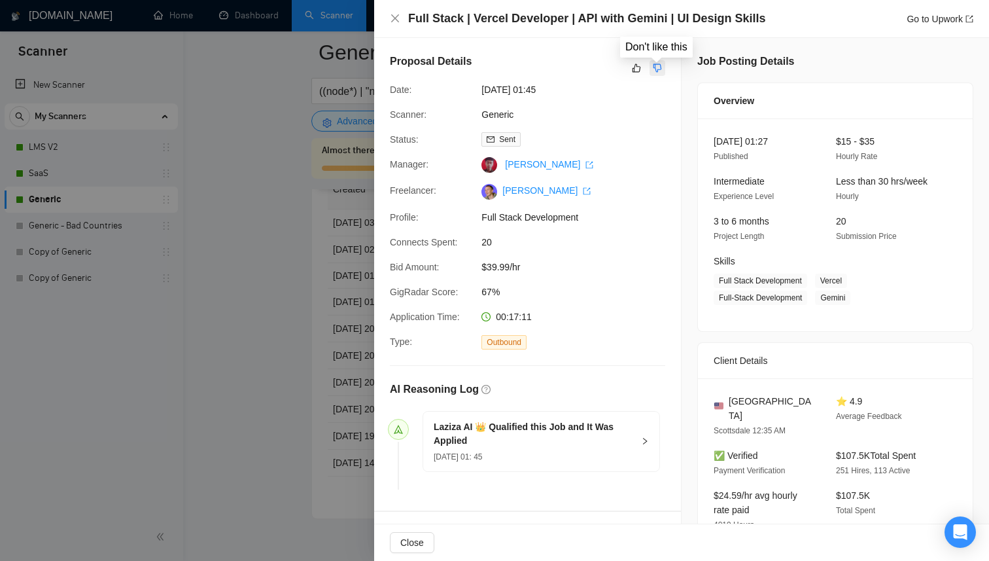
click at [656, 63] on icon "dislike" at bounding box center [657, 68] width 9 height 10
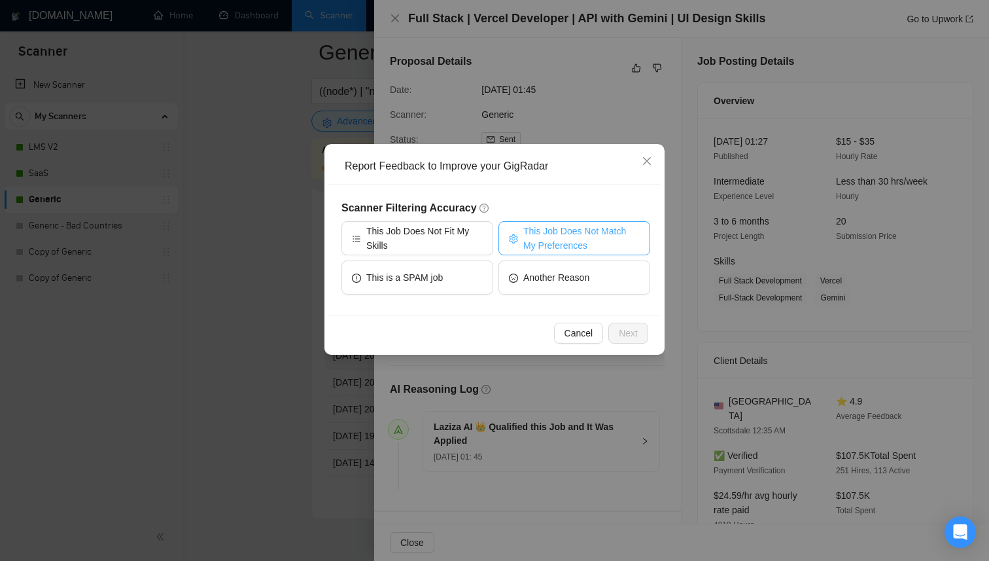
click at [540, 237] on span "This Job Does Not Match My Preferences" at bounding box center [581, 238] width 116 height 29
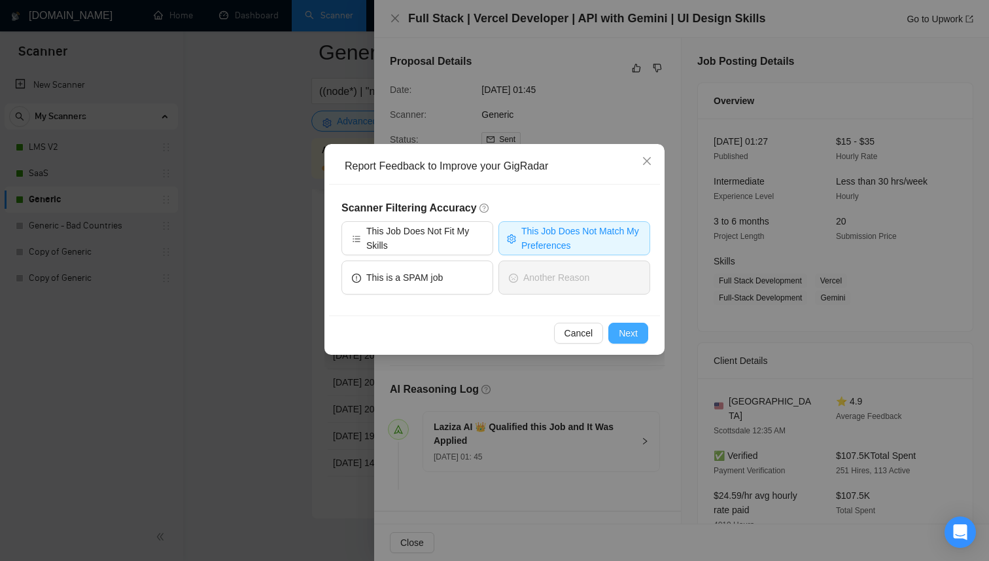
click at [630, 337] on span "Next" at bounding box center [628, 333] width 19 height 14
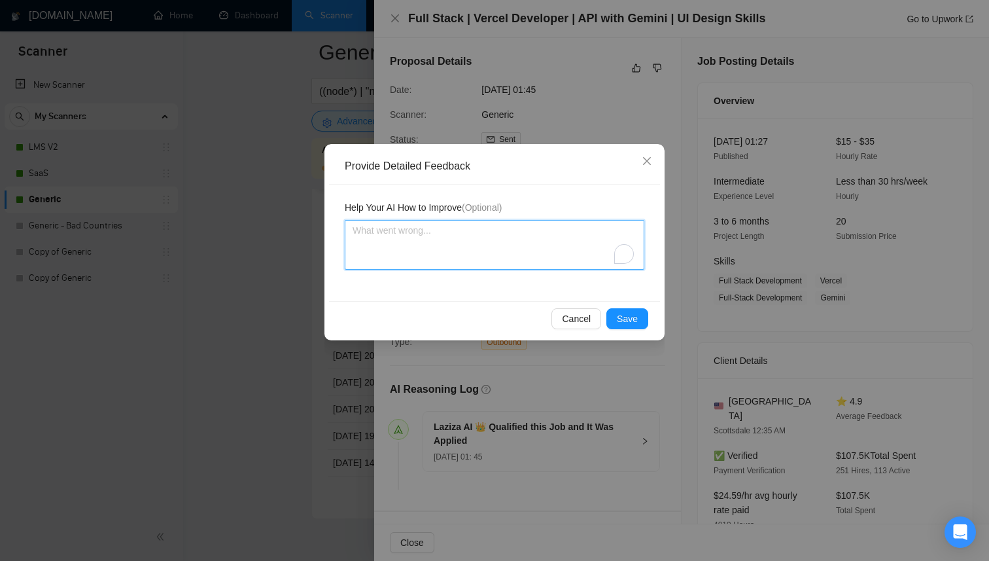
click at [496, 255] on textarea "To enrich screen reader interactions, please activate Accessibility in Grammarl…" at bounding box center [495, 245] width 300 height 50
type textarea "T"
type textarea "Th"
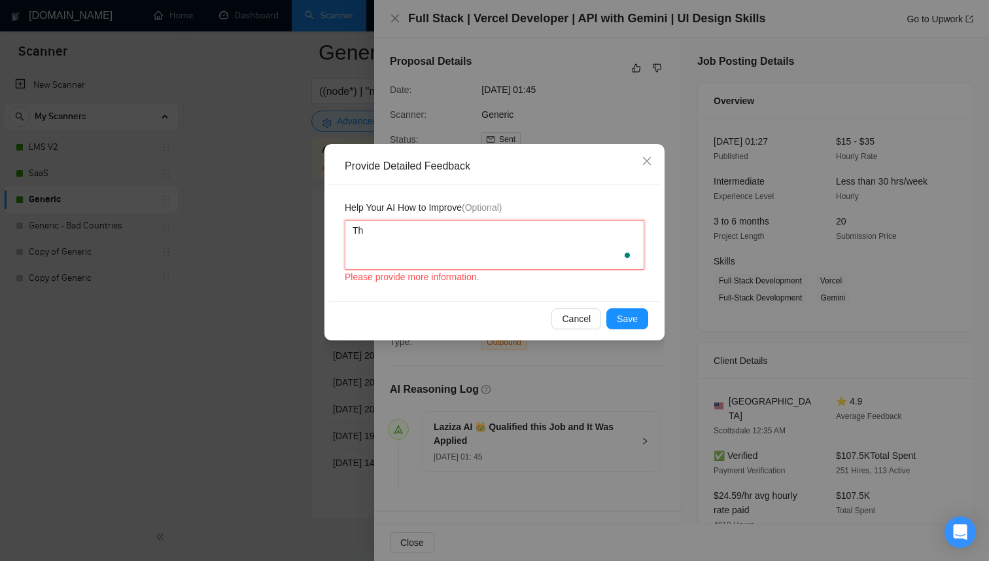
type textarea "The"
type textarea "The t"
type textarea "The te"
type textarea "The tea"
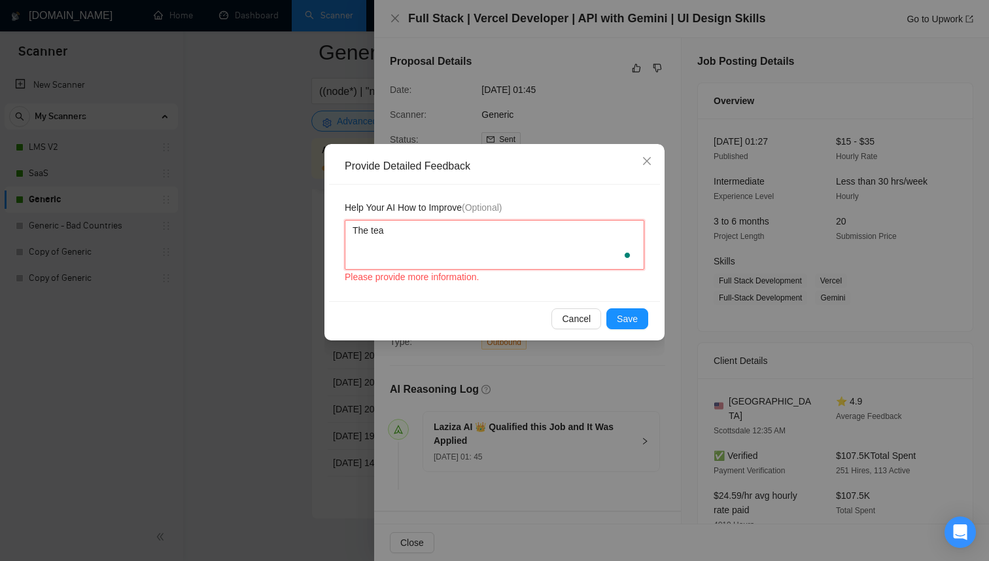
type textarea "The team"
type textarea "The team d"
type textarea "The team doe"
type textarea "The team does"
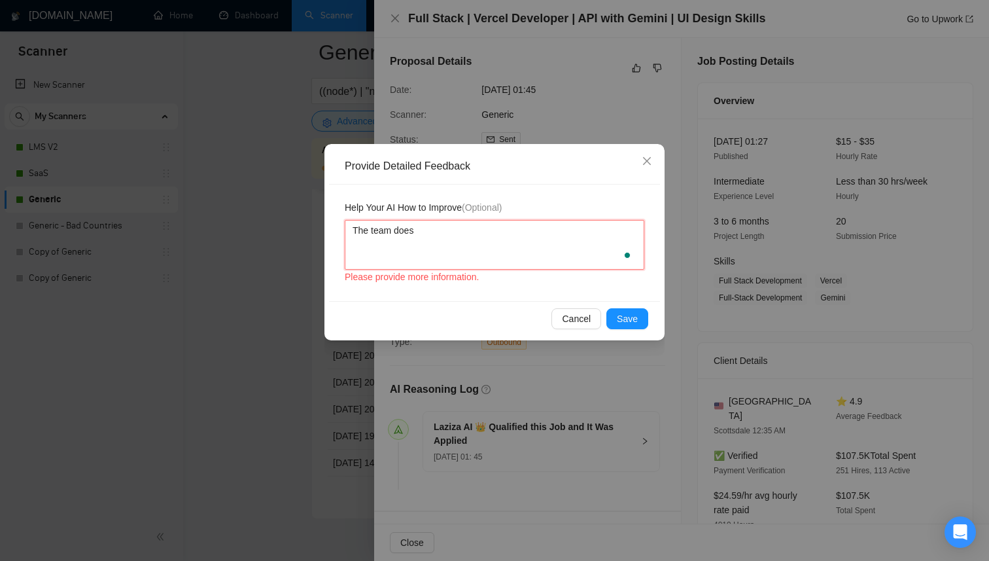
type textarea "The team does"
type textarea "The team does n"
type textarea "The team does no"
type textarea "The team does not"
type textarea "The team does not w"
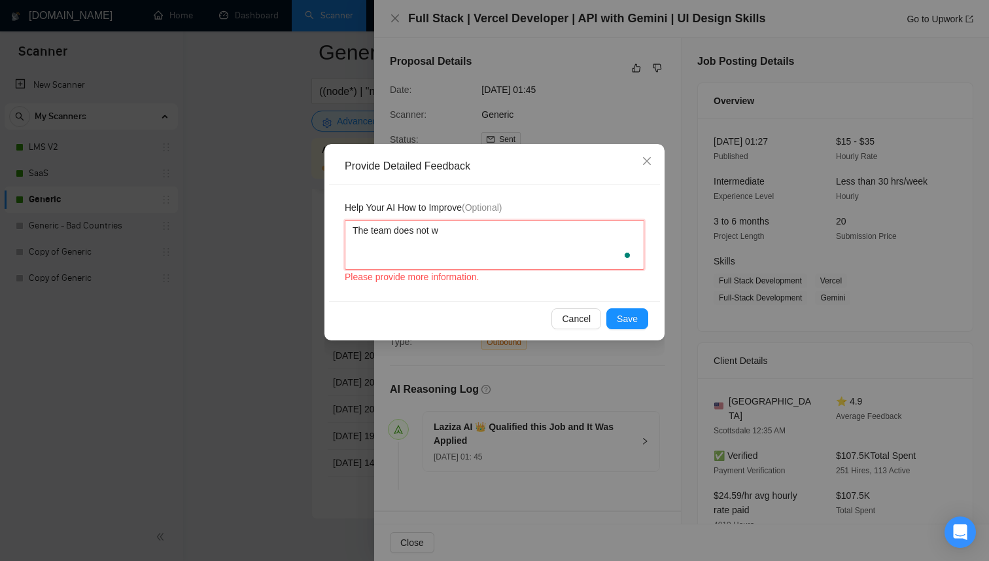
type textarea "The team does not wo"
type textarea "The team does not wor"
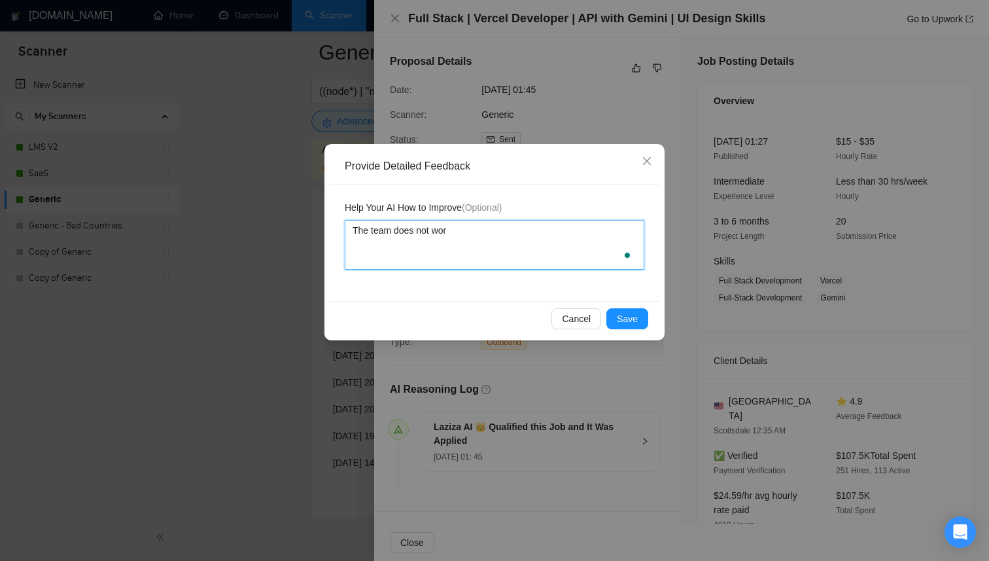
type textarea "The team does not work"
type textarea "The team does not work w"
type textarea "The team does not work wi"
type textarea "The team does not work wit"
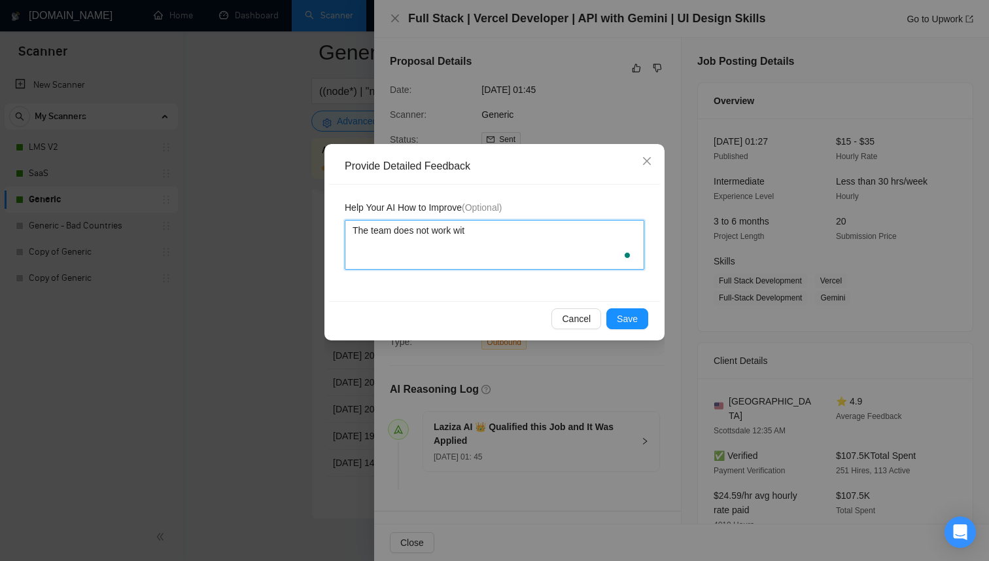
type textarea "The team does not work with"
type textarea "The team does not work with e"
type textarea "The team does not work with ex"
type textarea "The team does not work with exi"
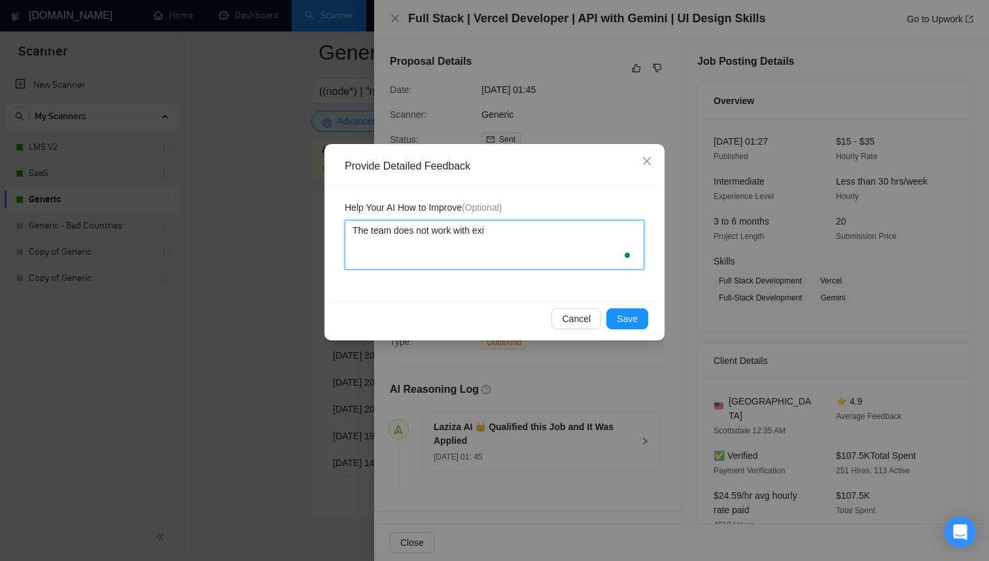
type textarea "The team does not work with exis"
type textarea "The team does not work with exist"
type textarea "The team does not work with existi"
type textarea "The team does not work with existin"
type textarea "The team does not work with existing"
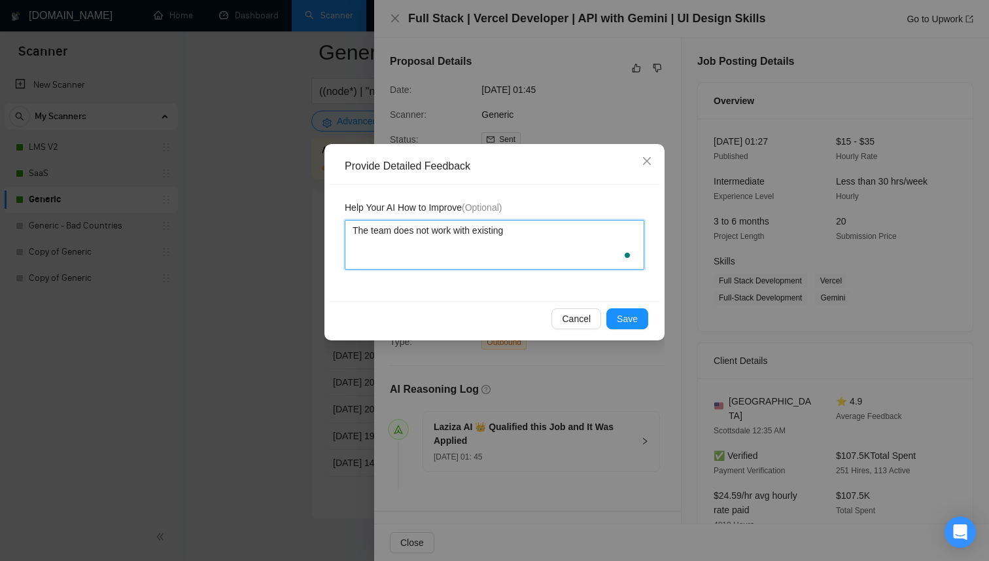
type textarea "The team does not work with existing"
type textarea "The team does not work with existing p"
type textarea "The team does not work with existing pr"
type textarea "The team does not work with existing pro"
type textarea "The team does not work with existing proj"
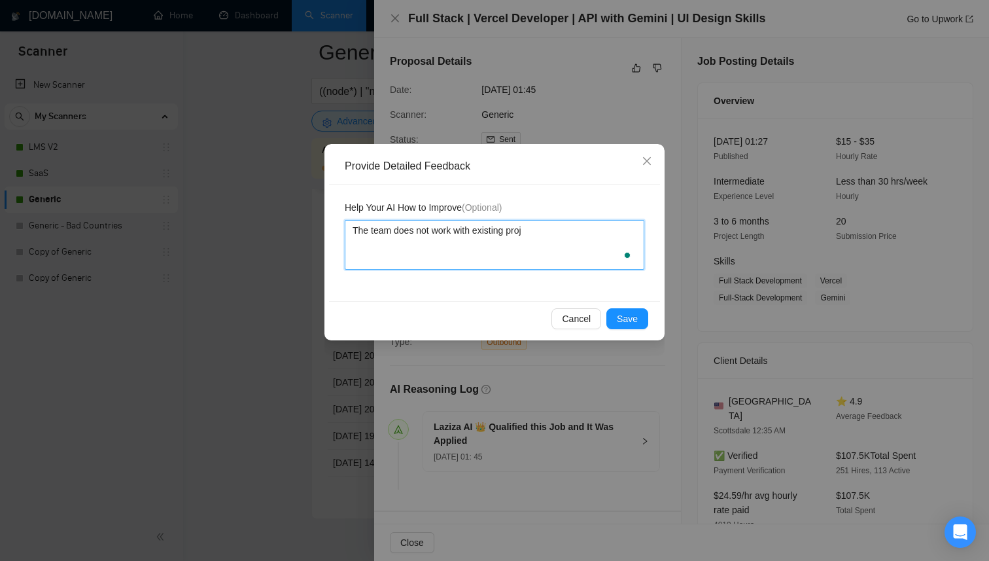
type textarea "The team does not work with existing proje"
type textarea "The team does not work with existing projec"
type textarea "The team does not work with existing project"
type textarea "The team does not work with existing projects"
type textarea "The team does not work with existing projects."
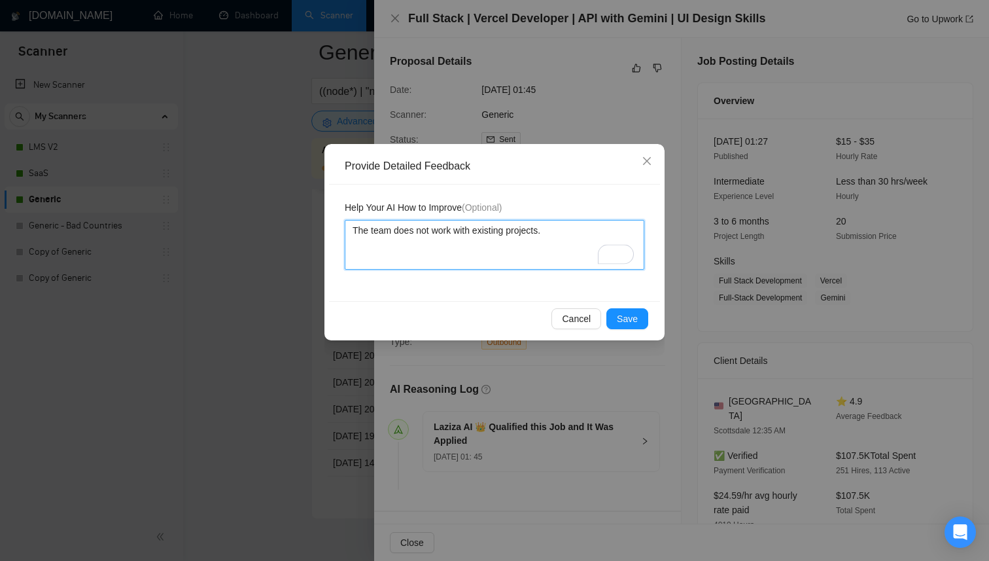
type textarea "The team does not work with existing projects"
type textarea "The team does not work with existing projects t"
type textarea "The team does not work with existing projects th"
type textarea "The team does not work with existing projects tha"
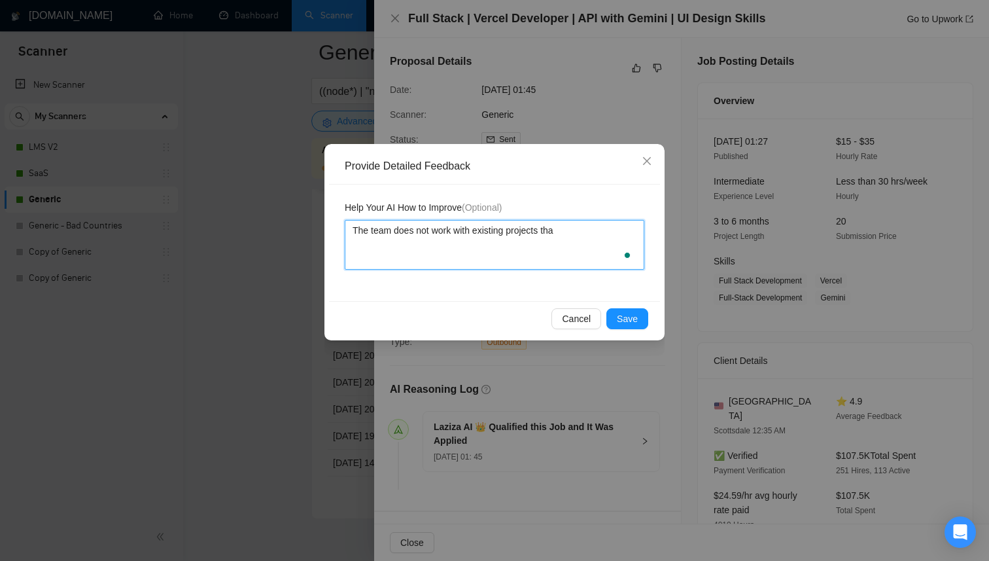
type textarea "The team does not work with existing projects that"
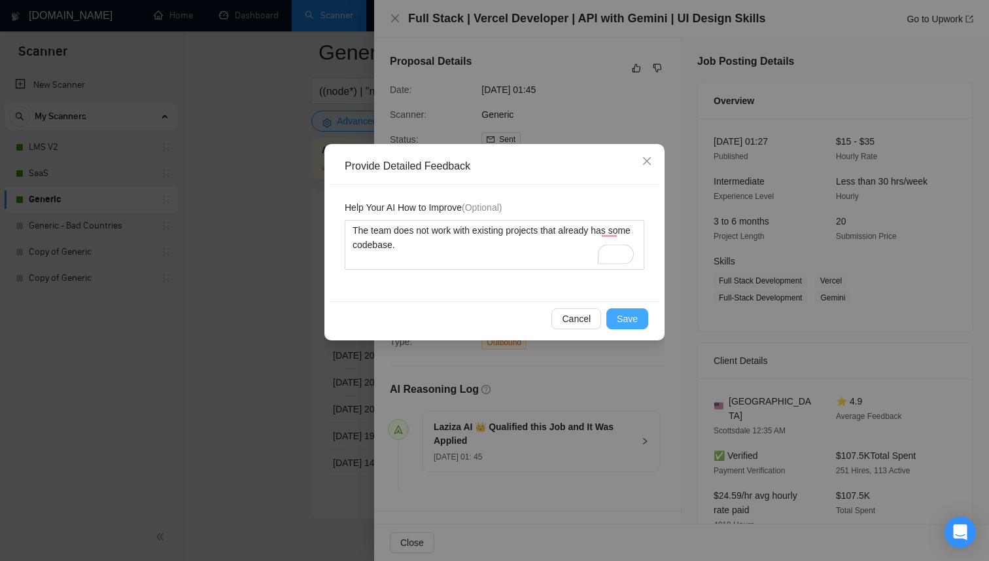
click at [635, 317] on span "Save" at bounding box center [627, 318] width 21 height 14
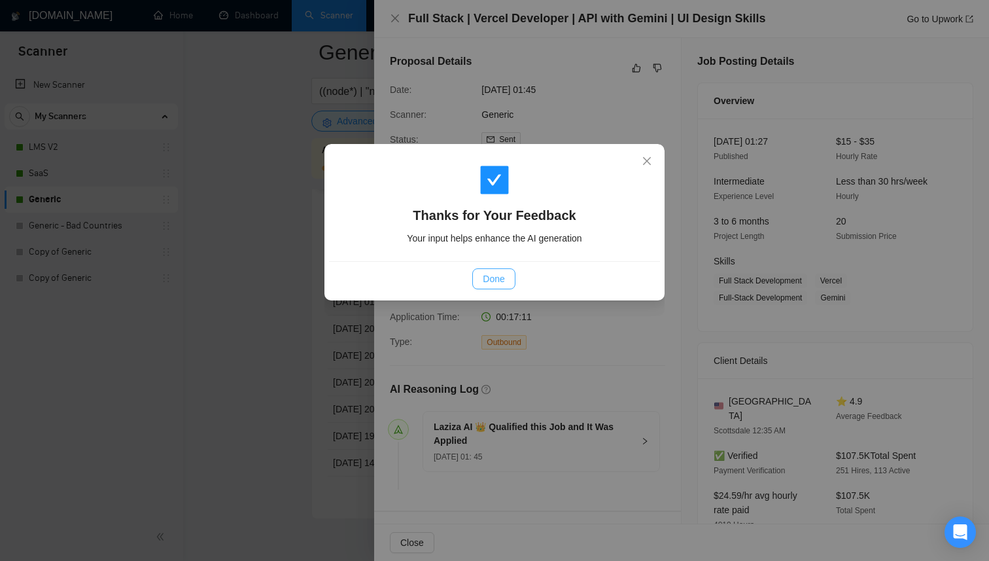
click at [514, 277] on button "Done" at bounding box center [493, 278] width 43 height 21
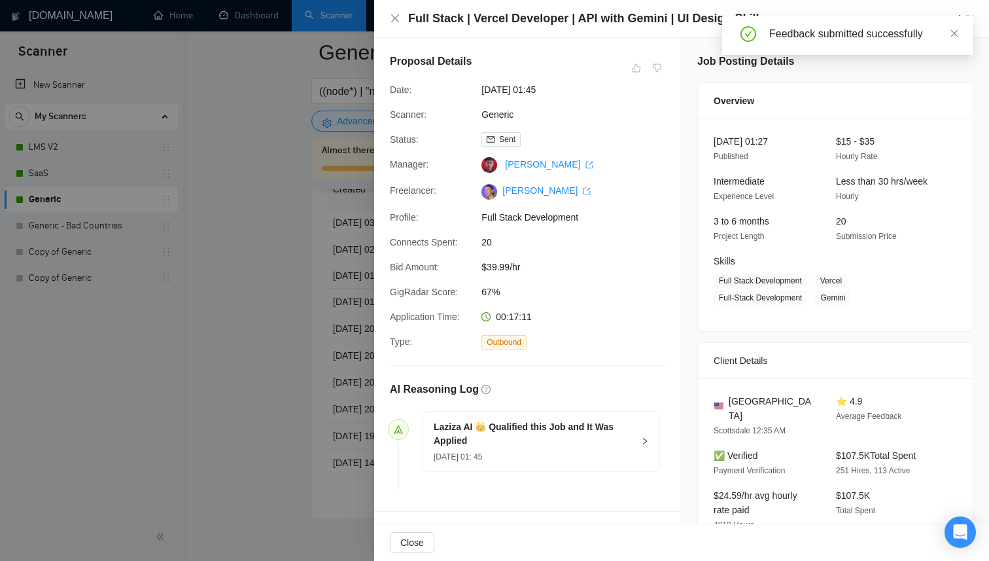
click at [264, 179] on div at bounding box center [494, 280] width 989 height 561
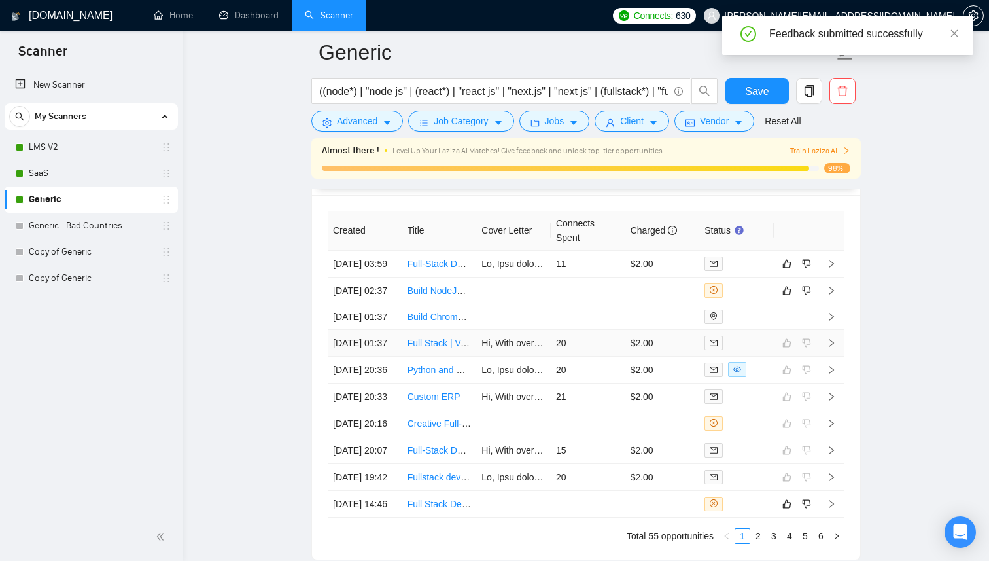
scroll to position [3363, 0]
click at [541, 305] on td at bounding box center [513, 291] width 75 height 27
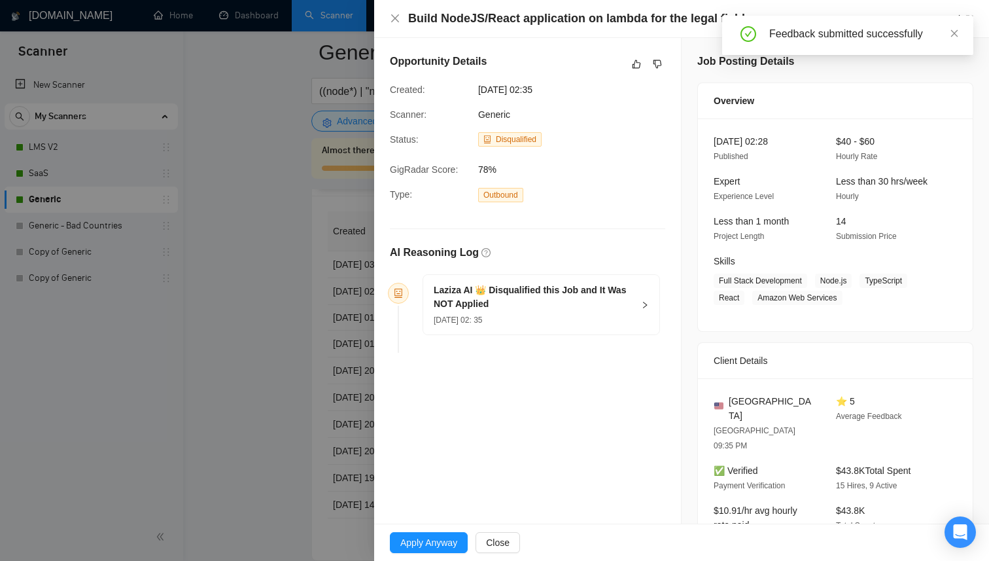
click at [697, 110] on div "Overview [DATE] 02:28 Published $40 - $60 Hourly Rate Expert Experience Level L…" at bounding box center [835, 206] width 276 height 249
click at [961, 33] on div "Feedback submitted successfully" at bounding box center [847, 35] width 251 height 39
click at [957, 33] on icon "close" at bounding box center [954, 33] width 9 height 9
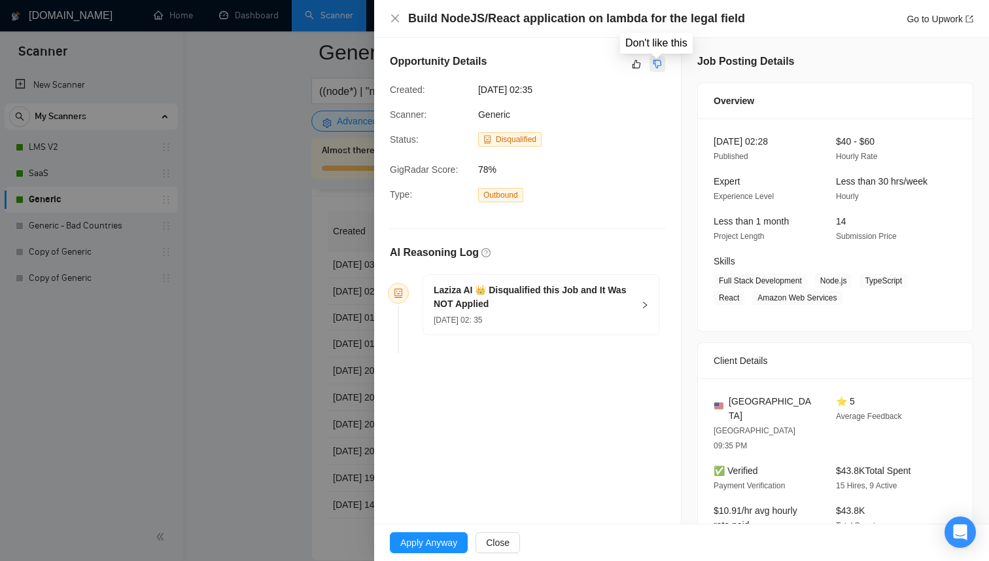
click at [655, 61] on icon "dislike" at bounding box center [658, 64] width 9 height 9
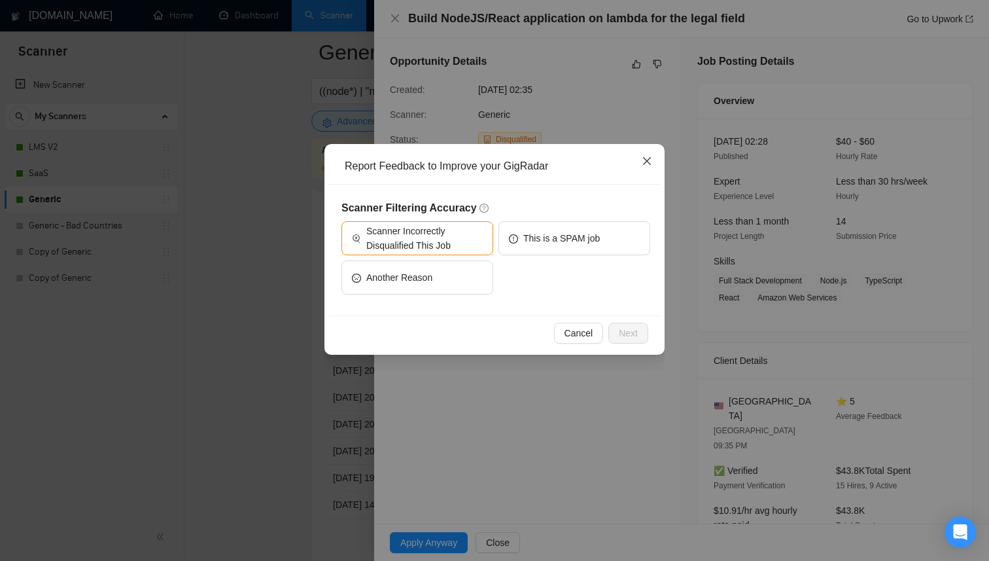
click at [642, 163] on icon "close" at bounding box center [647, 161] width 10 height 10
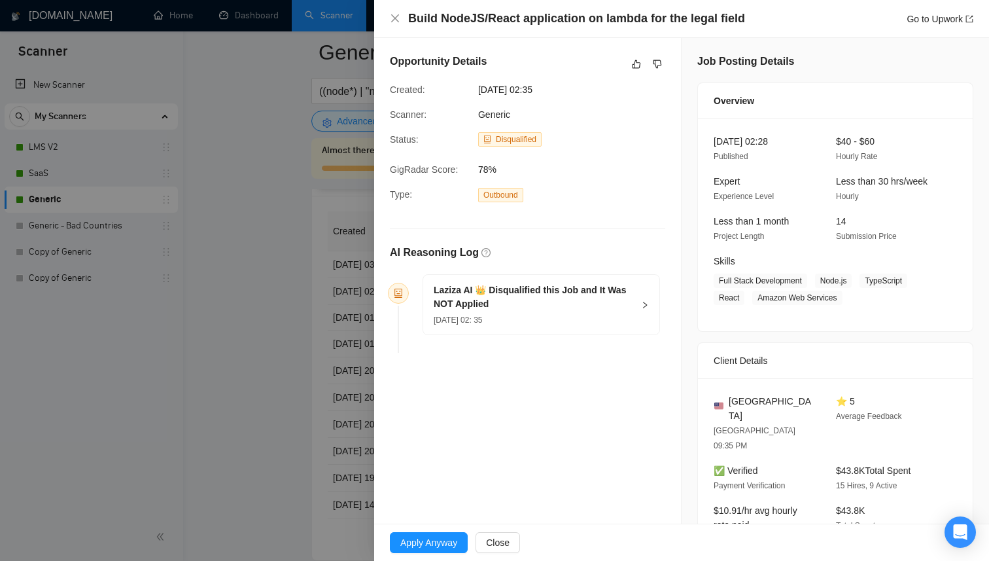
click at [527, 283] on span "Laziza AI 👑 Disqualified this Job and It Was NOT Applied [DATE] 02: 35" at bounding box center [534, 305] width 200 height 44
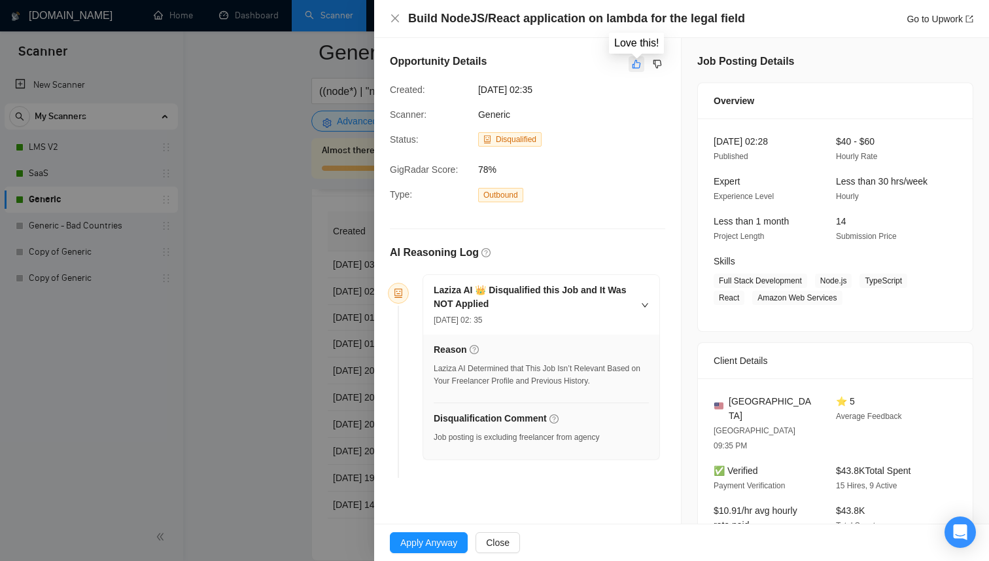
click at [639, 61] on icon "like" at bounding box center [636, 64] width 9 height 10
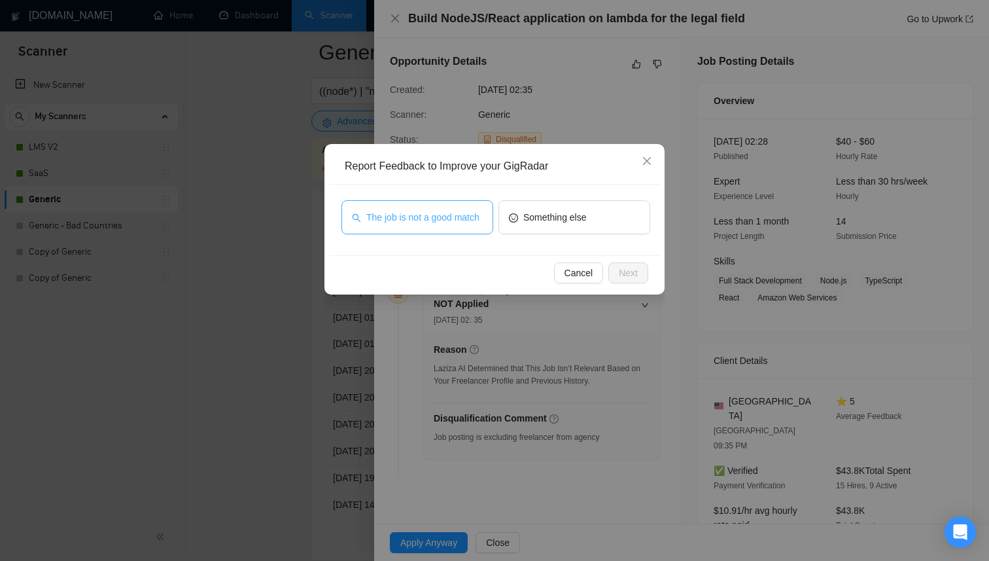
click at [438, 211] on span "The job is not a good match" at bounding box center [422, 217] width 113 height 14
click at [628, 272] on span "Next" at bounding box center [628, 273] width 19 height 14
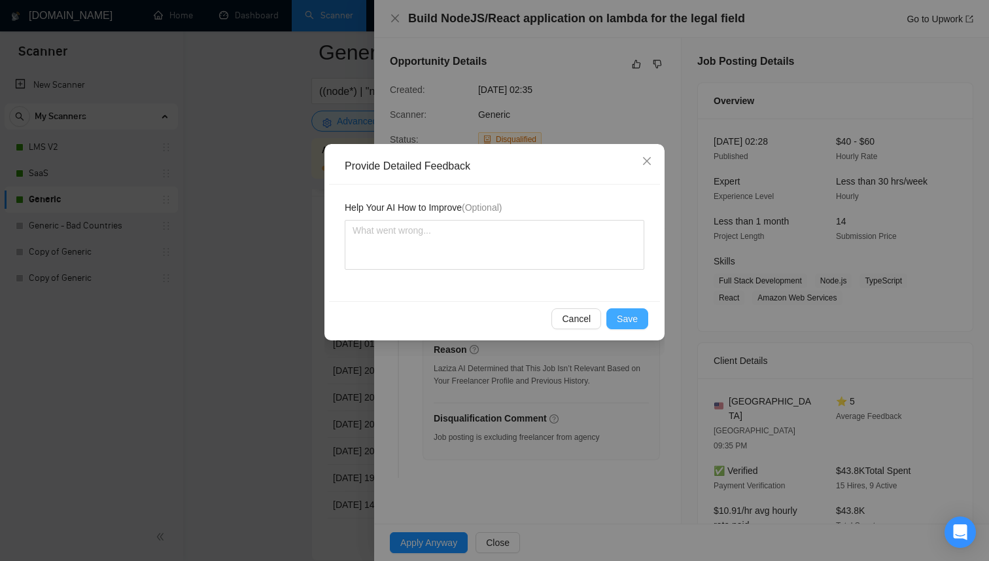
click at [620, 318] on span "Save" at bounding box center [627, 318] width 21 height 14
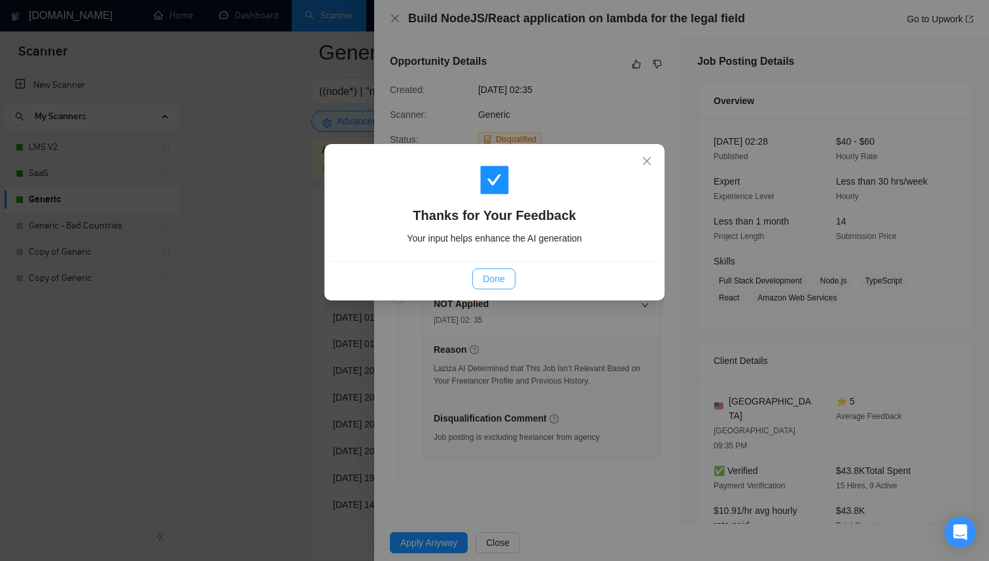
click at [491, 284] on span "Done" at bounding box center [494, 279] width 22 height 14
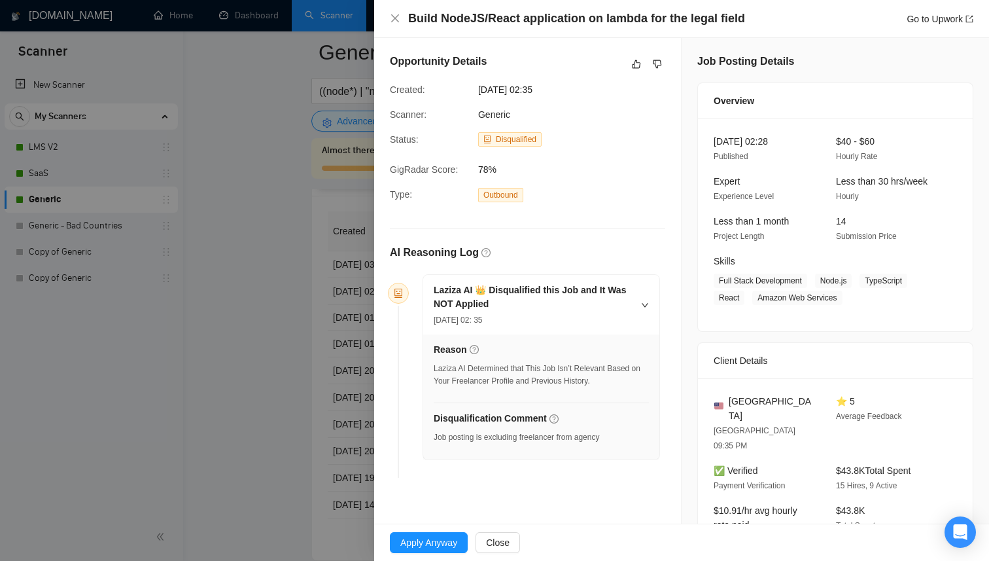
click at [322, 336] on div at bounding box center [494, 280] width 989 height 561
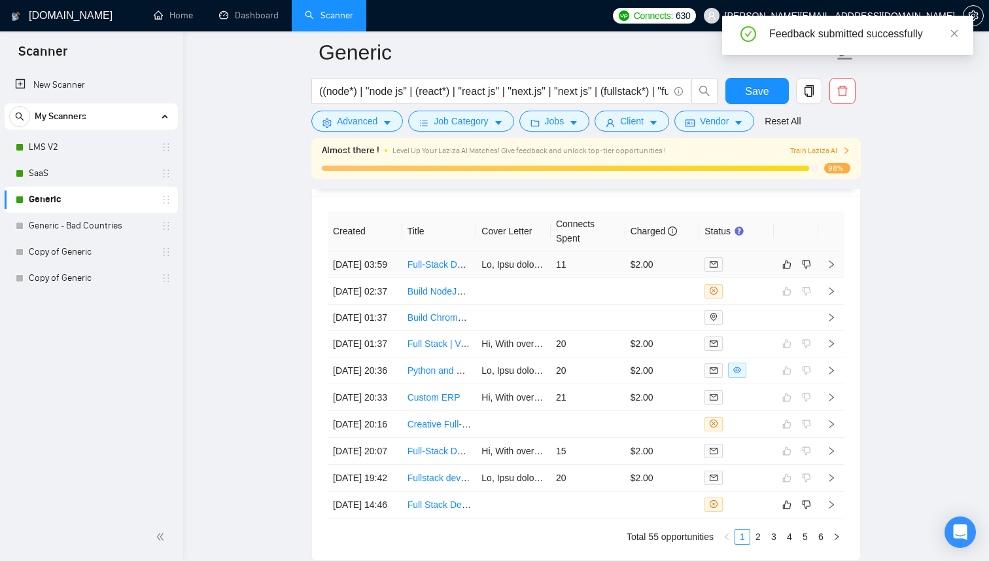
click at [603, 273] on td "11" at bounding box center [588, 264] width 75 height 27
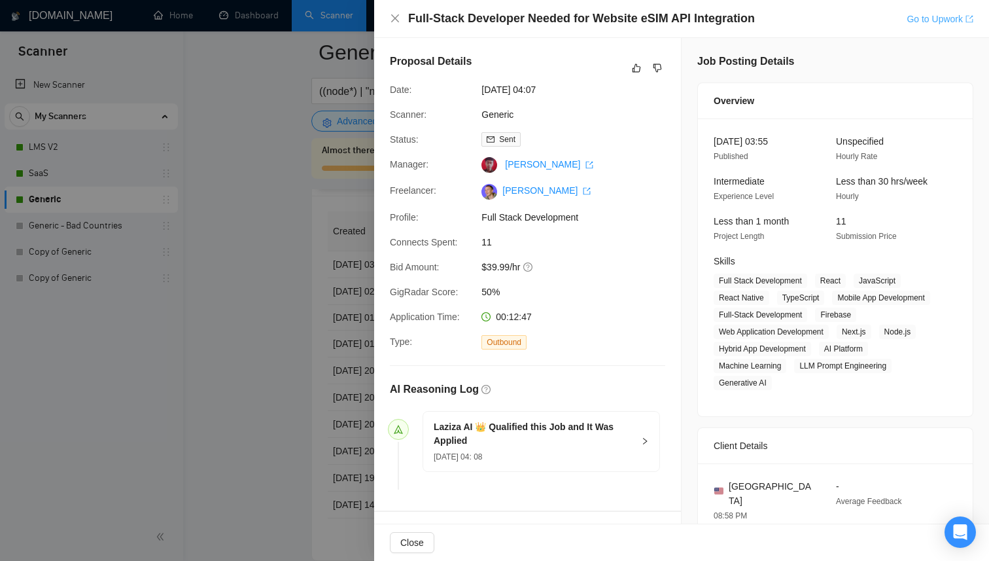
click at [907, 14] on link "Go to Upwork" at bounding box center [940, 19] width 67 height 10
click at [308, 140] on div at bounding box center [494, 280] width 989 height 561
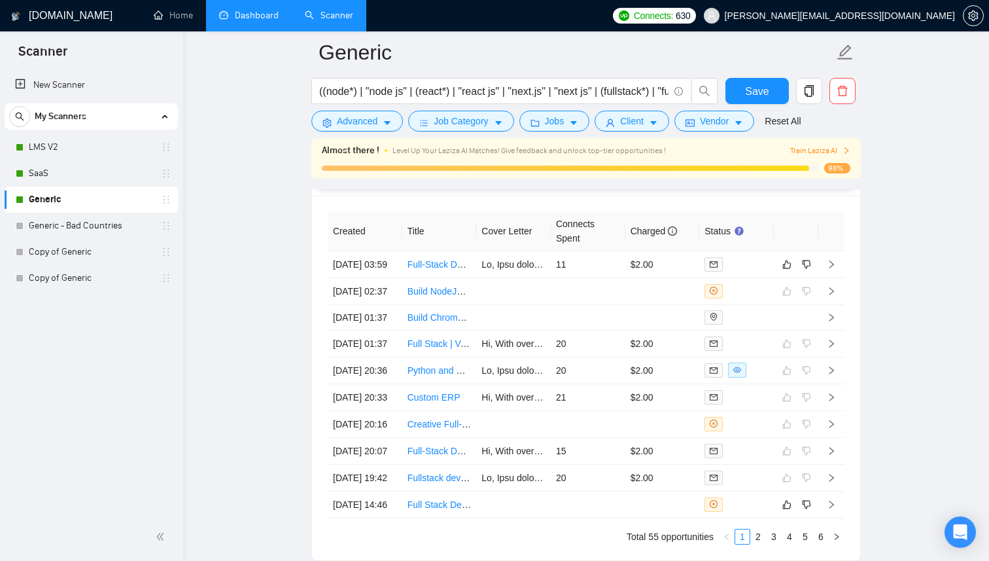
click at [265, 21] on link "Dashboard" at bounding box center [249, 15] width 60 height 11
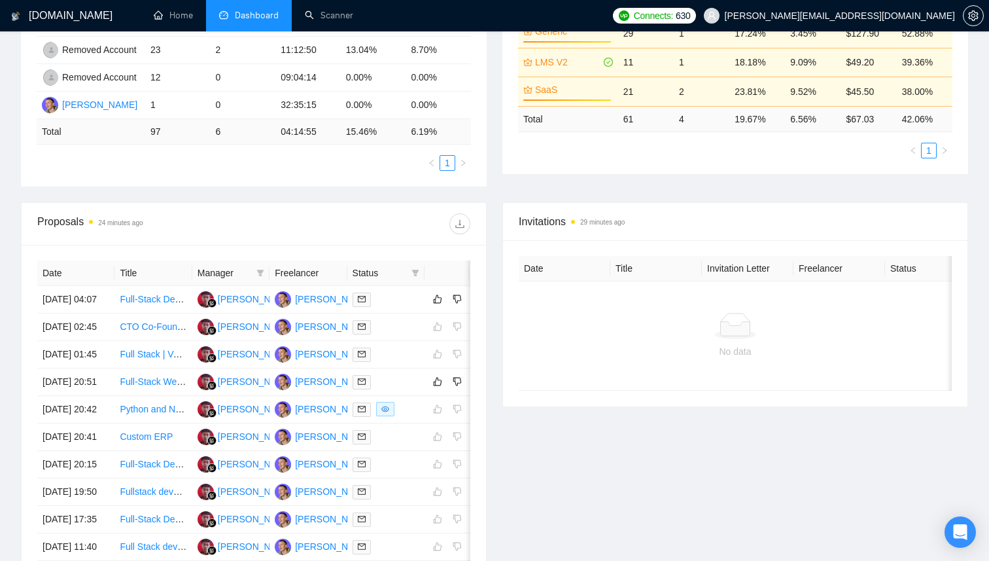
scroll to position [430, 0]
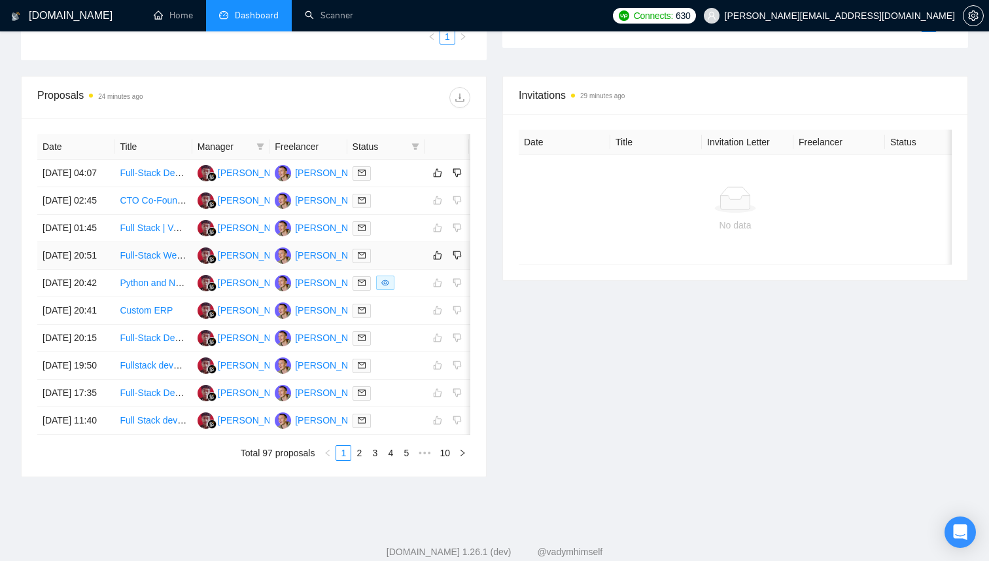
click at [393, 263] on div at bounding box center [386, 255] width 67 height 15
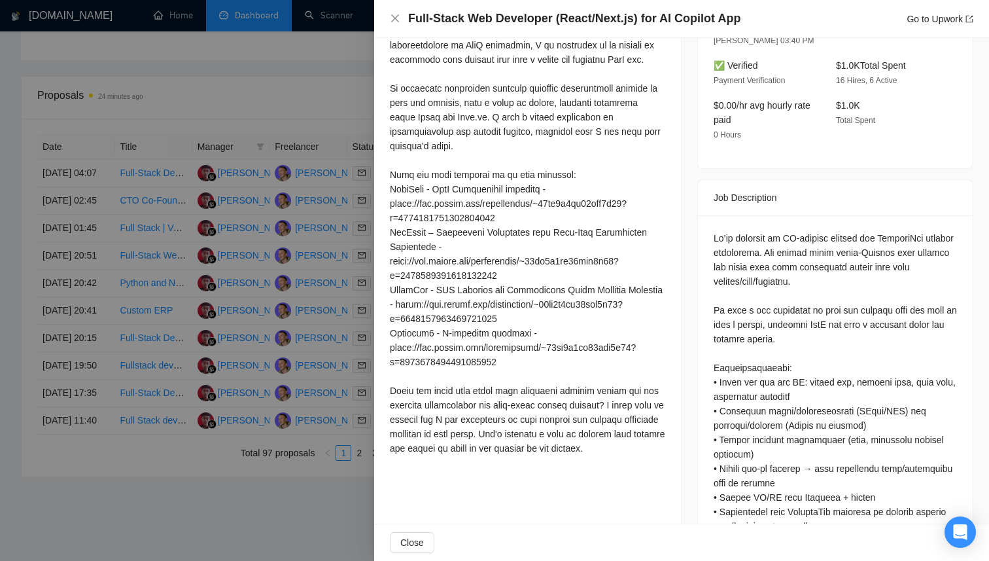
scroll to position [347, 0]
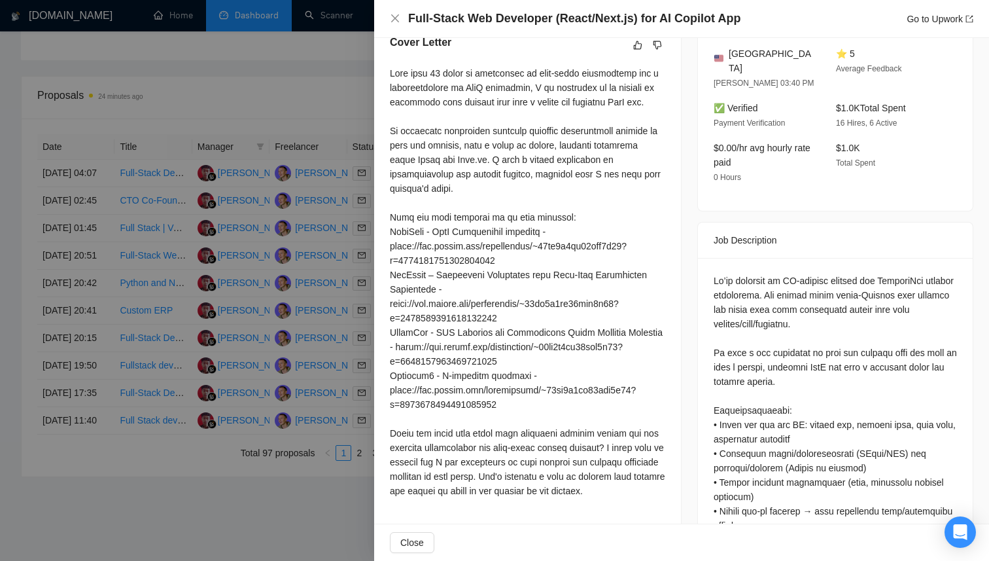
click at [232, 289] on div at bounding box center [494, 280] width 989 height 561
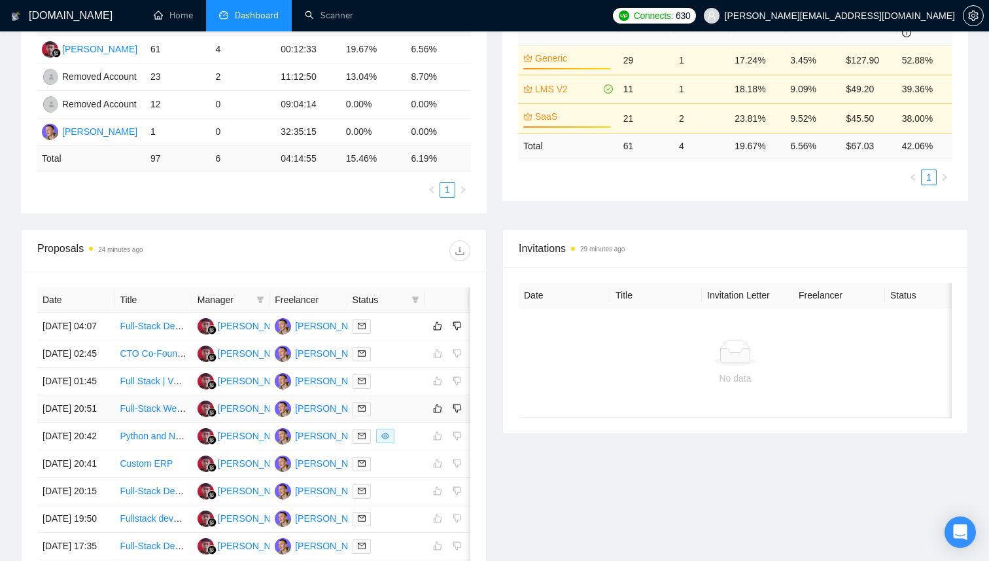
scroll to position [0, 0]
